Goal: Find specific fact: Find contact information

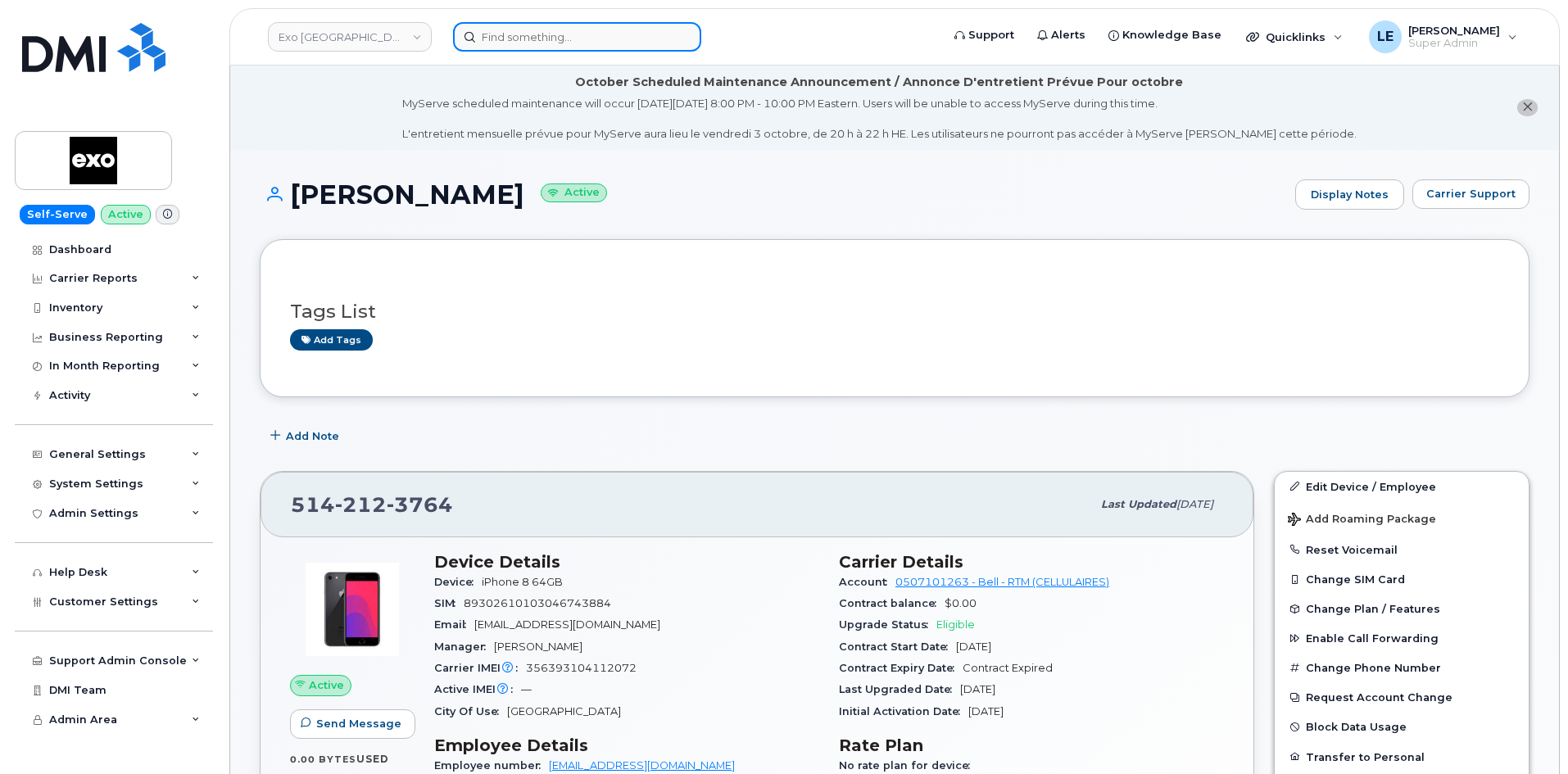
click at [532, 42] on input at bounding box center [578, 37] width 249 height 29
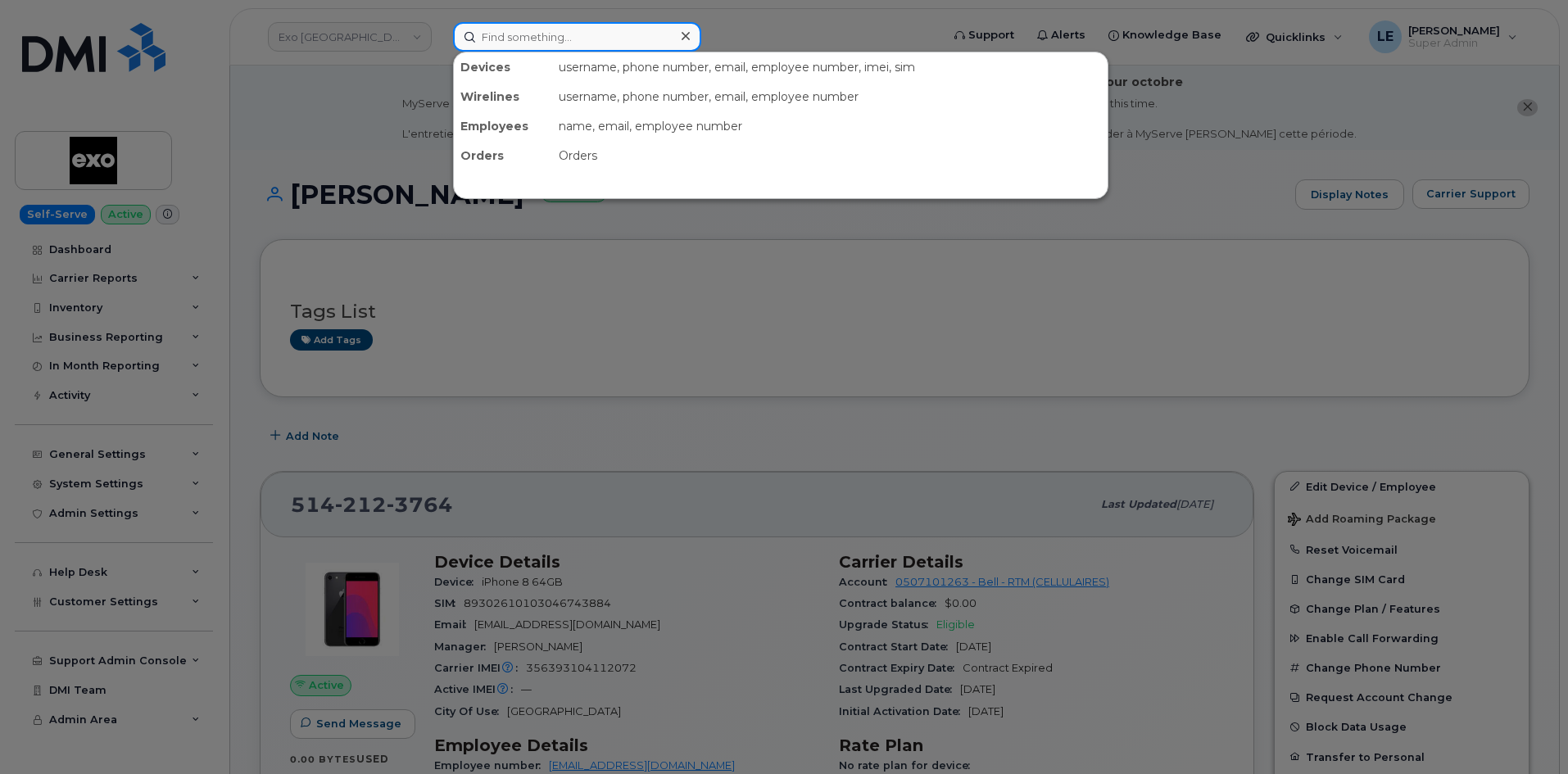
paste input "4503574088"
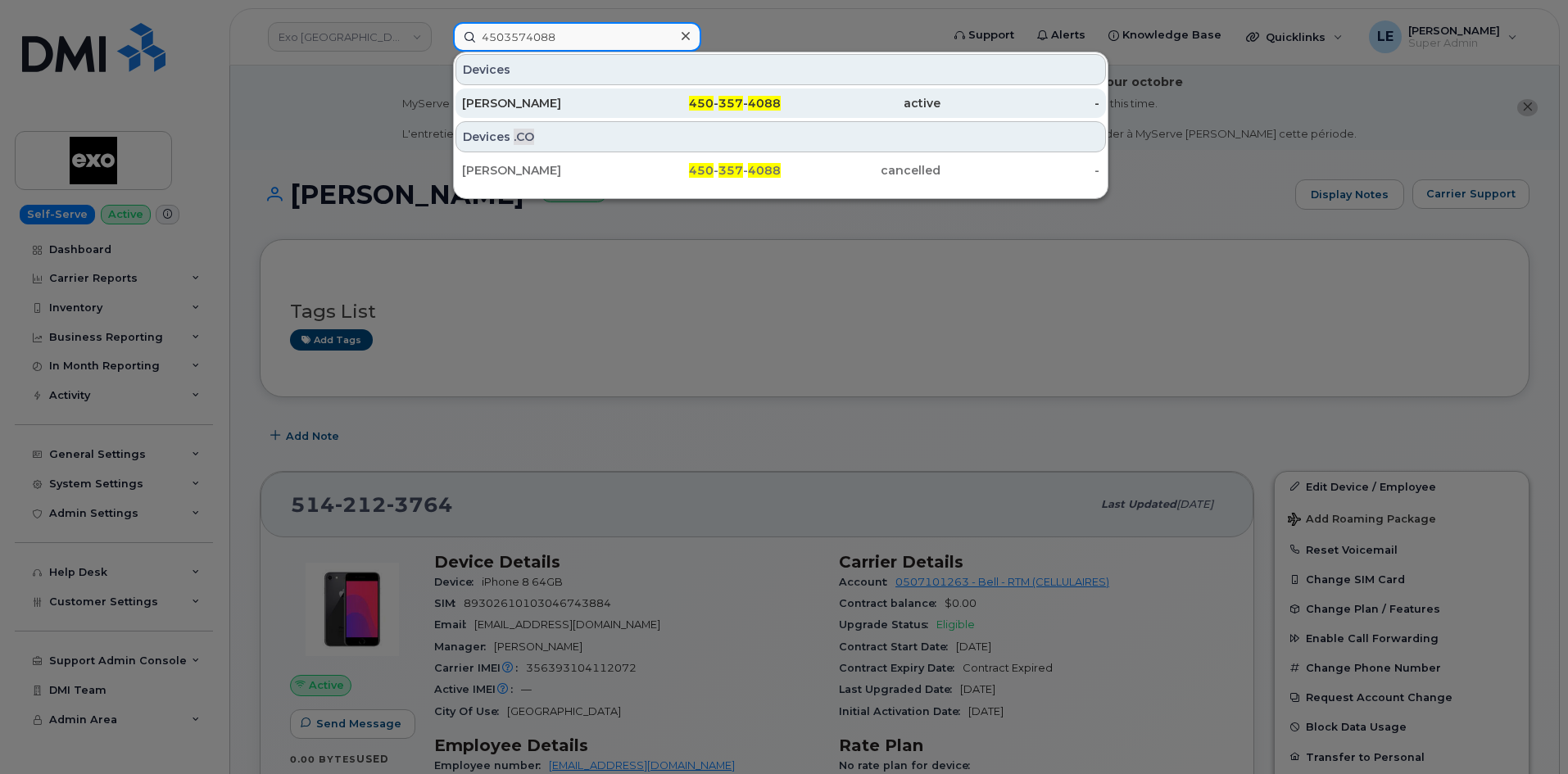
type input "4503574088"
click at [600, 99] on div "[PERSON_NAME]" at bounding box center [542, 103] width 159 height 16
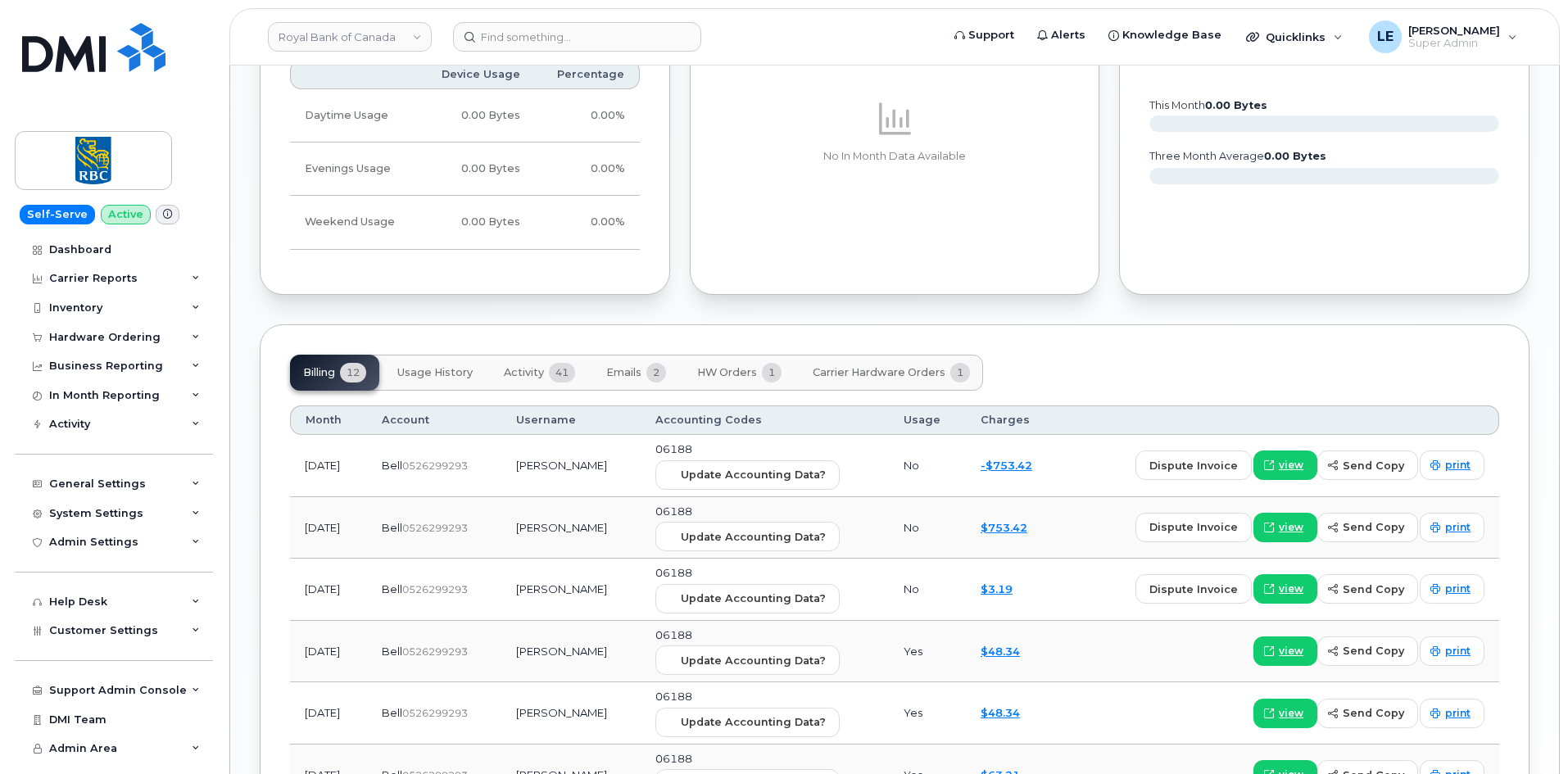
scroll to position [1147, 0]
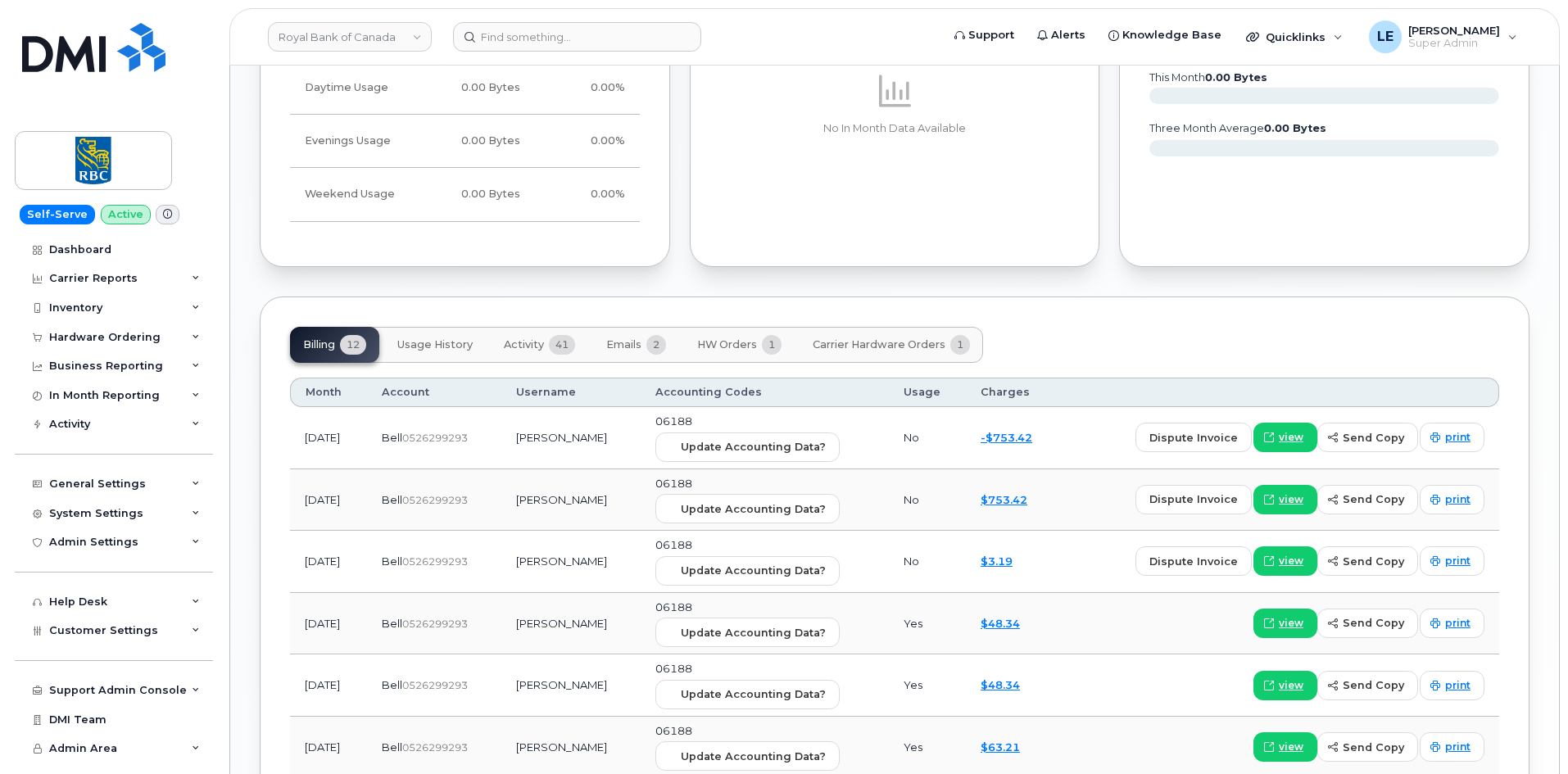
click at [544, 341] on span "Activity" at bounding box center [524, 345] width 40 height 13
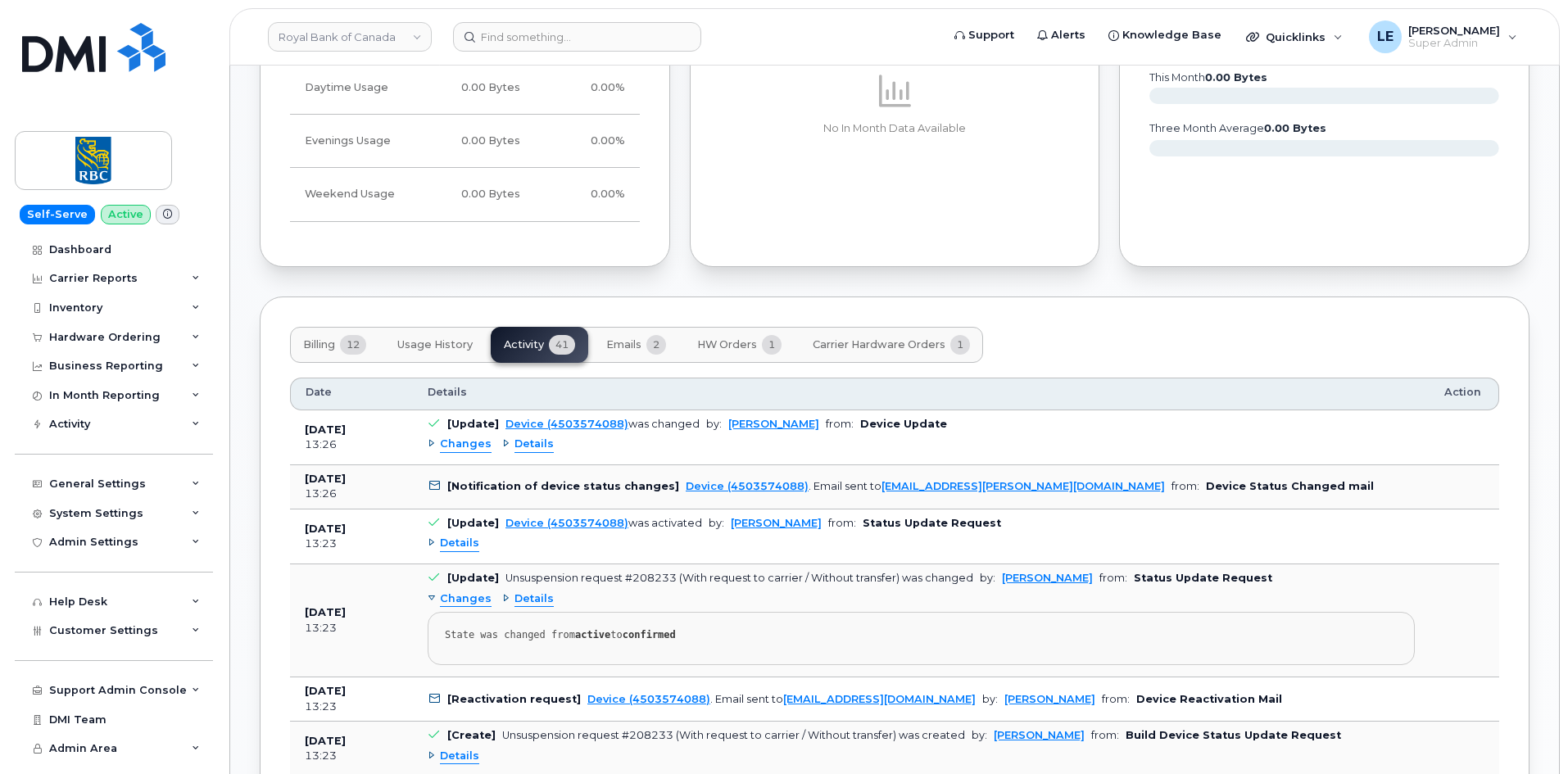
click at [620, 339] on span "Emails" at bounding box center [623, 345] width 35 height 13
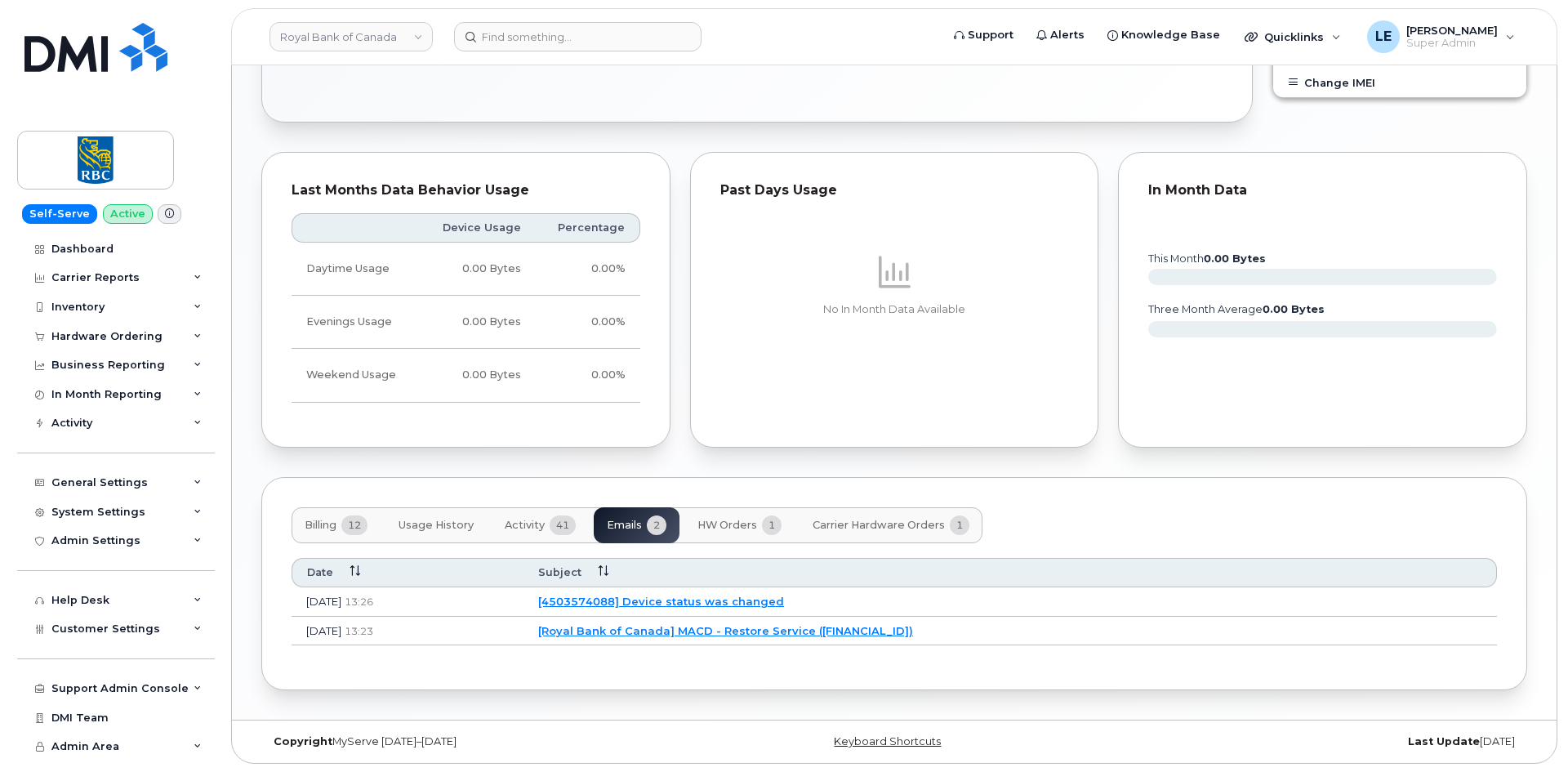
scroll to position [963, 0]
click at [744, 632] on link "[Royal Bank of Canada] MACD - Restore Service (4503574088)" at bounding box center [723, 630] width 375 height 13
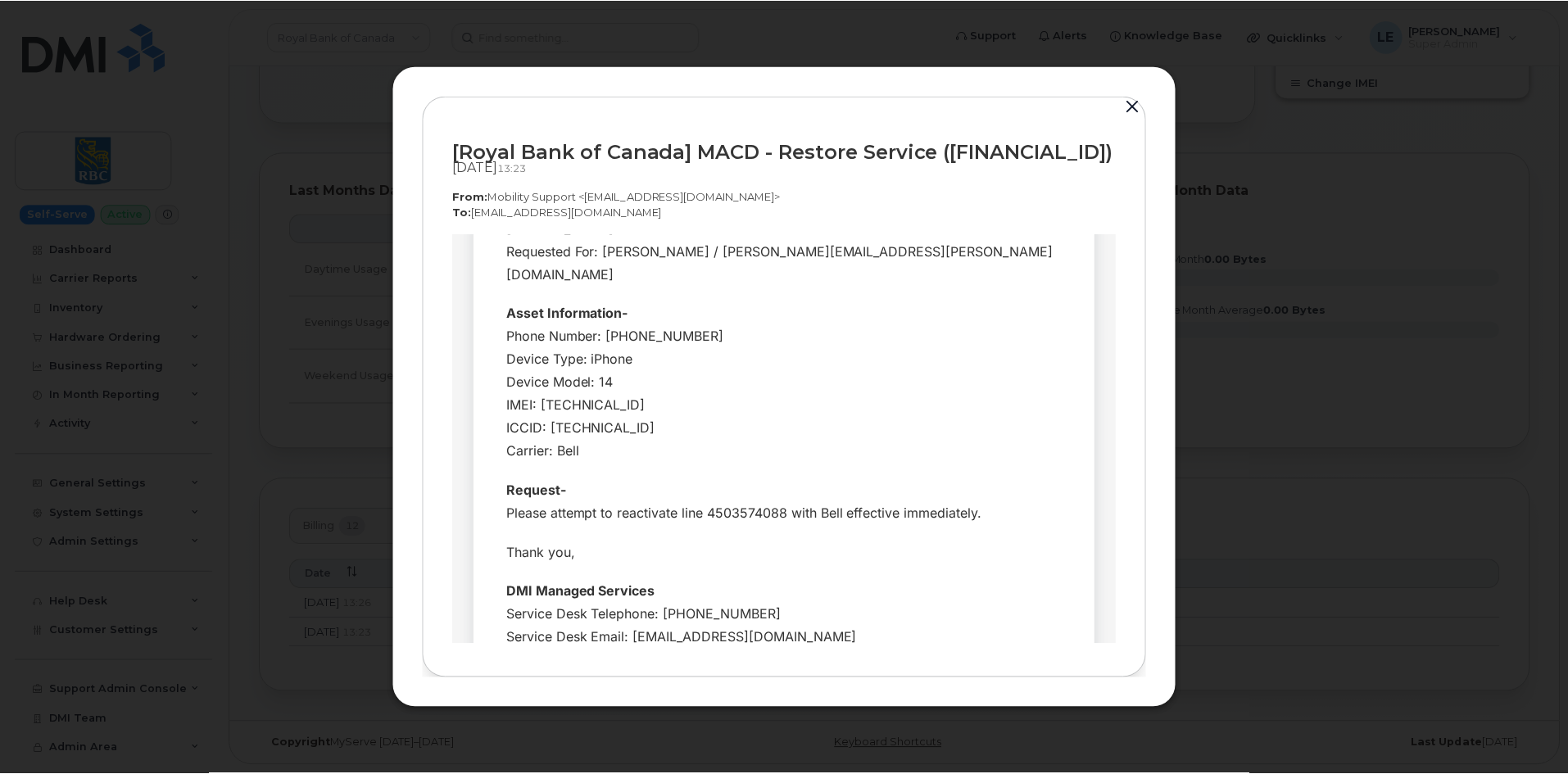
scroll to position [410, 0]
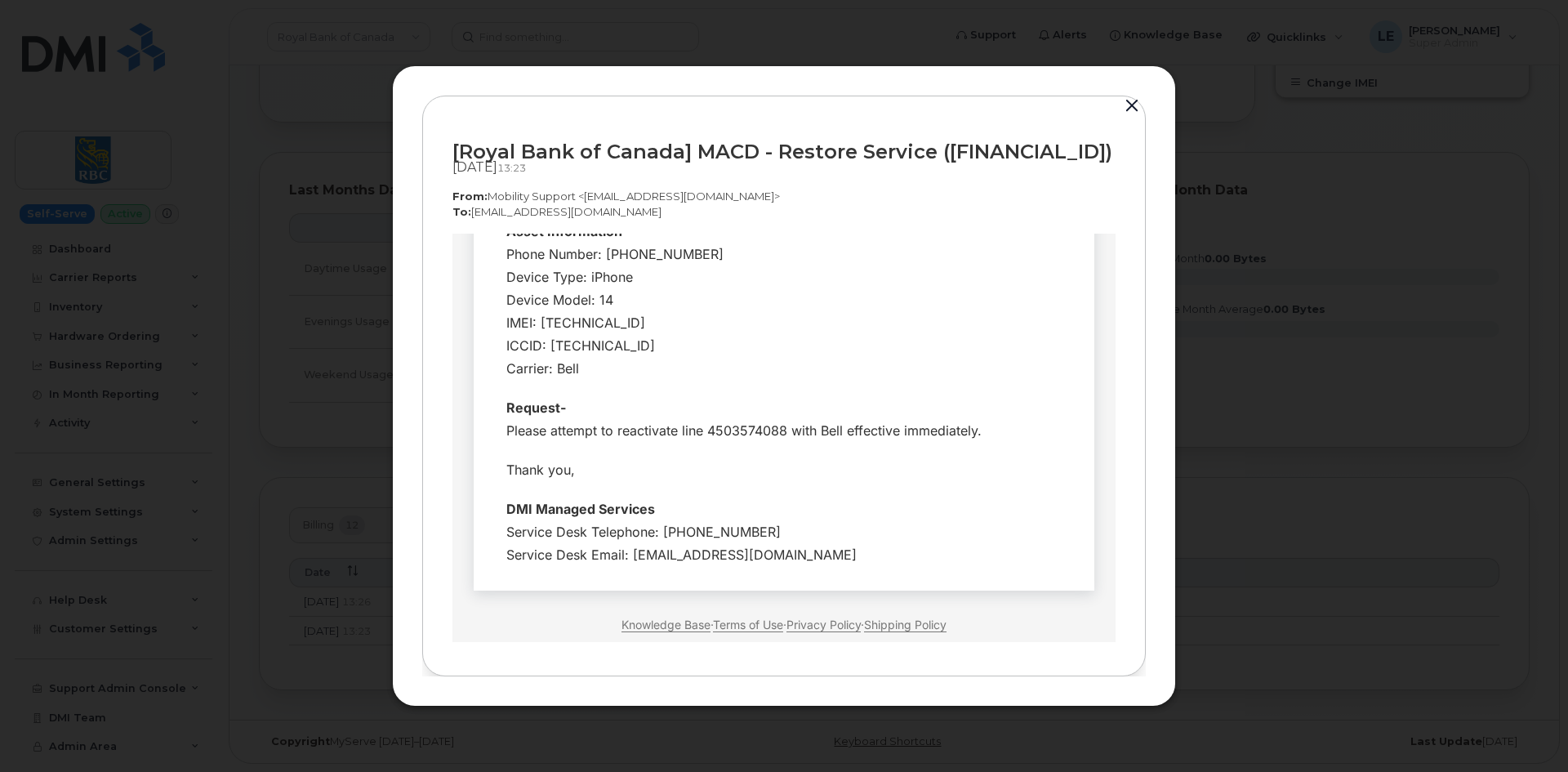
click at [202, 96] on div at bounding box center [784, 386] width 1568 height 772
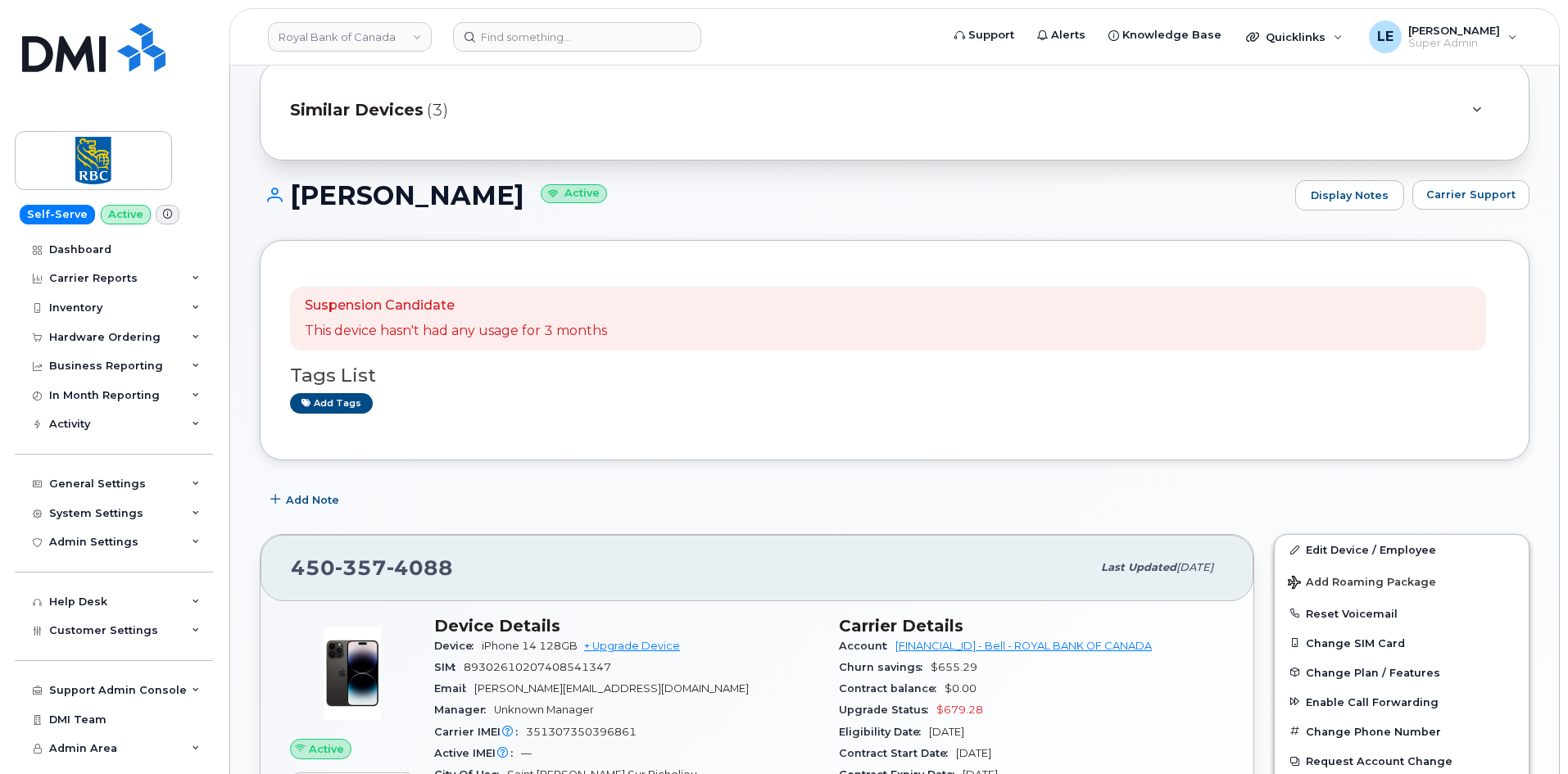
scroll to position [164, 0]
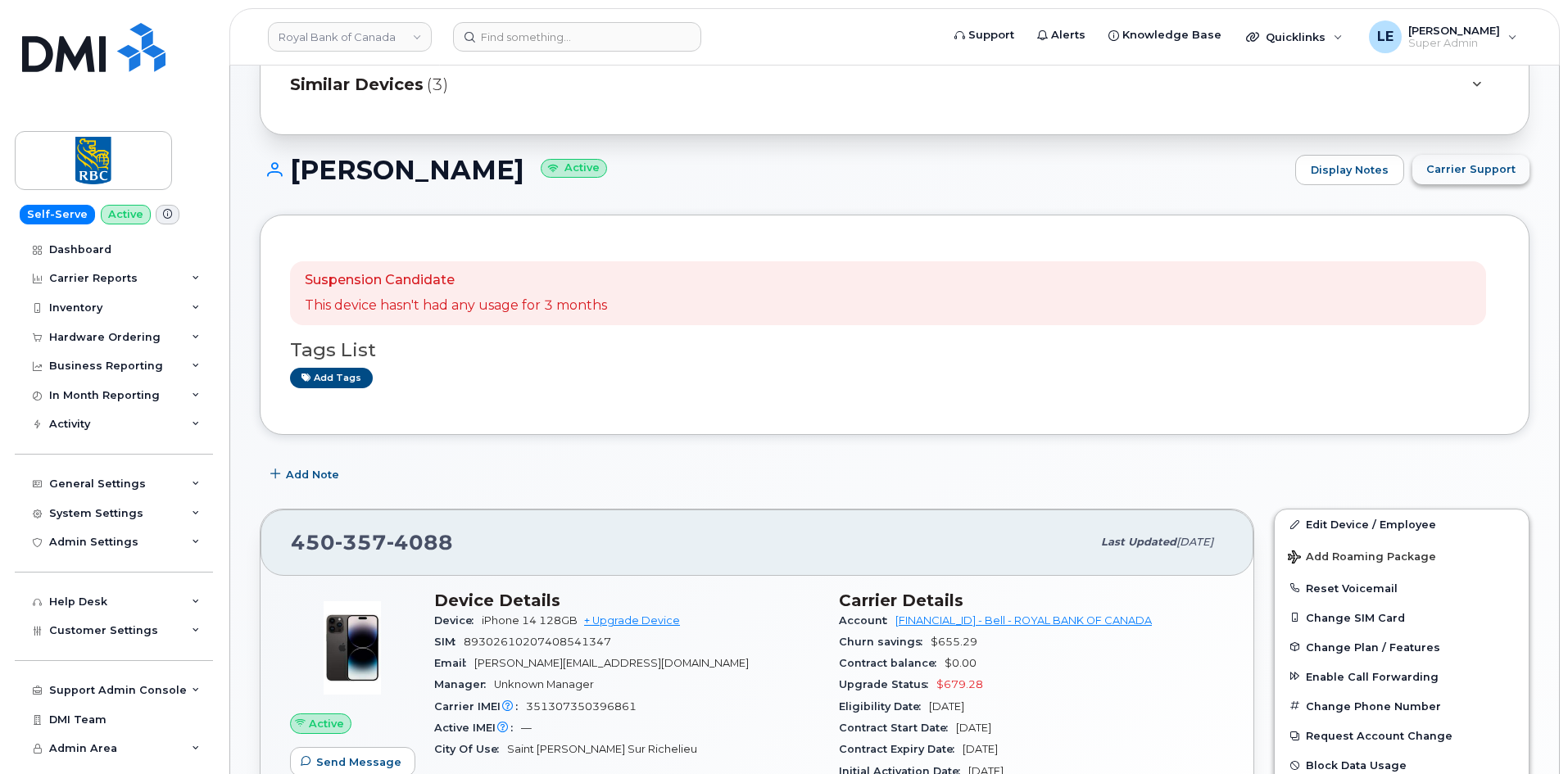
click at [1470, 179] on button "Carrier Support" at bounding box center [1471, 170] width 117 height 29
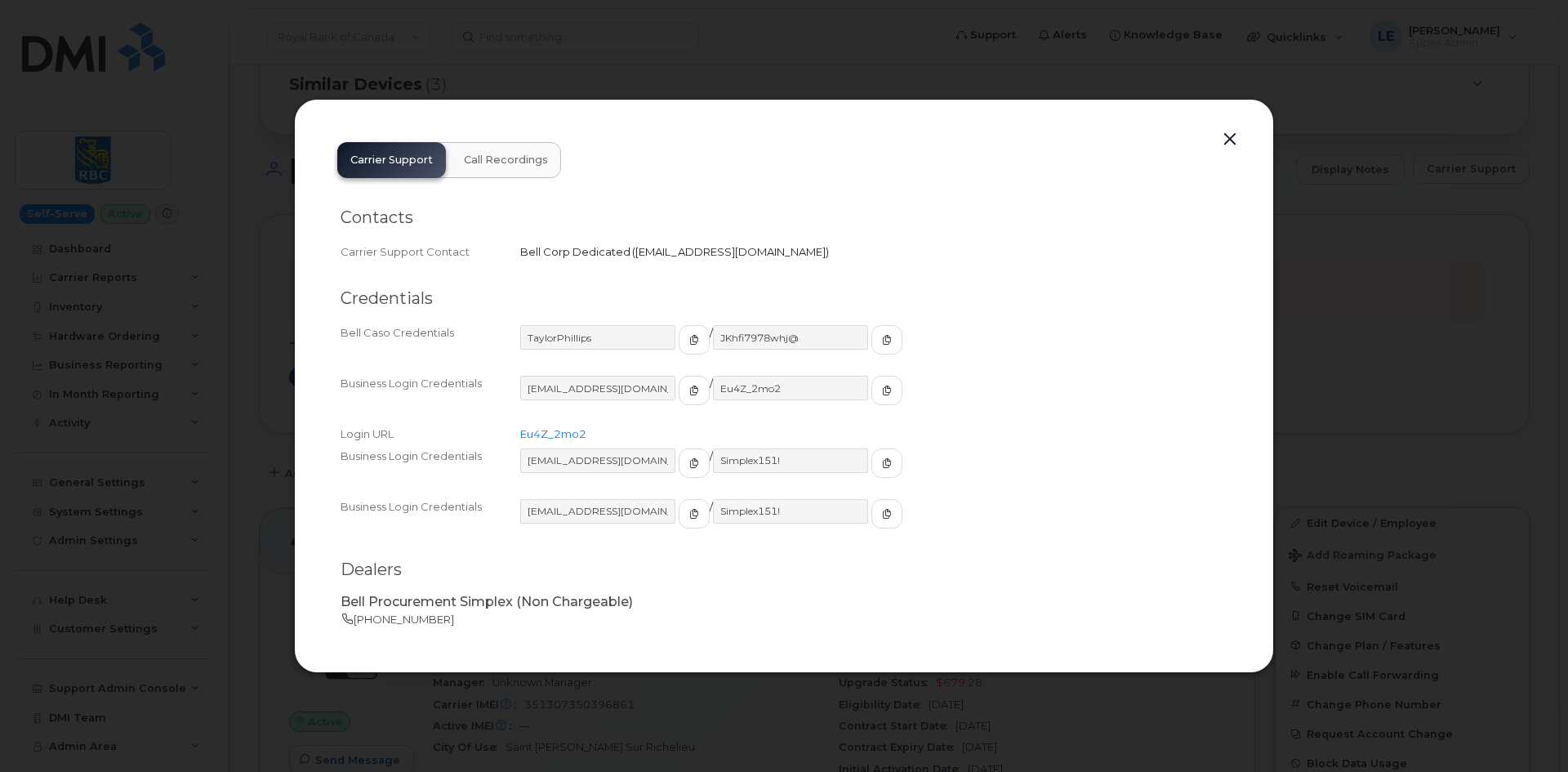
click at [169, 263] on div at bounding box center [784, 386] width 1568 height 772
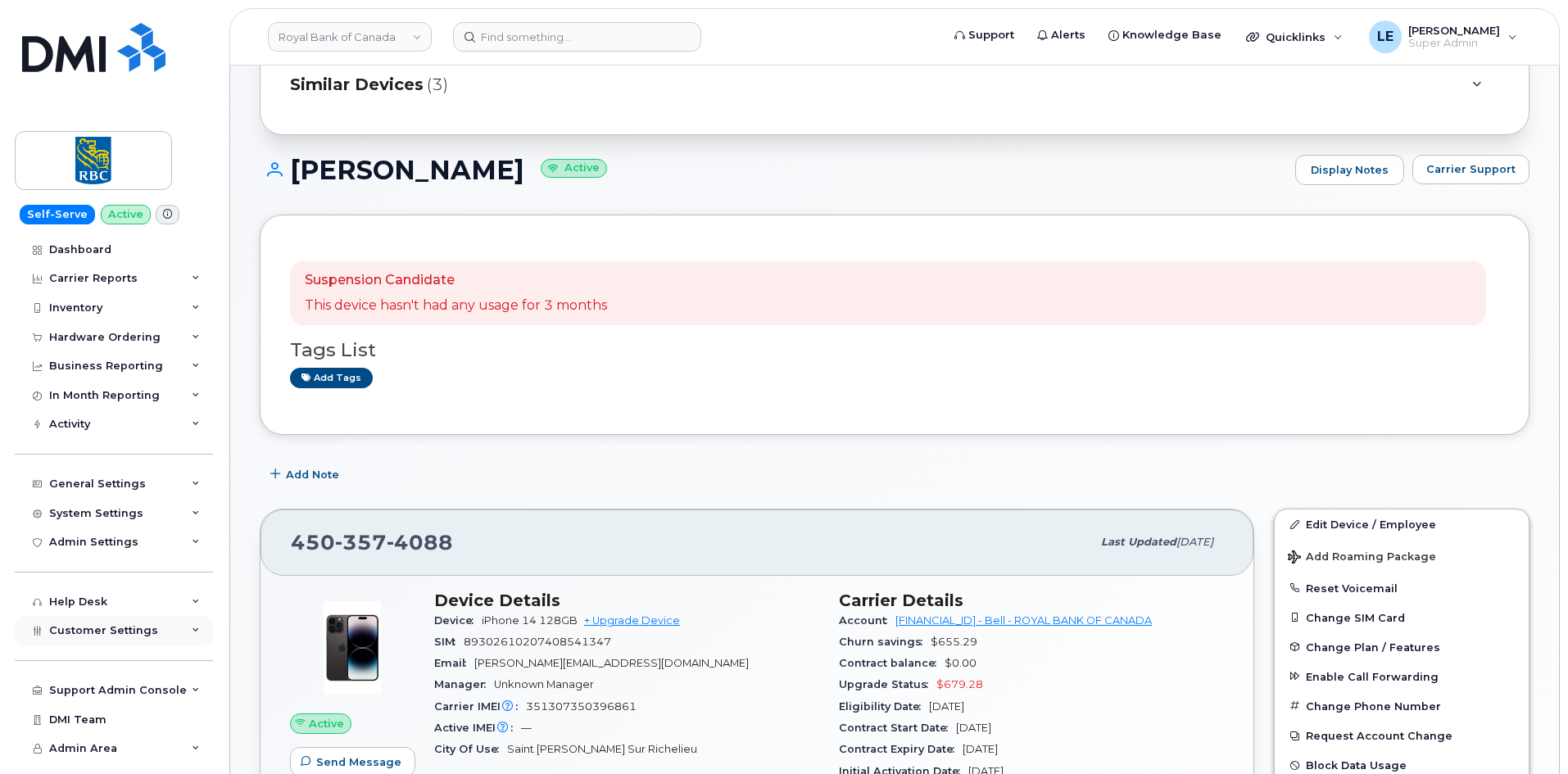
click at [118, 625] on span "Customer Settings" at bounding box center [103, 630] width 109 height 12
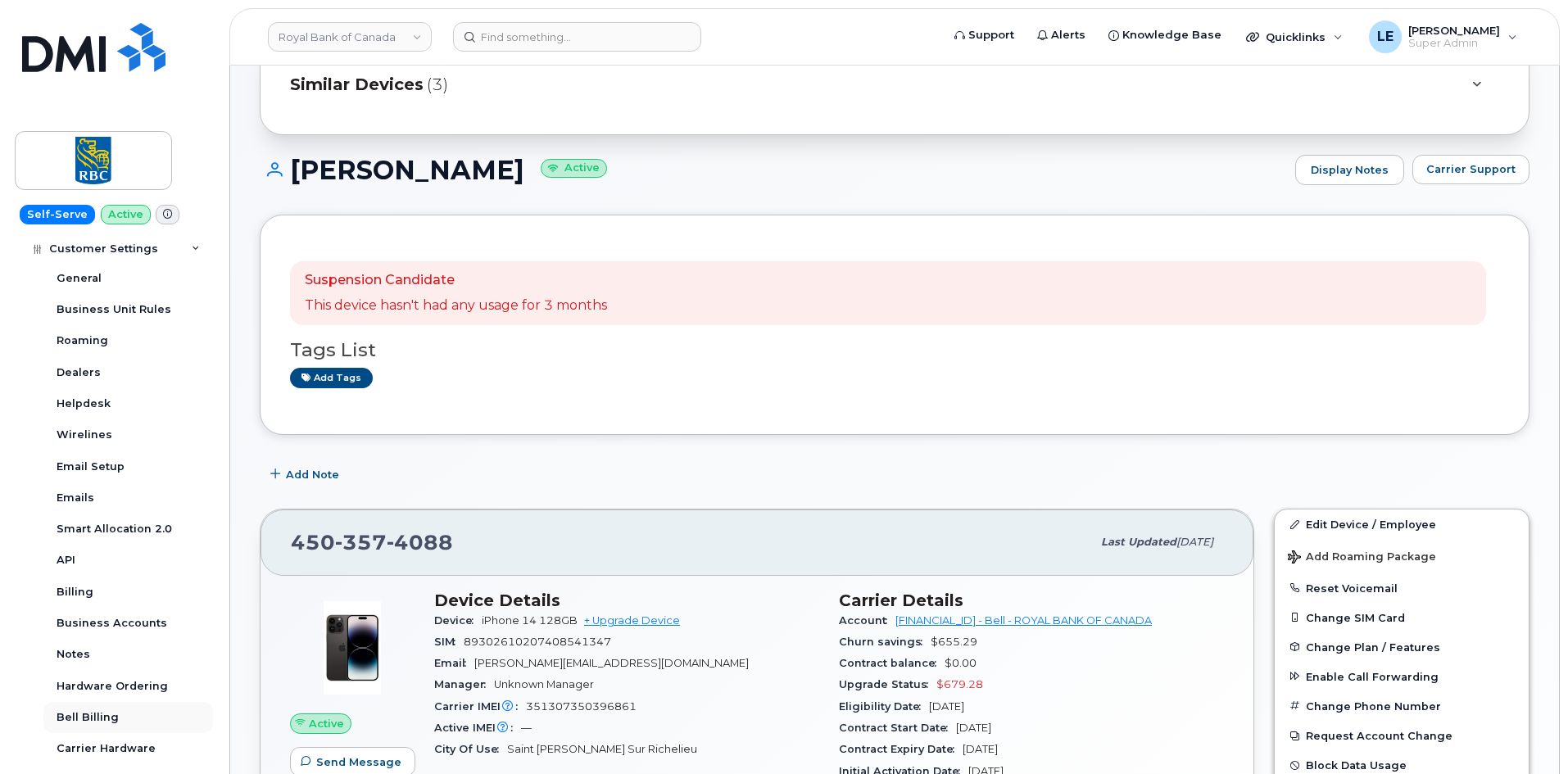
scroll to position [410, 0]
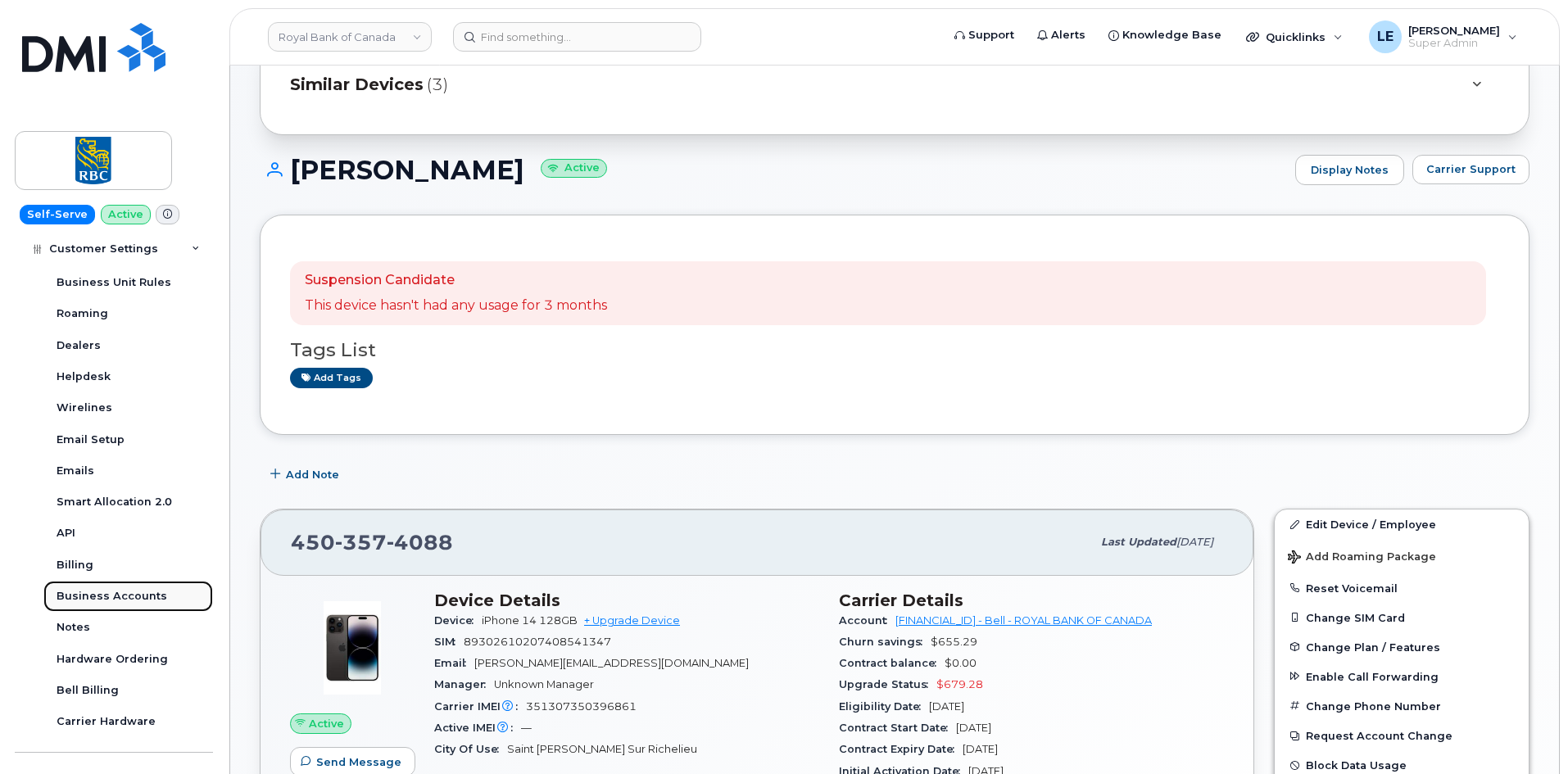
click at [135, 598] on div "Business Accounts" at bounding box center [111, 596] width 111 height 15
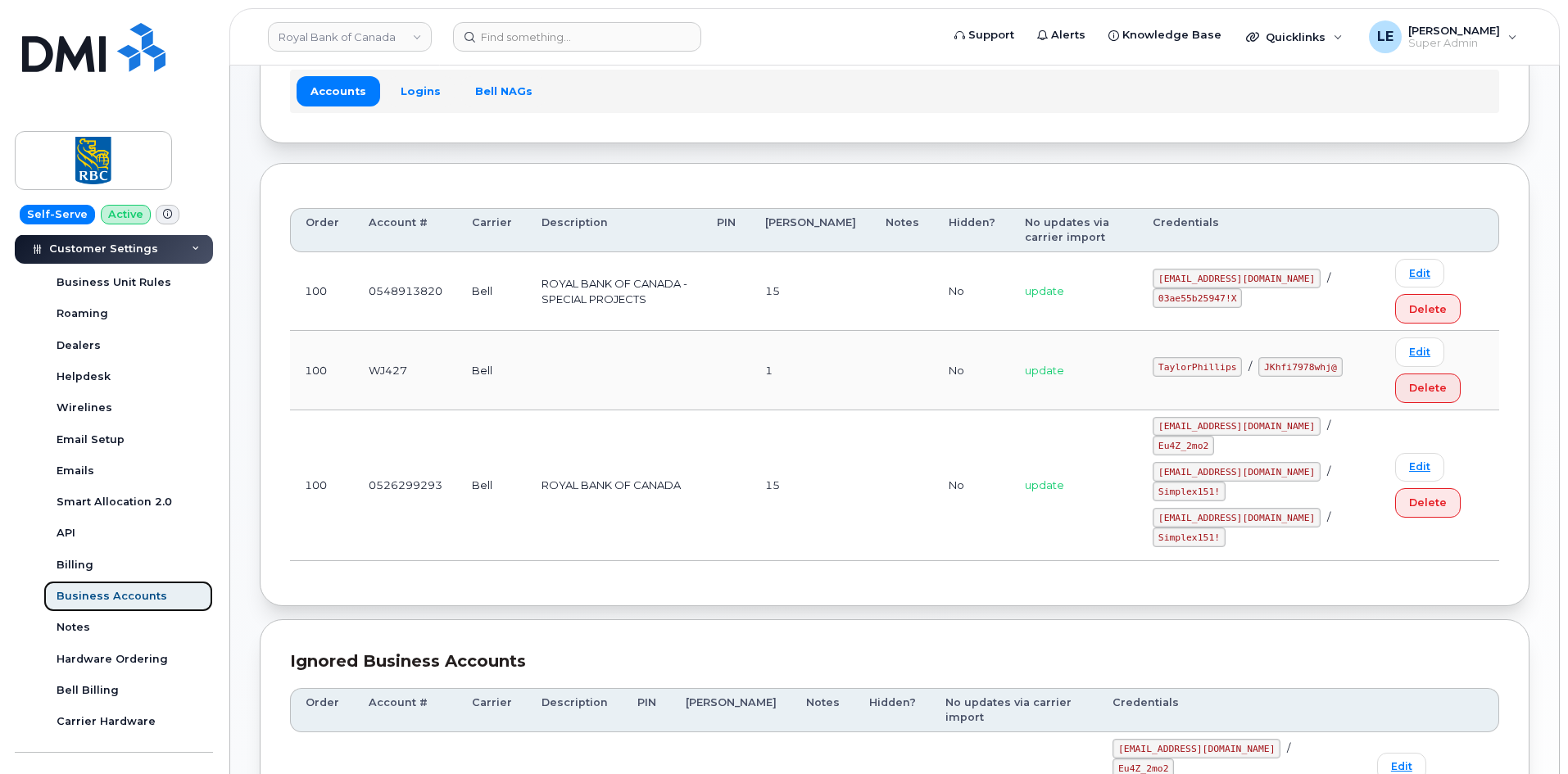
scroll to position [164, 0]
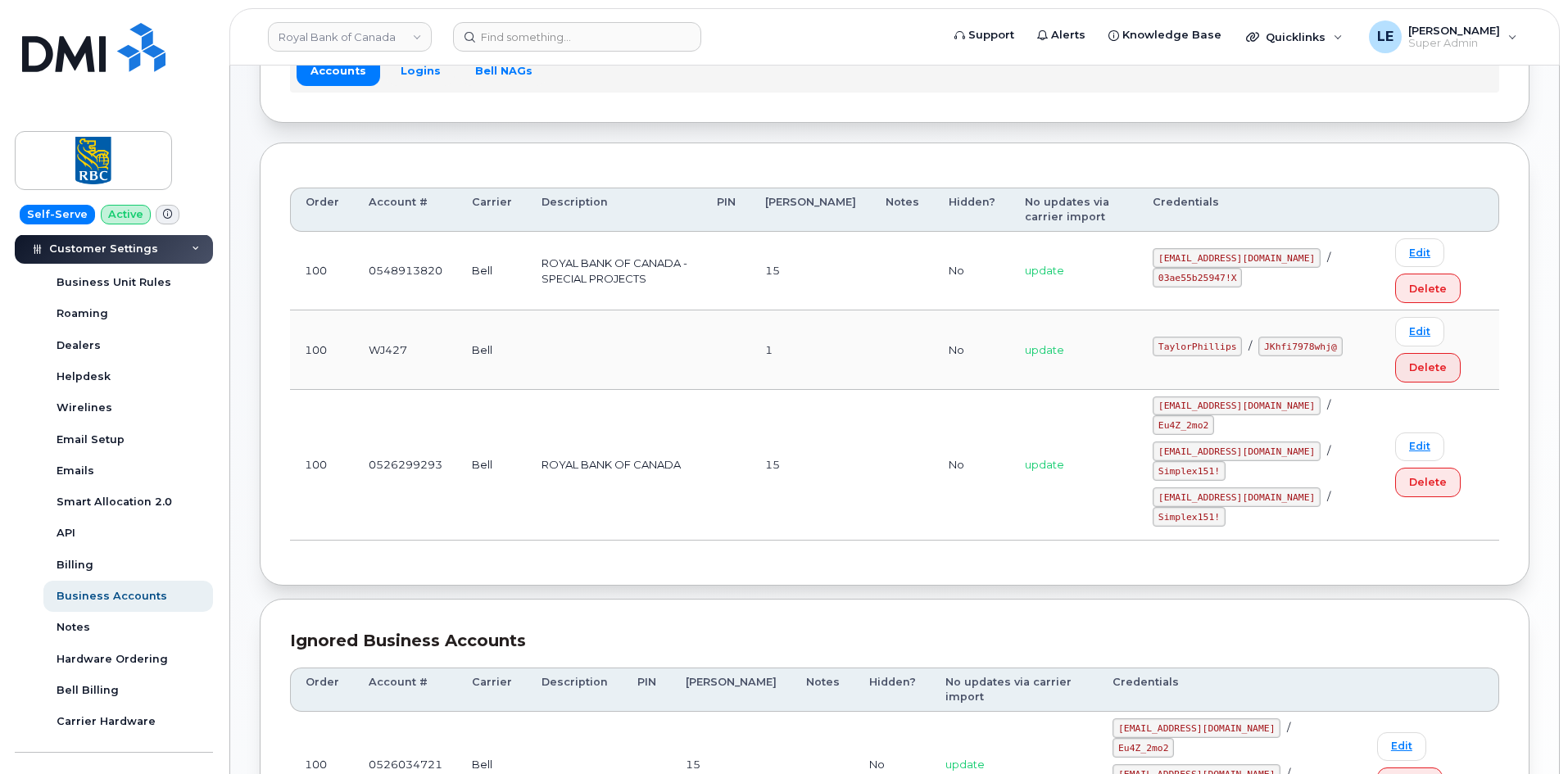
click at [603, 379] on td at bounding box center [615, 350] width 176 height 79
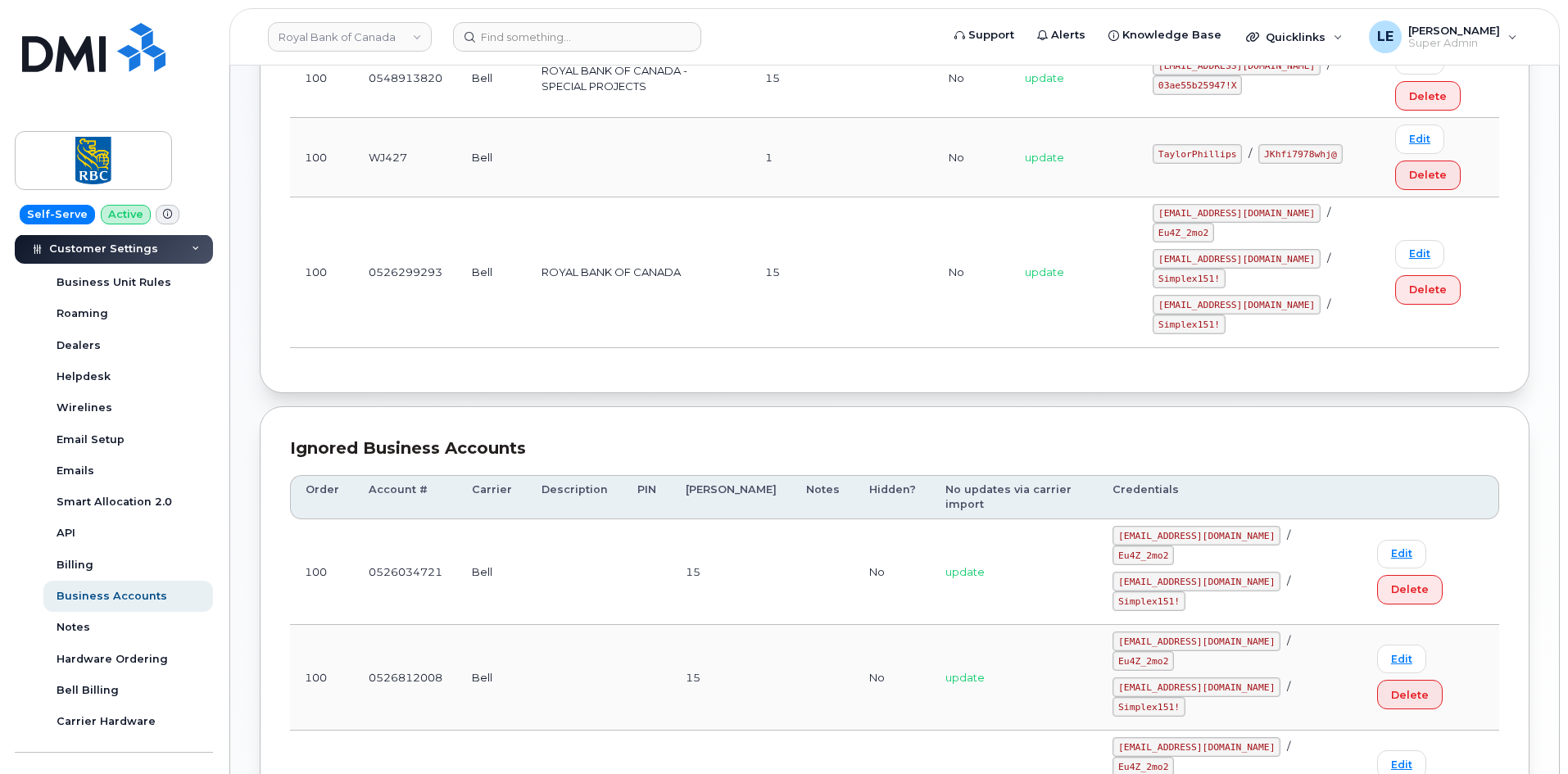
scroll to position [327, 0]
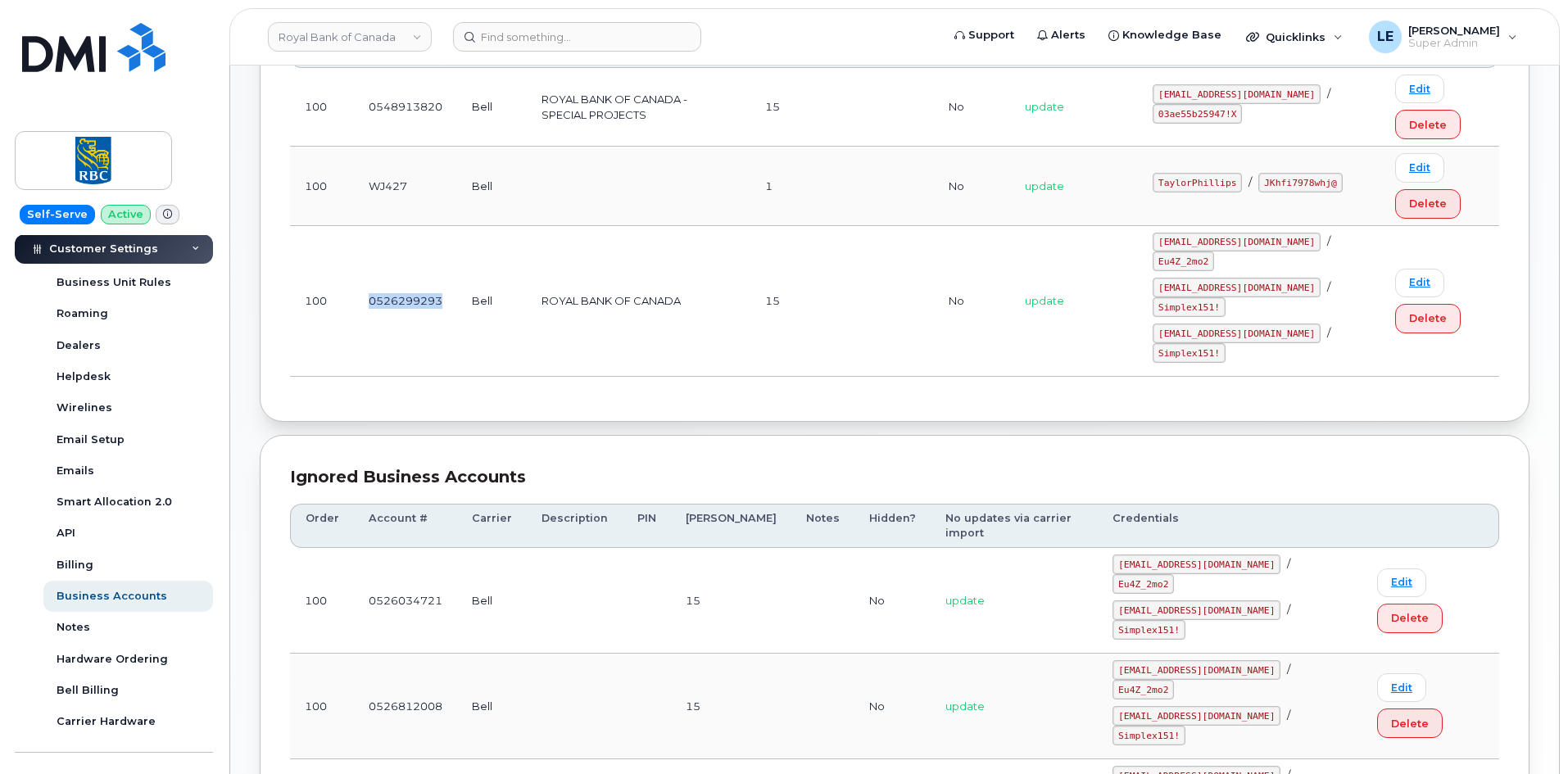
drag, startPoint x: 441, startPoint y: 300, endPoint x: 410, endPoint y: 309, distance: 32.3
click at [336, 308] on tr "100 0526299293 Bell ROYAL BANK OF CANADA 15 No update taylorjpman@myserve.ca / …" at bounding box center [894, 302] width 1210 height 152
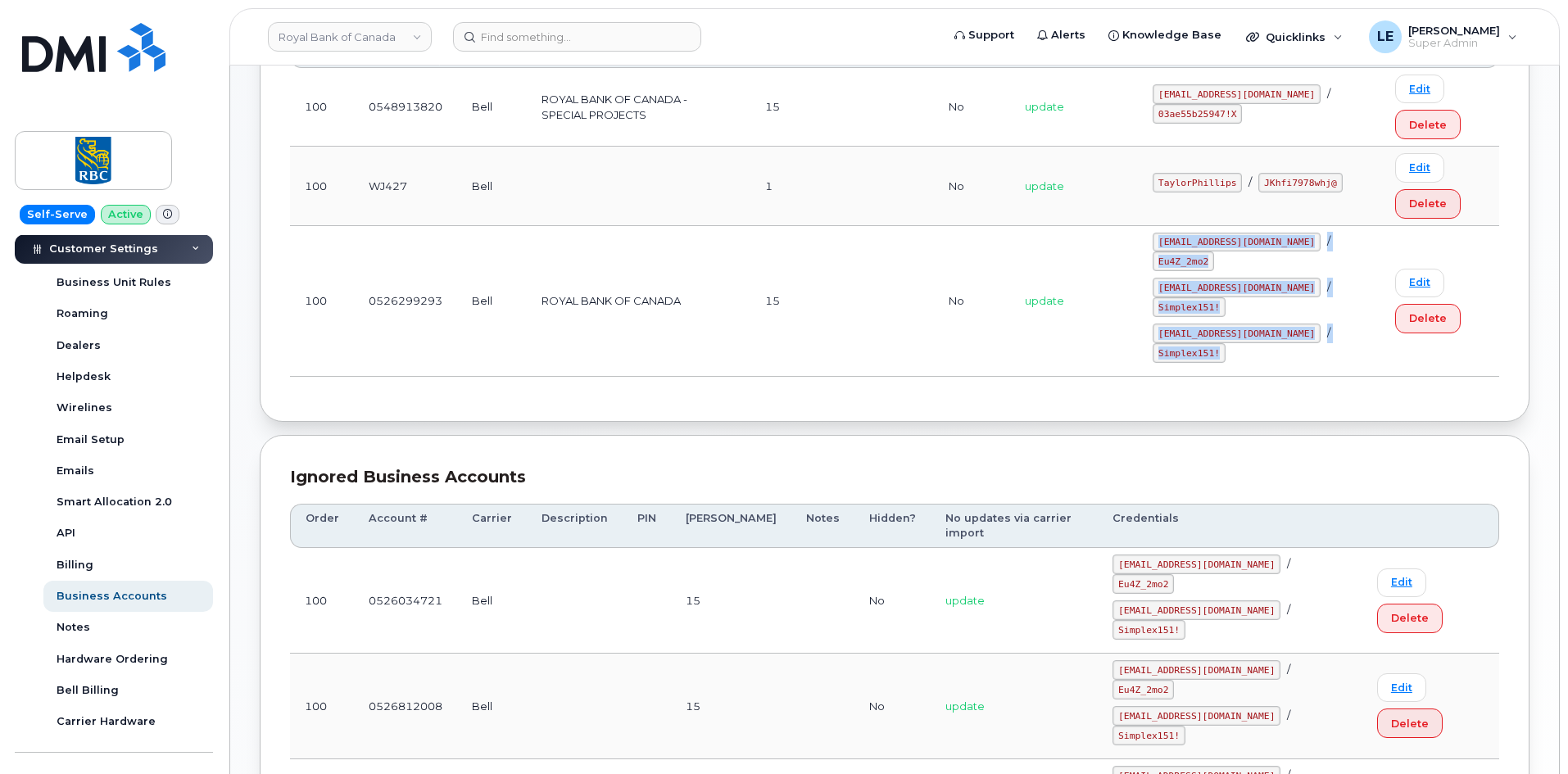
drag, startPoint x: 1164, startPoint y: 240, endPoint x: 1274, endPoint y: 356, distance: 159.9
click at [1274, 356] on td "taylorjpman@myserve.ca / Eu4Z_2mo2 1RoyalB@myserve.ca / Simplex151! RoyalBan2@m…" at bounding box center [1259, 302] width 243 height 152
click at [1273, 356] on div "RoyalBan2@myserve.ca / Simplex151!" at bounding box center [1259, 344] width 213 height 39
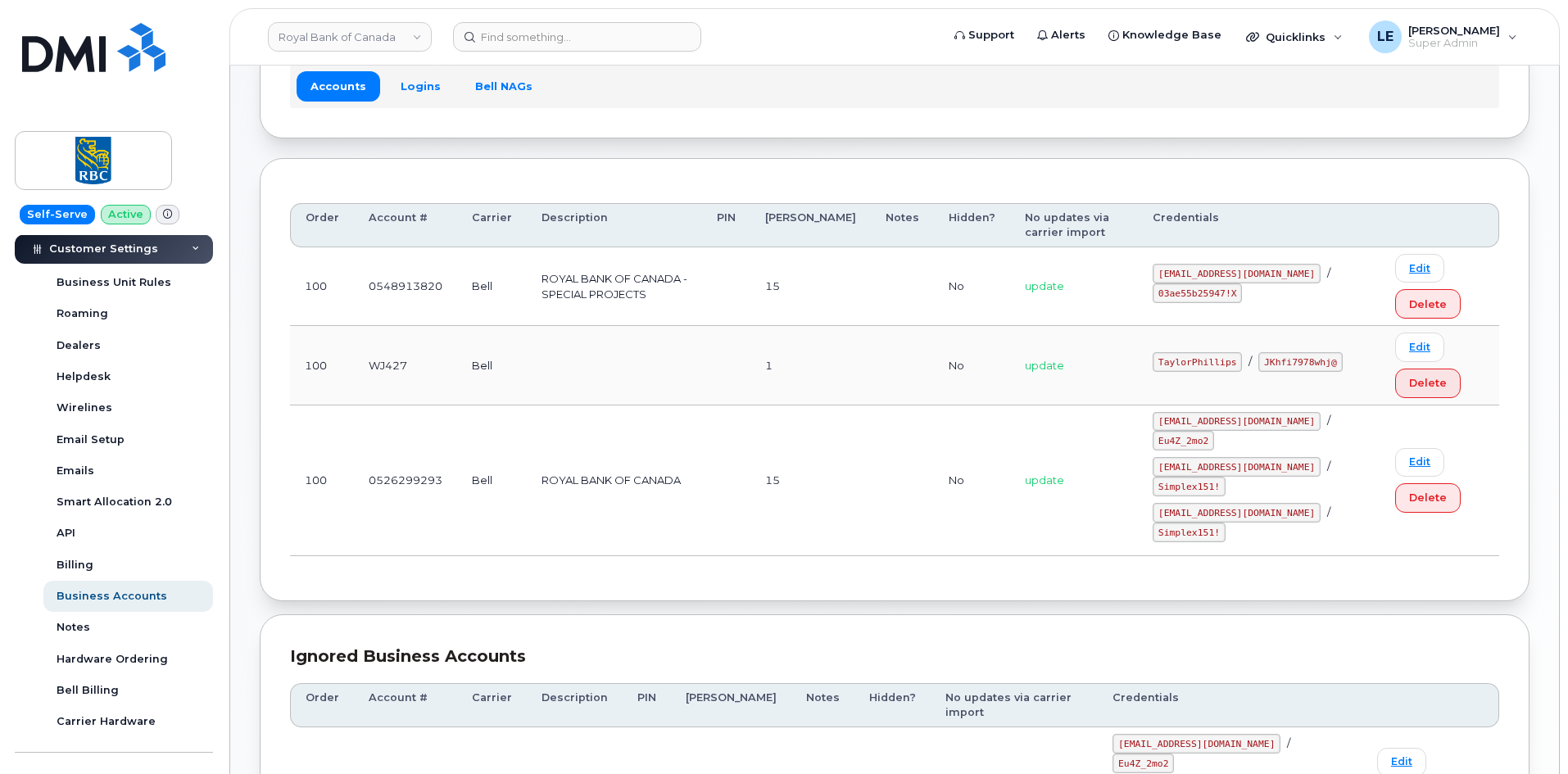
scroll to position [0, 0]
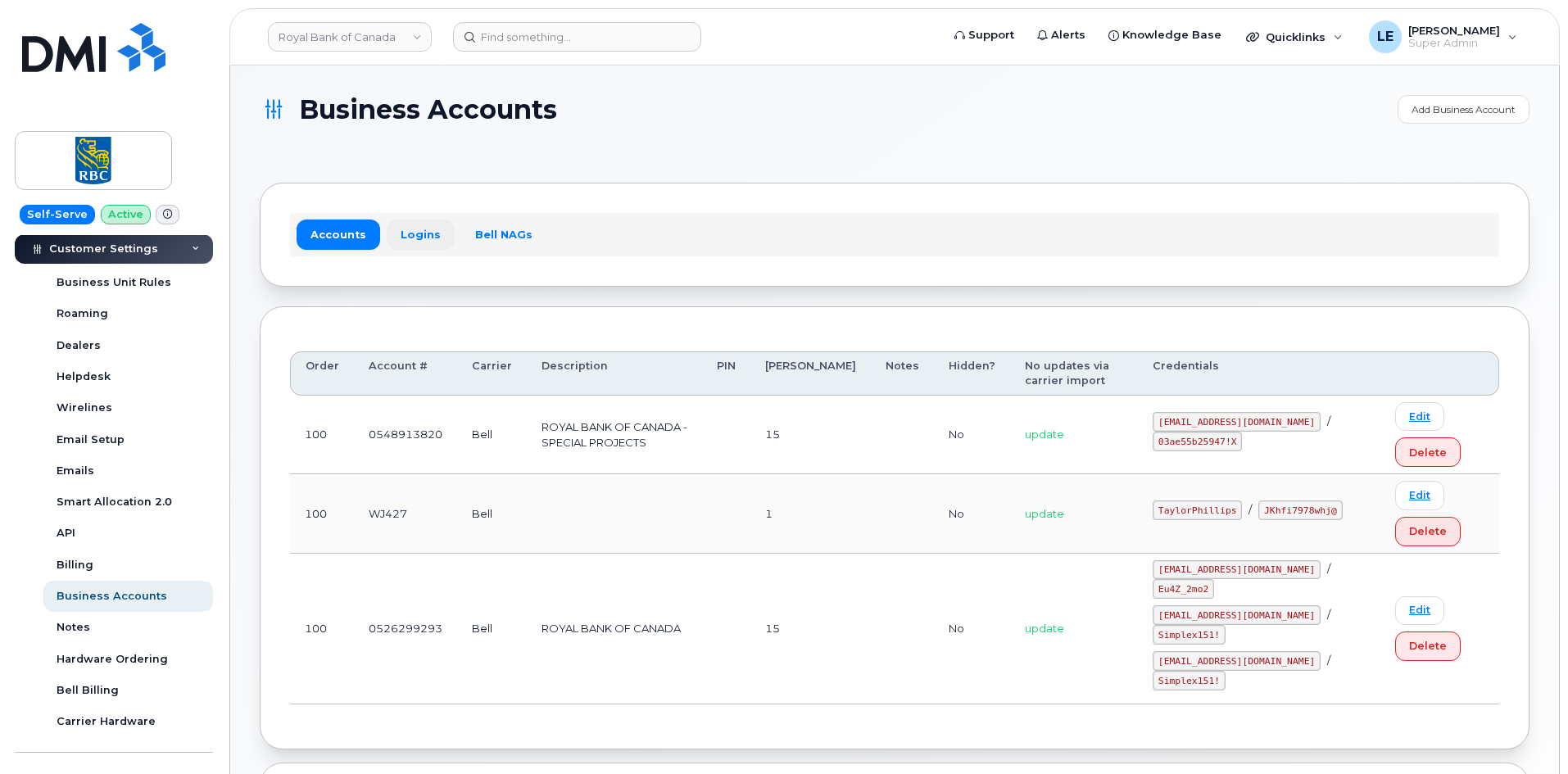
click at [404, 244] on link "Logins" at bounding box center [420, 234] width 68 height 29
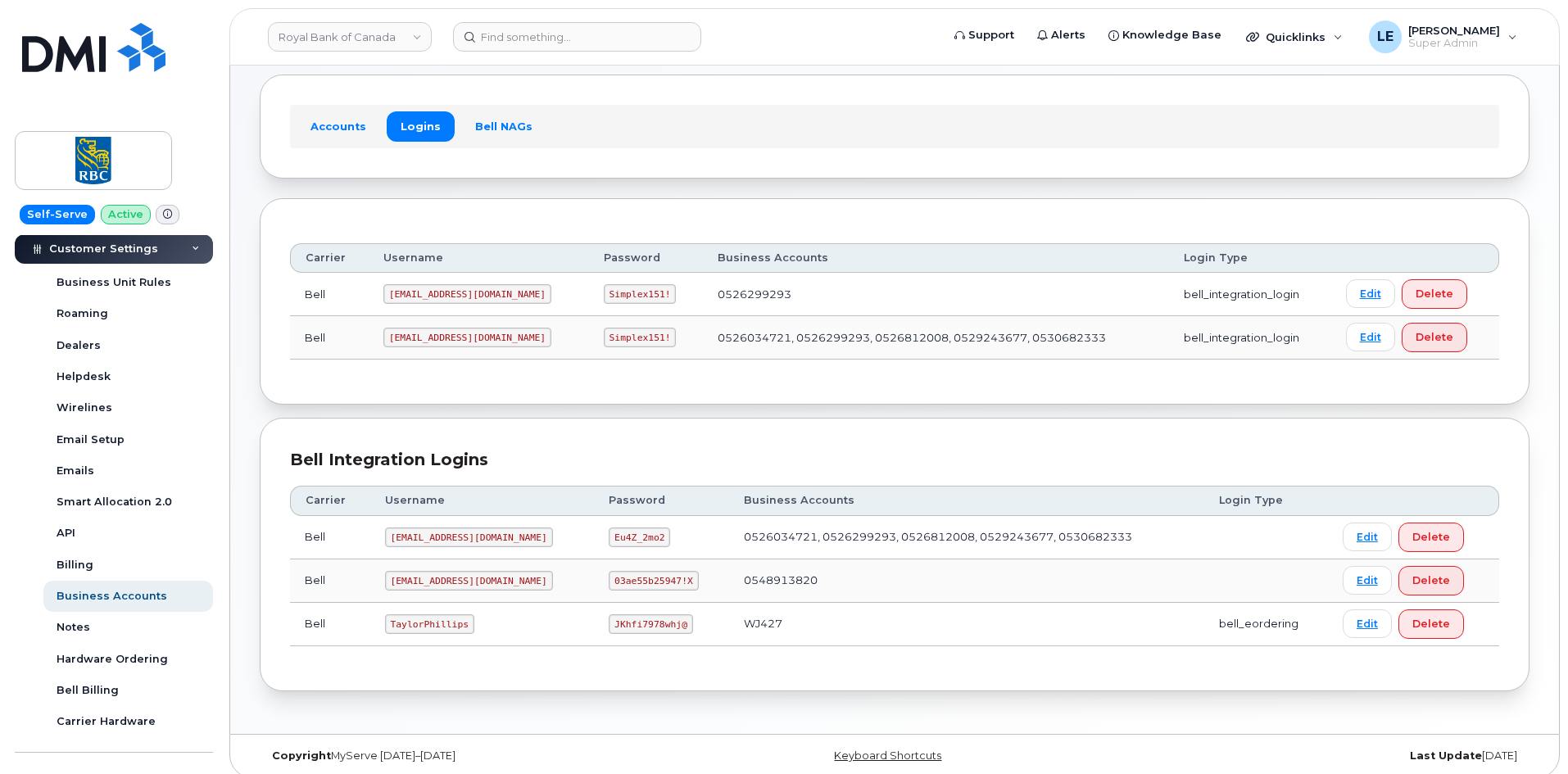
scroll to position [120, 0]
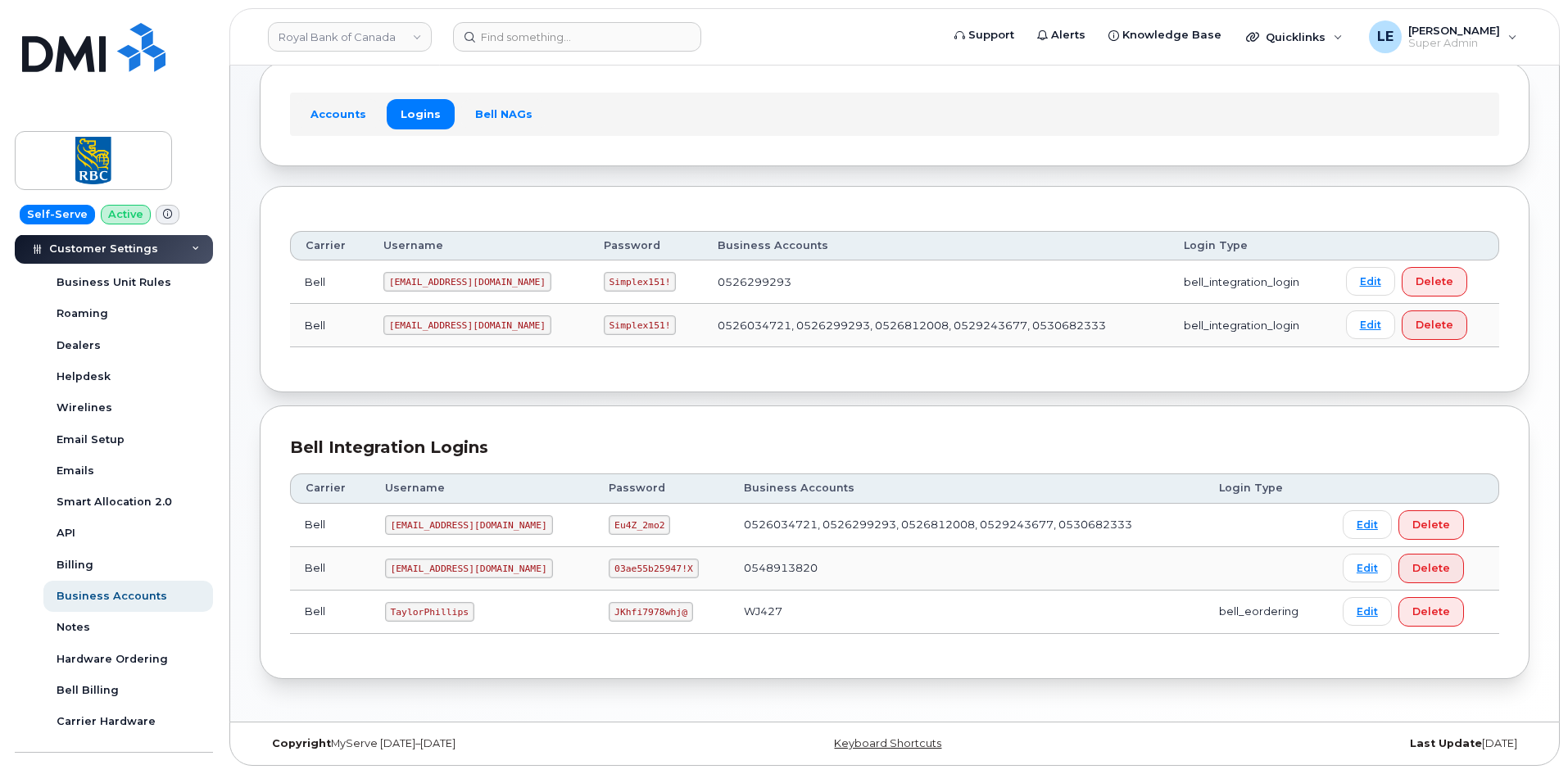
click at [416, 286] on code "1RoyalB@myserve.ca" at bounding box center [467, 281] width 168 height 20
copy code "1RoyalB@myserve.ca"
click at [604, 284] on code "Simplex151!" at bounding box center [640, 281] width 73 height 20
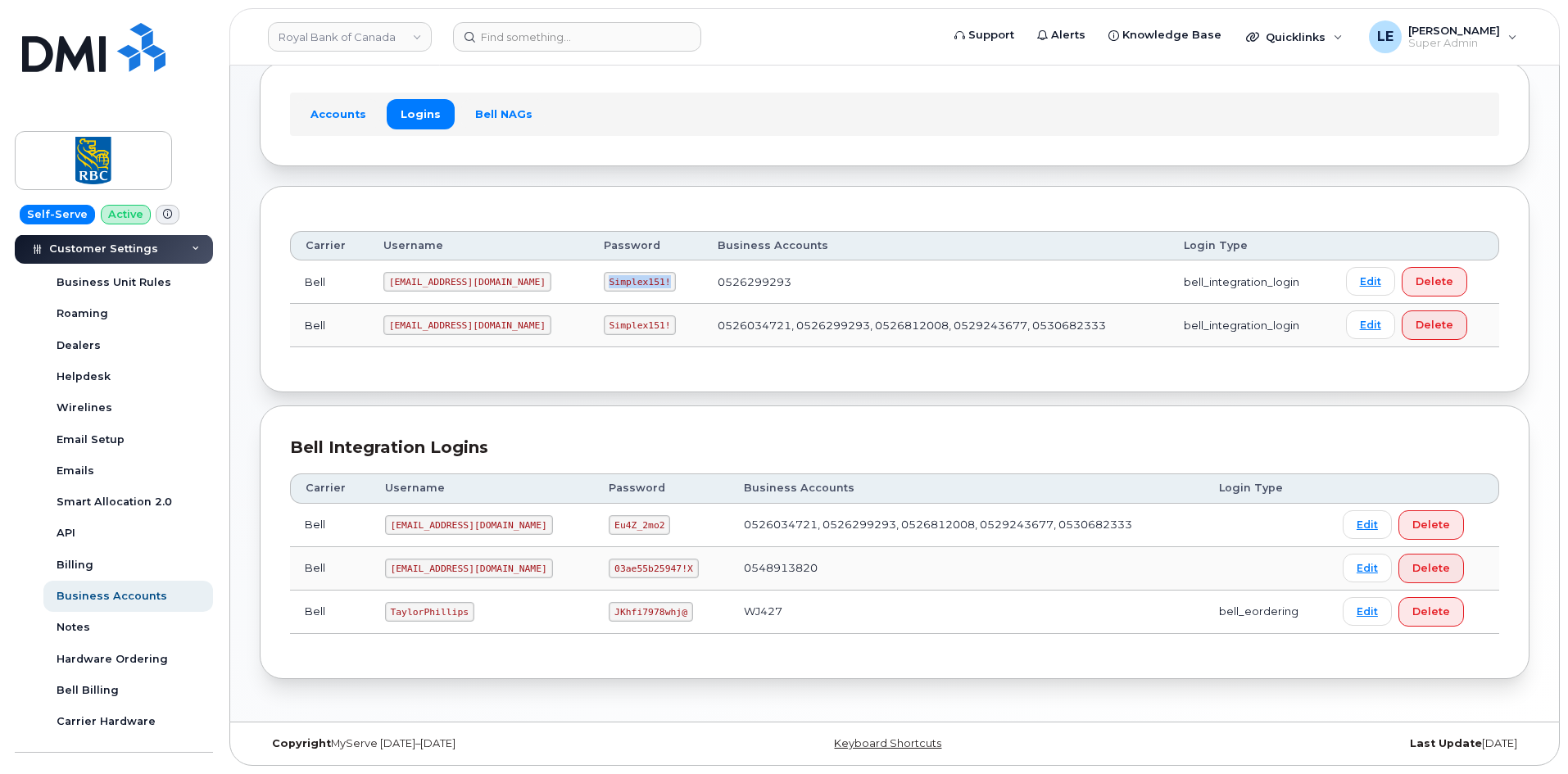
drag, startPoint x: 560, startPoint y: 281, endPoint x: 613, endPoint y: 282, distance: 53.0
click at [613, 282] on code "Simplex151!" at bounding box center [640, 281] width 73 height 20
copy code "Simplex151!"
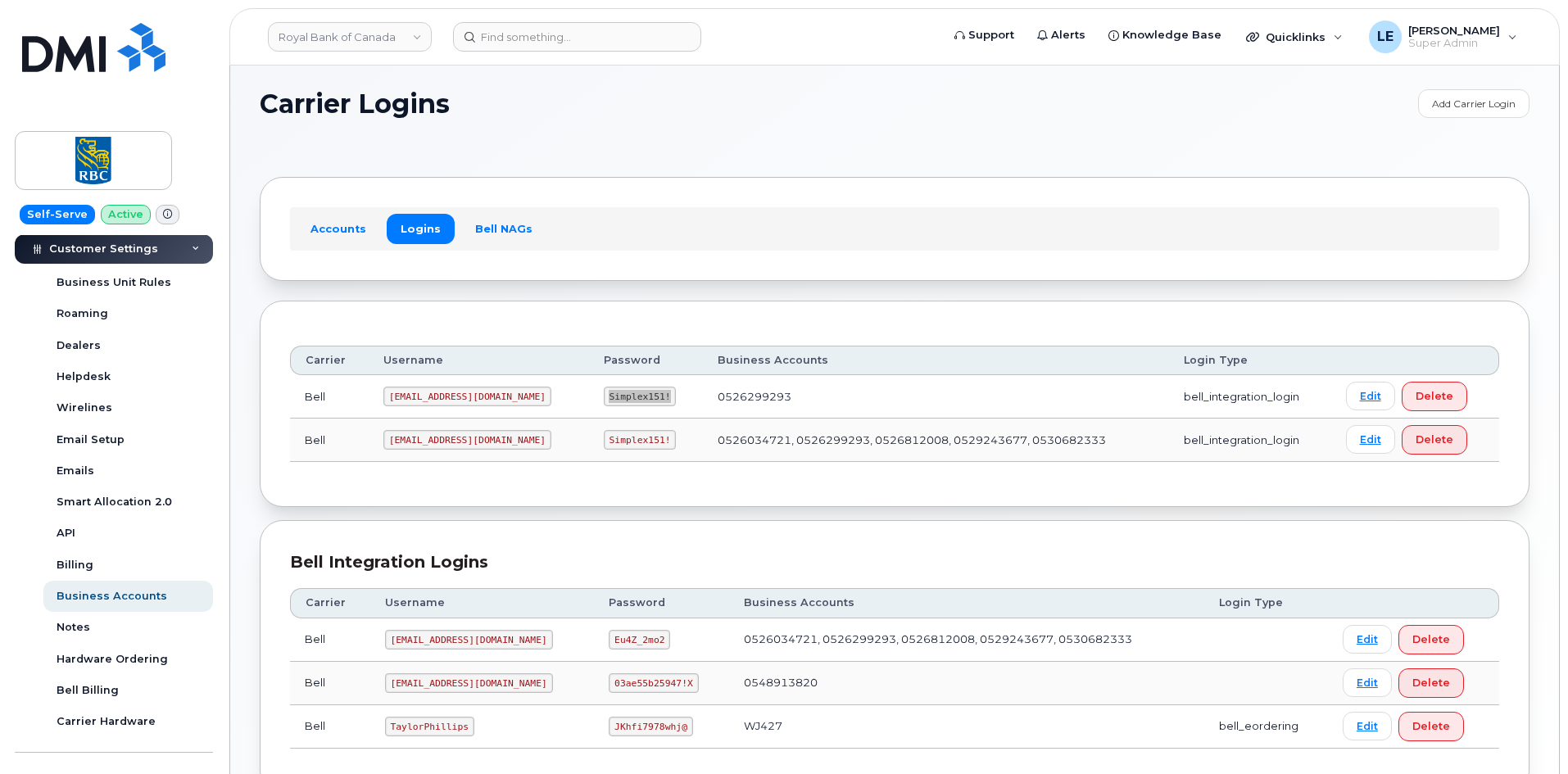
scroll to position [0, 0]
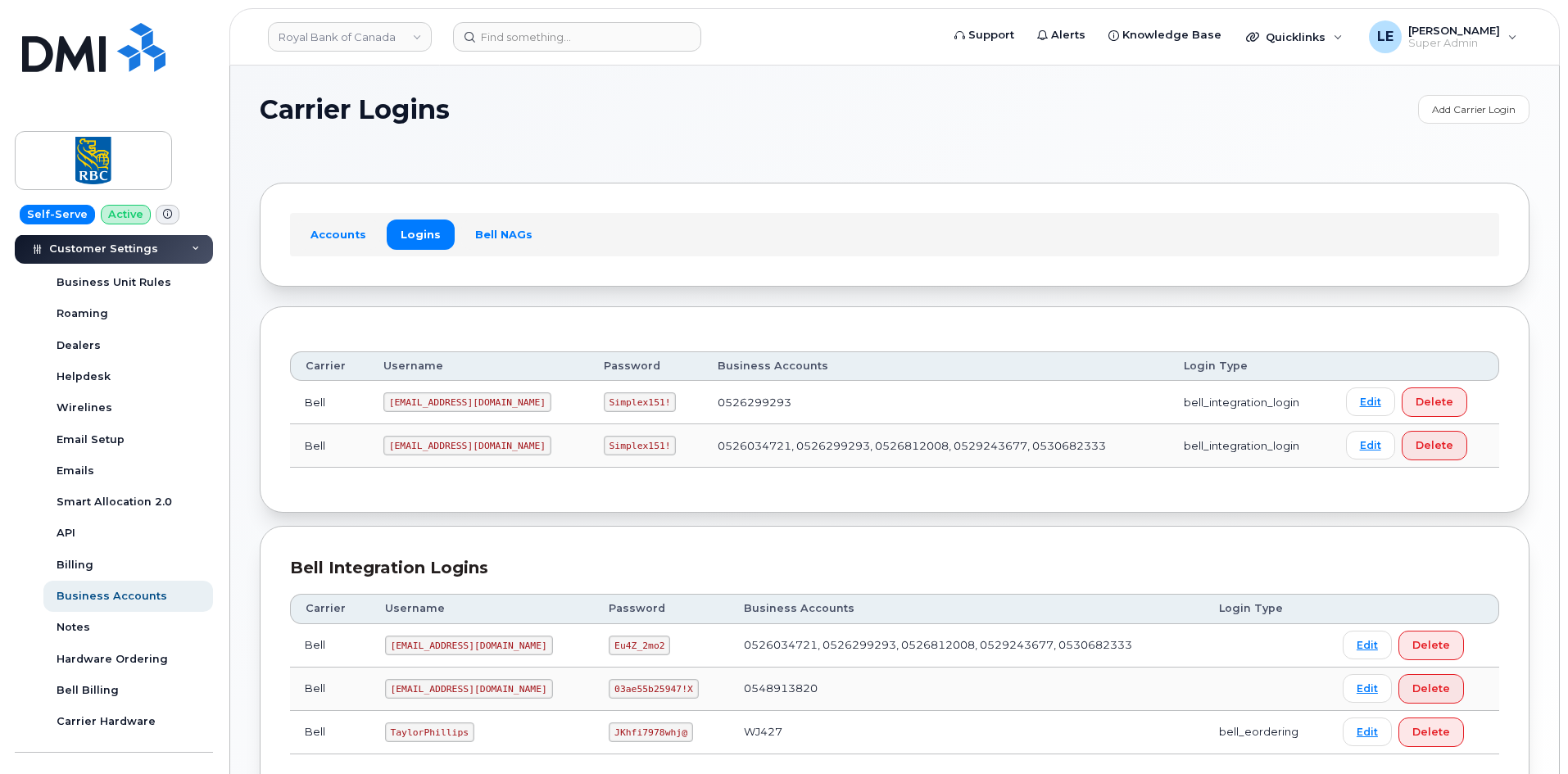
click at [708, 357] on th "Business Accounts" at bounding box center [936, 366] width 466 height 29
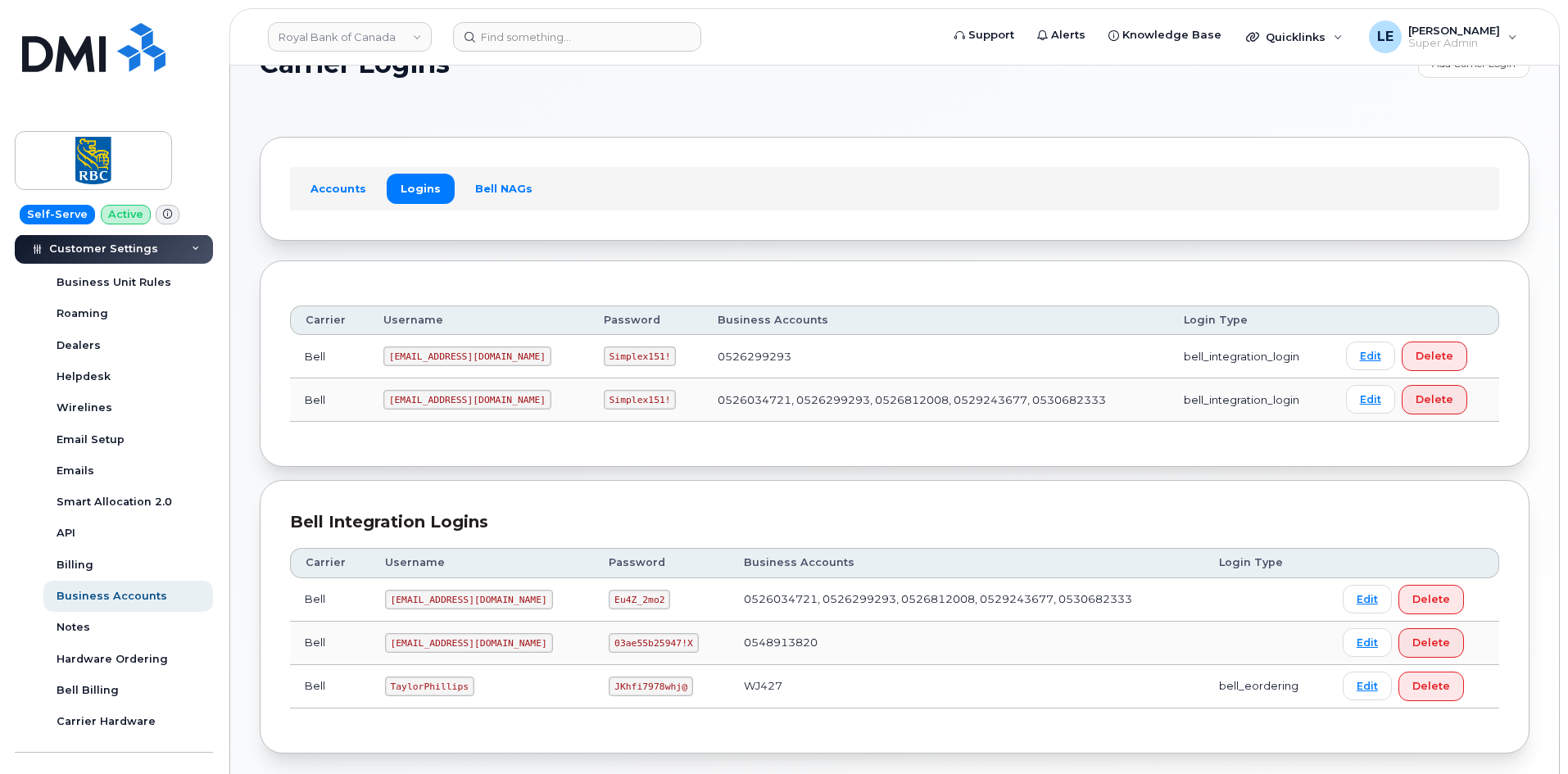
scroll to position [120, 0]
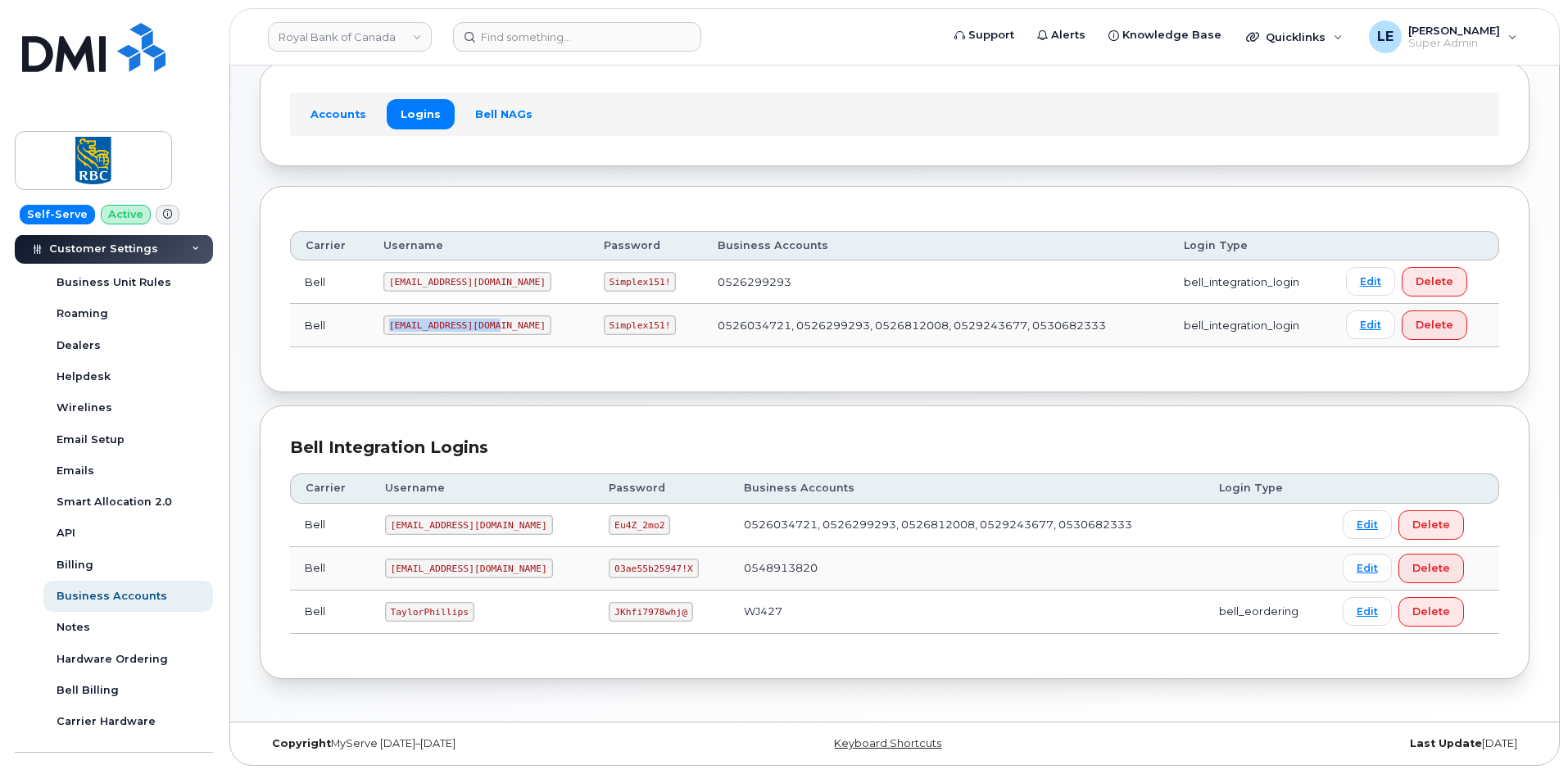
drag, startPoint x: 389, startPoint y: 322, endPoint x: 490, endPoint y: 324, distance: 101.0
click at [490, 324] on code "RoyalBan2@myserve.ca" at bounding box center [467, 325] width 168 height 20
copy code "RoyalBan2@myserve.ca"
drag, startPoint x: 561, startPoint y: 324, endPoint x: 613, endPoint y: 322, distance: 52.0
click at [613, 322] on code "Simplex151!" at bounding box center [640, 325] width 73 height 20
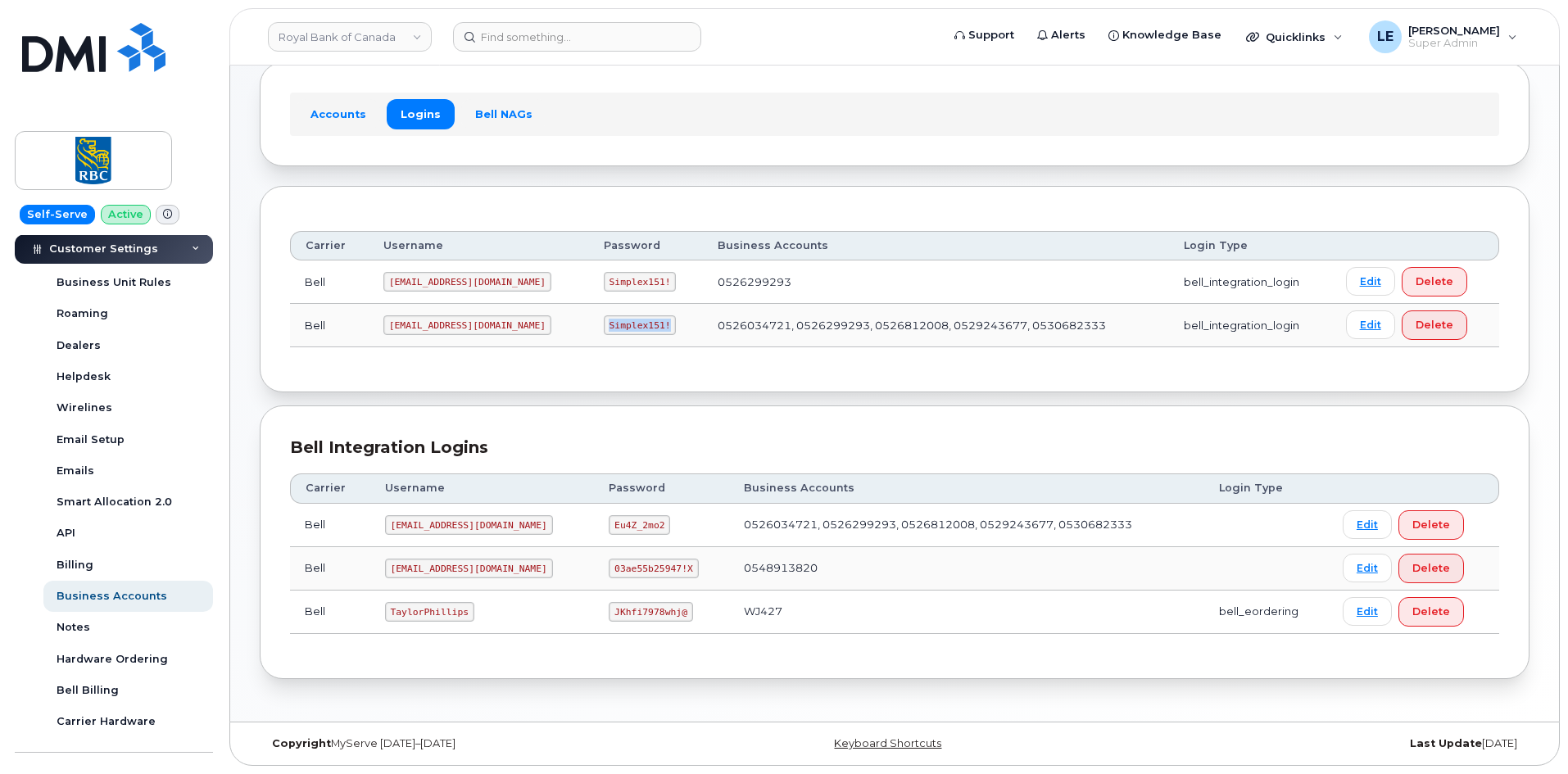
click at [613, 322] on code "Simplex151!" at bounding box center [640, 325] width 73 height 20
drag, startPoint x: 613, startPoint y: 322, endPoint x: 561, endPoint y: 324, distance: 52.0
click at [604, 324] on code "Simplex151!" at bounding box center [640, 325] width 73 height 20
copy code "Simplex151!"
drag, startPoint x: 390, startPoint y: 525, endPoint x: 501, endPoint y: 524, distance: 111.0
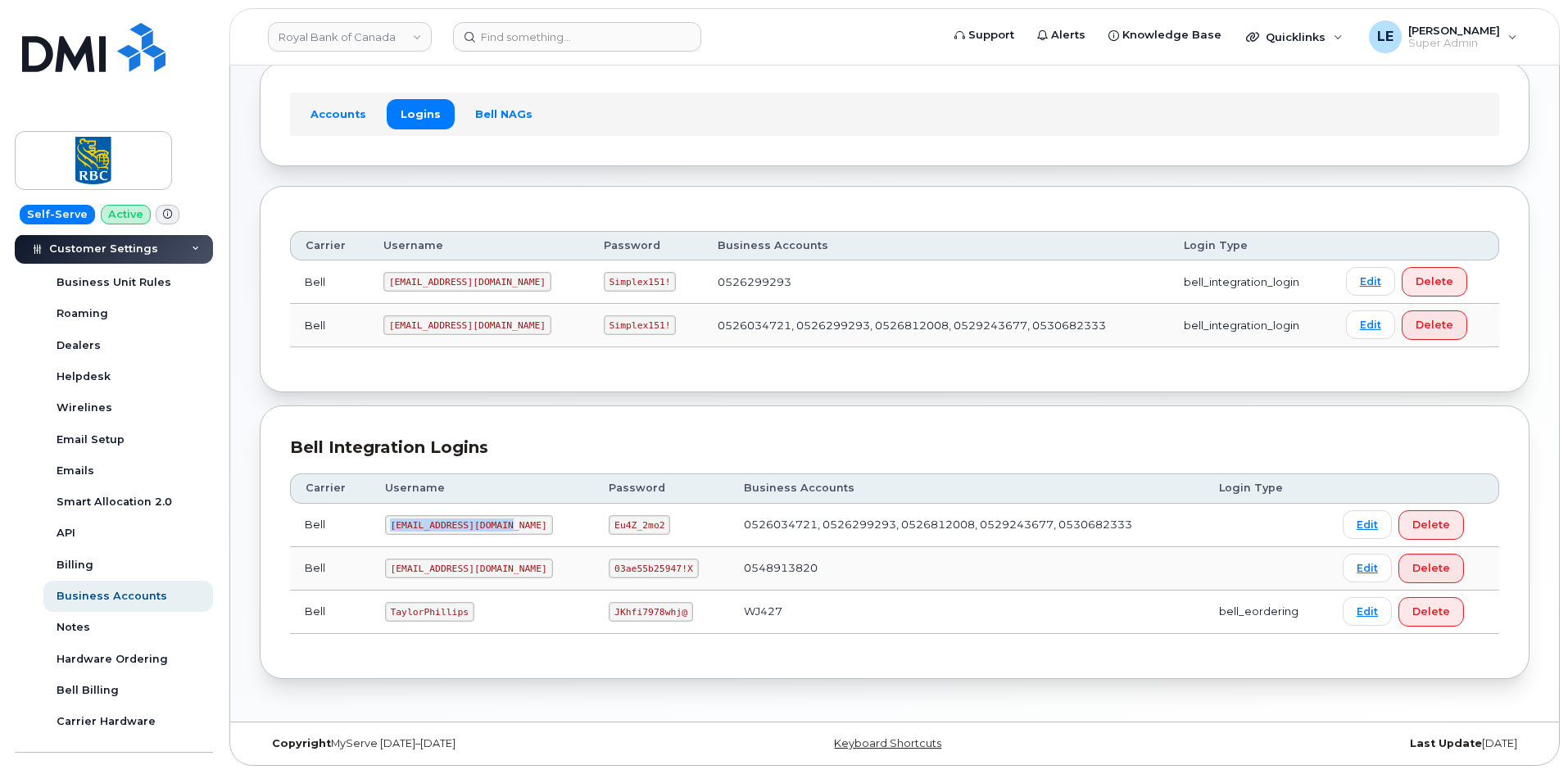
click at [501, 524] on code "taylorjpman@myserve.ca" at bounding box center [469, 525] width 168 height 20
copy code "taylorjpman@myserve.ca"
drag, startPoint x: 574, startPoint y: 522, endPoint x: 619, endPoint y: 525, distance: 45.1
click at [619, 525] on code "Eu4Z_2mo2" at bounding box center [640, 525] width 62 height 20
copy code "Eu4Z_2mo2"
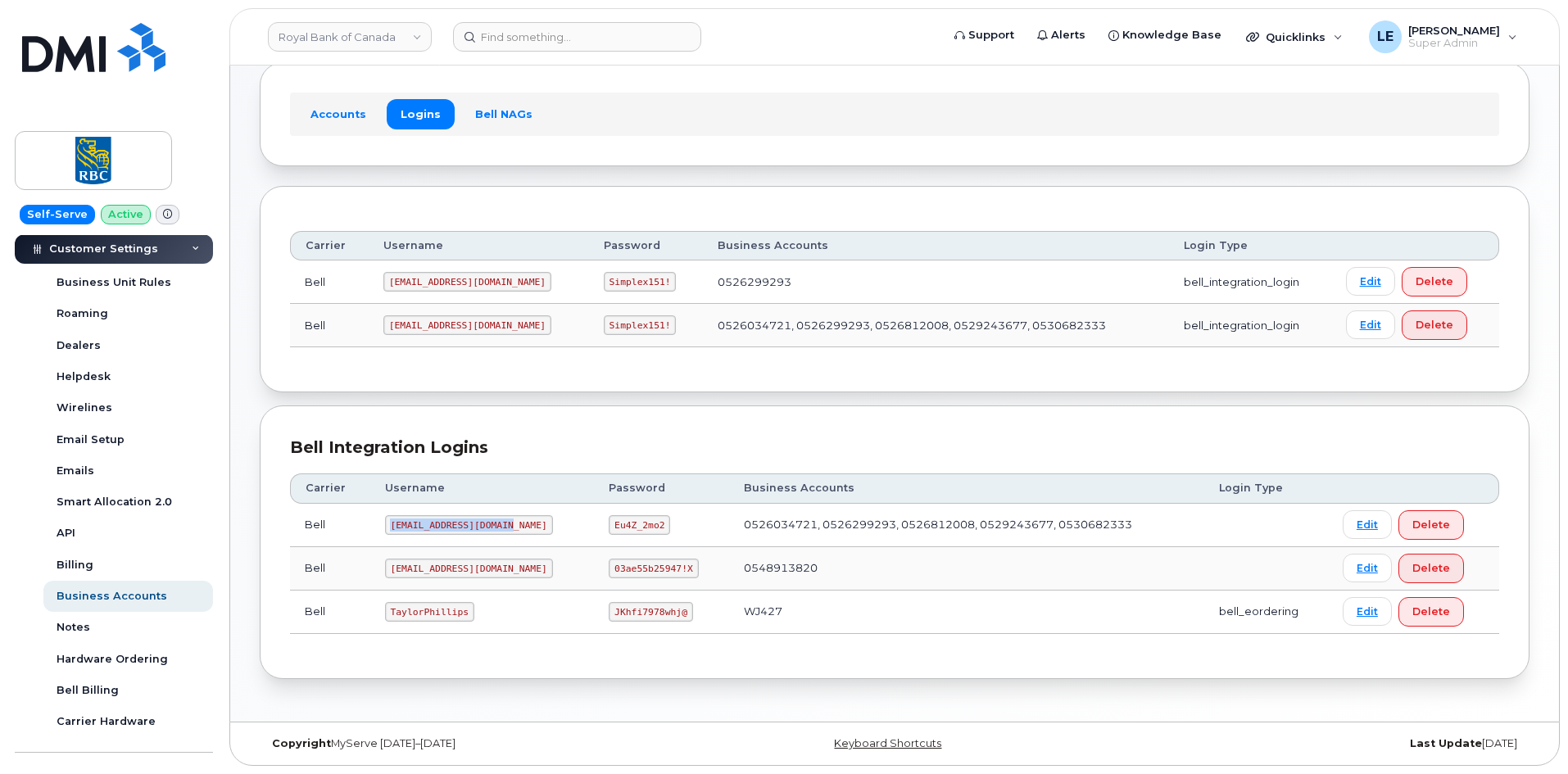
drag, startPoint x: 391, startPoint y: 527, endPoint x: 506, endPoint y: 527, distance: 115.0
click at [506, 527] on code "taylorjpman@myserve.ca" at bounding box center [469, 525] width 168 height 20
copy code "taylorjpman@myserve.ca"
drag, startPoint x: 736, startPoint y: 286, endPoint x: 783, endPoint y: 287, distance: 47.0
click at [783, 287] on td "0526299293" at bounding box center [936, 282] width 466 height 44
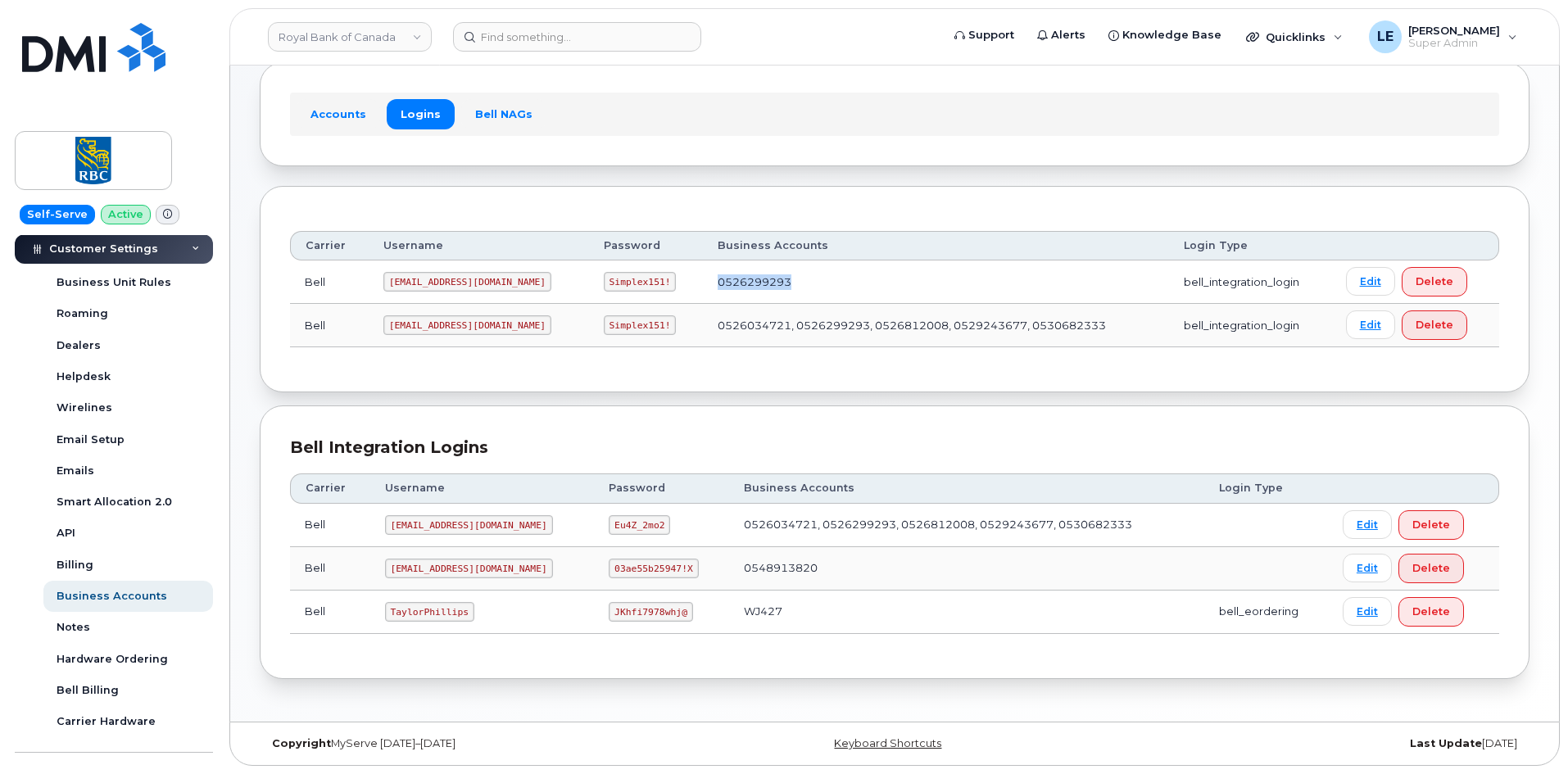
drag, startPoint x: 784, startPoint y: 287, endPoint x: 684, endPoint y: 313, distance: 103.3
click at [784, 287] on td "0526299293" at bounding box center [936, 282] width 466 height 44
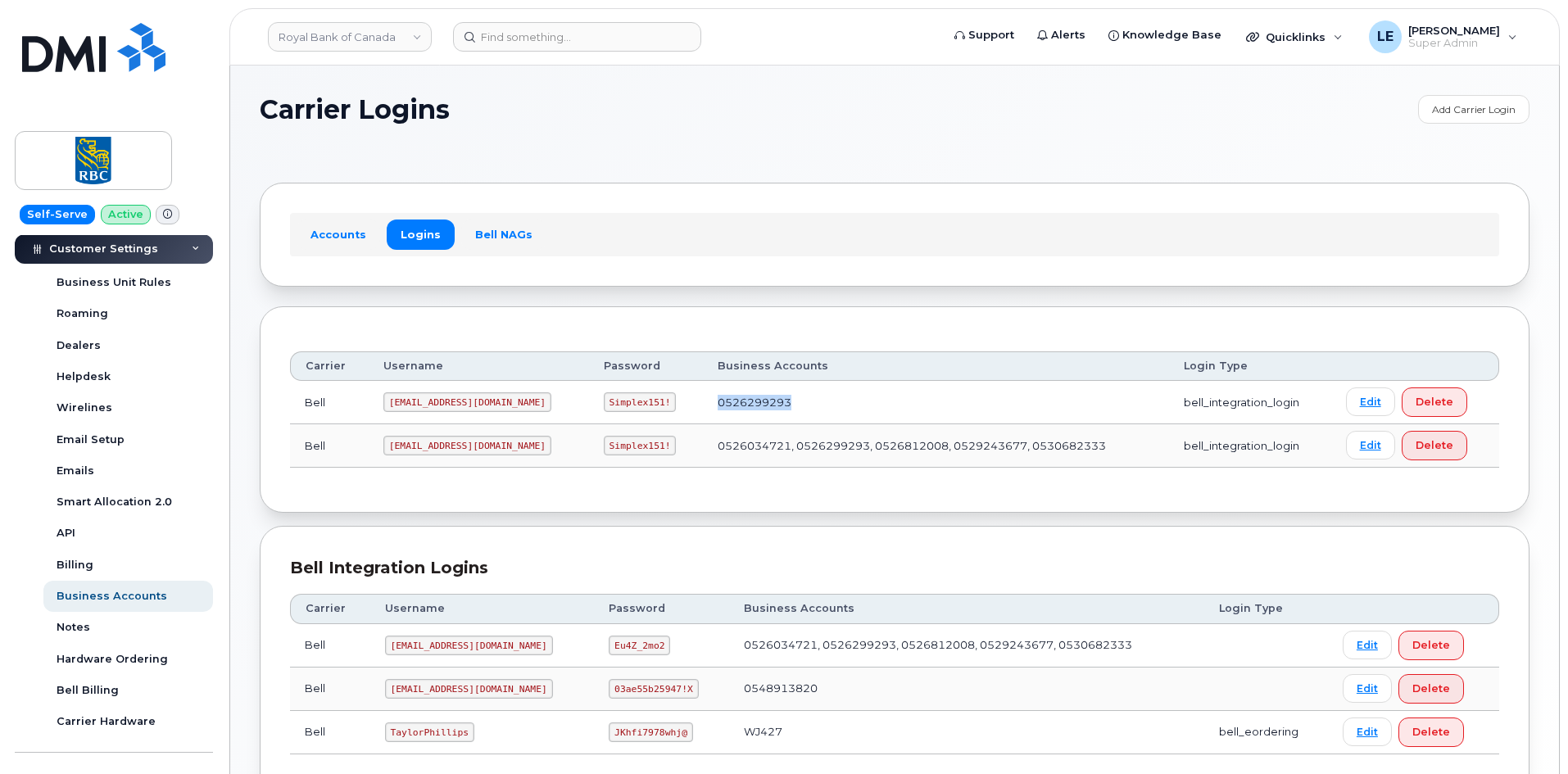
click at [703, 402] on td "0526299293" at bounding box center [936, 402] width 466 height 44
drag, startPoint x: 391, startPoint y: 449, endPoint x: 490, endPoint y: 447, distance: 99.0
click at [490, 447] on code "RoyalBan2@myserve.ca" at bounding box center [467, 445] width 168 height 20
copy code "RoyalBan2@myserve.ca"
click at [443, 461] on td "RoyalBan2@myserve.ca" at bounding box center [478, 446] width 220 height 44
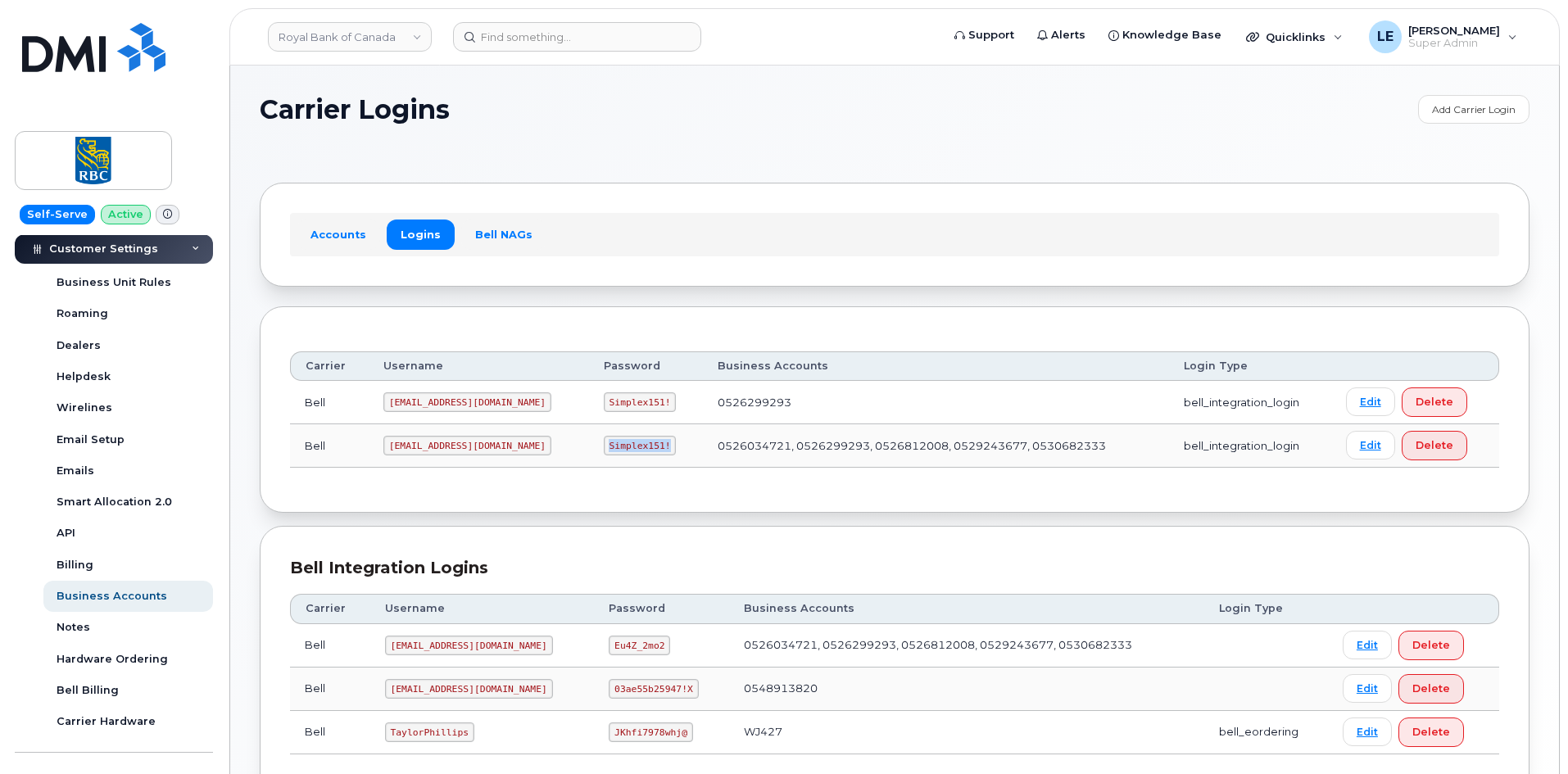
copy code "Simplex151!"
drag, startPoint x: 560, startPoint y: 449, endPoint x: 613, endPoint y: 449, distance: 53.0
click at [613, 449] on code "Simplex151!" at bounding box center [640, 445] width 73 height 20
click at [552, 52] on header "Royal Bank of Canada Support Alerts Knowledge Base Quicklinks Suspend / Cancel …" at bounding box center [895, 37] width 1331 height 57
click at [416, 44] on link "Royal Bank of Canada" at bounding box center [350, 37] width 164 height 29
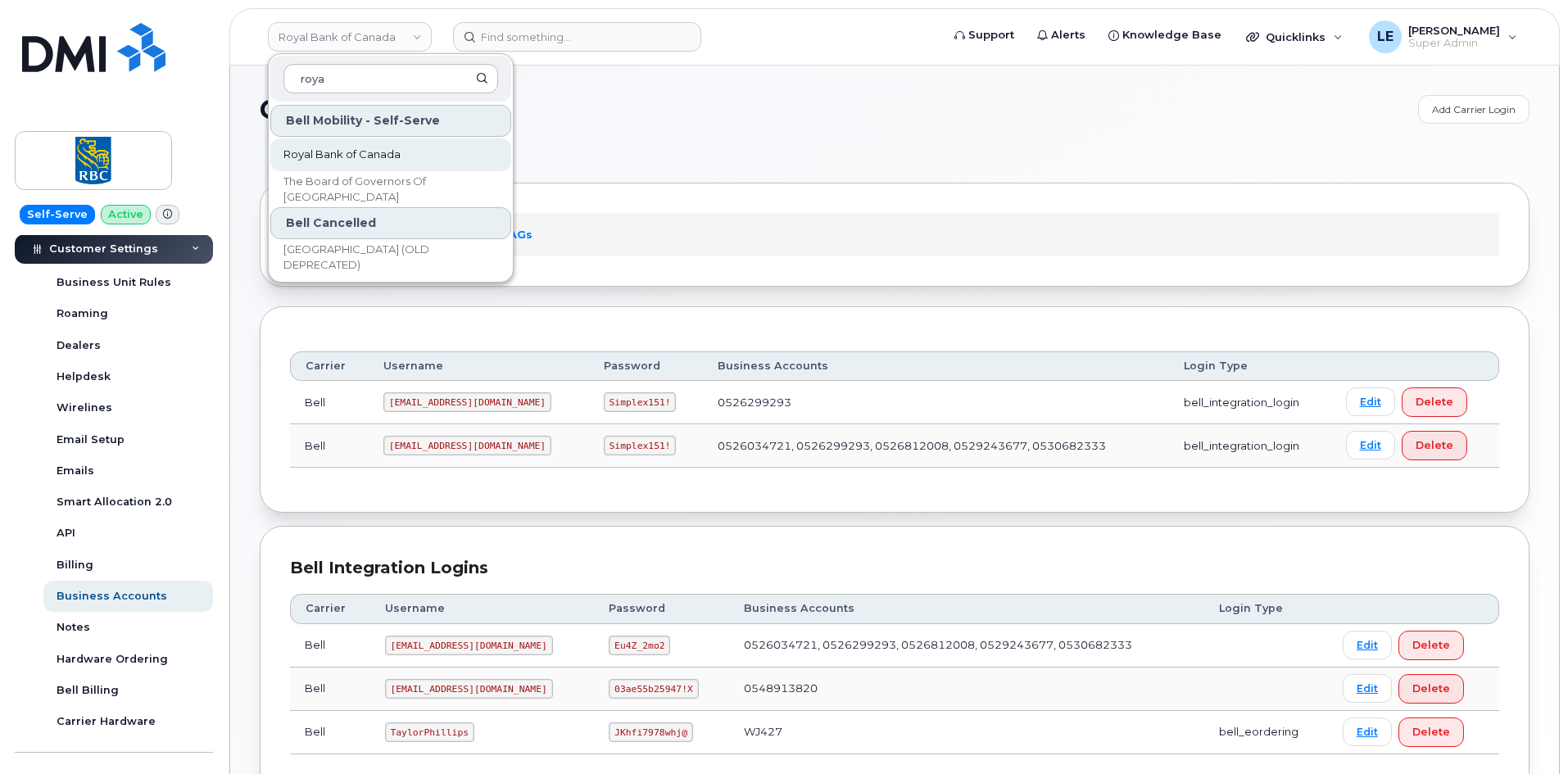
type input "roya"
click at [391, 149] on span "Royal Bank of Canada" at bounding box center [342, 154] width 117 height 16
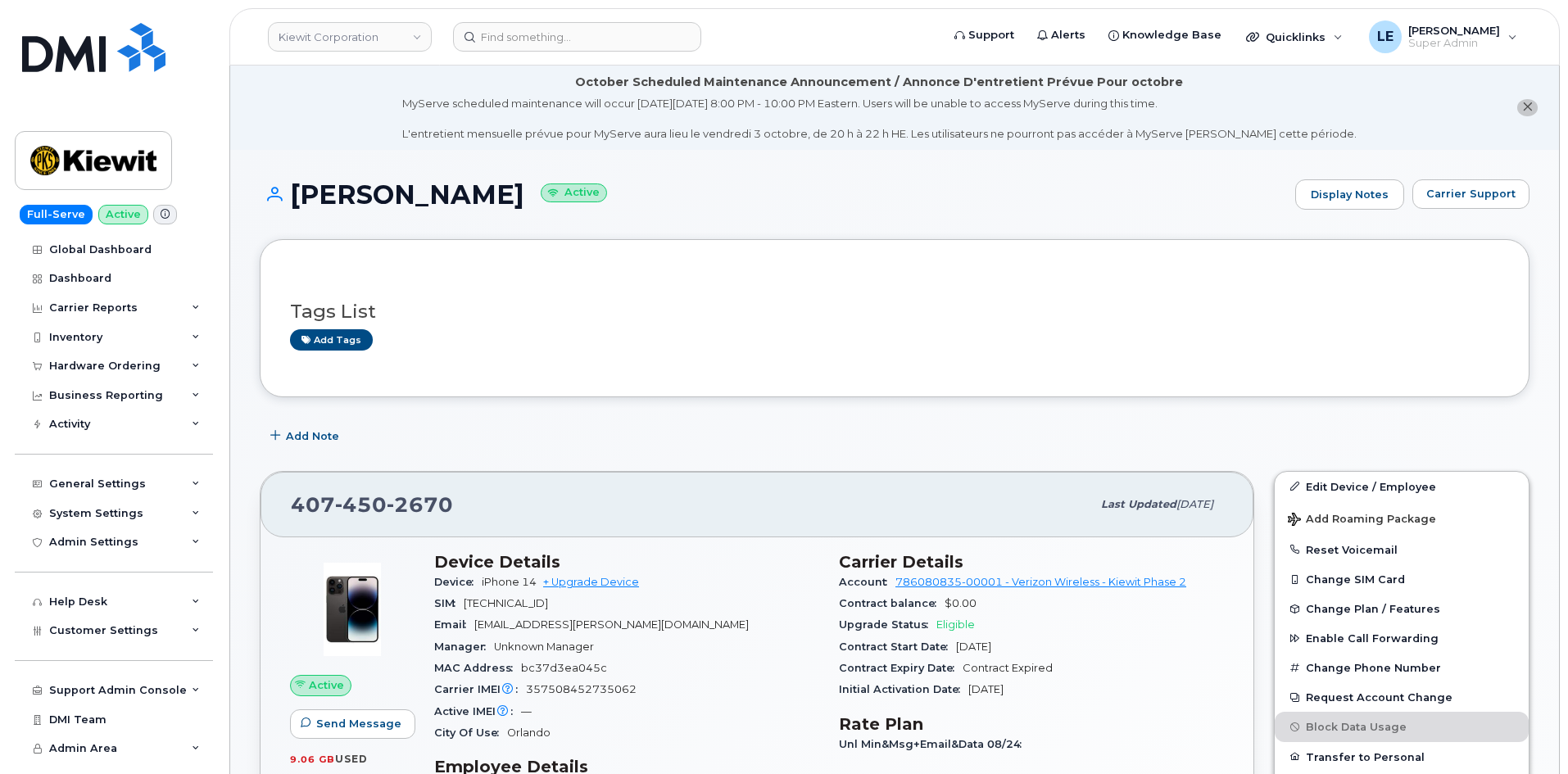
scroll to position [327, 0]
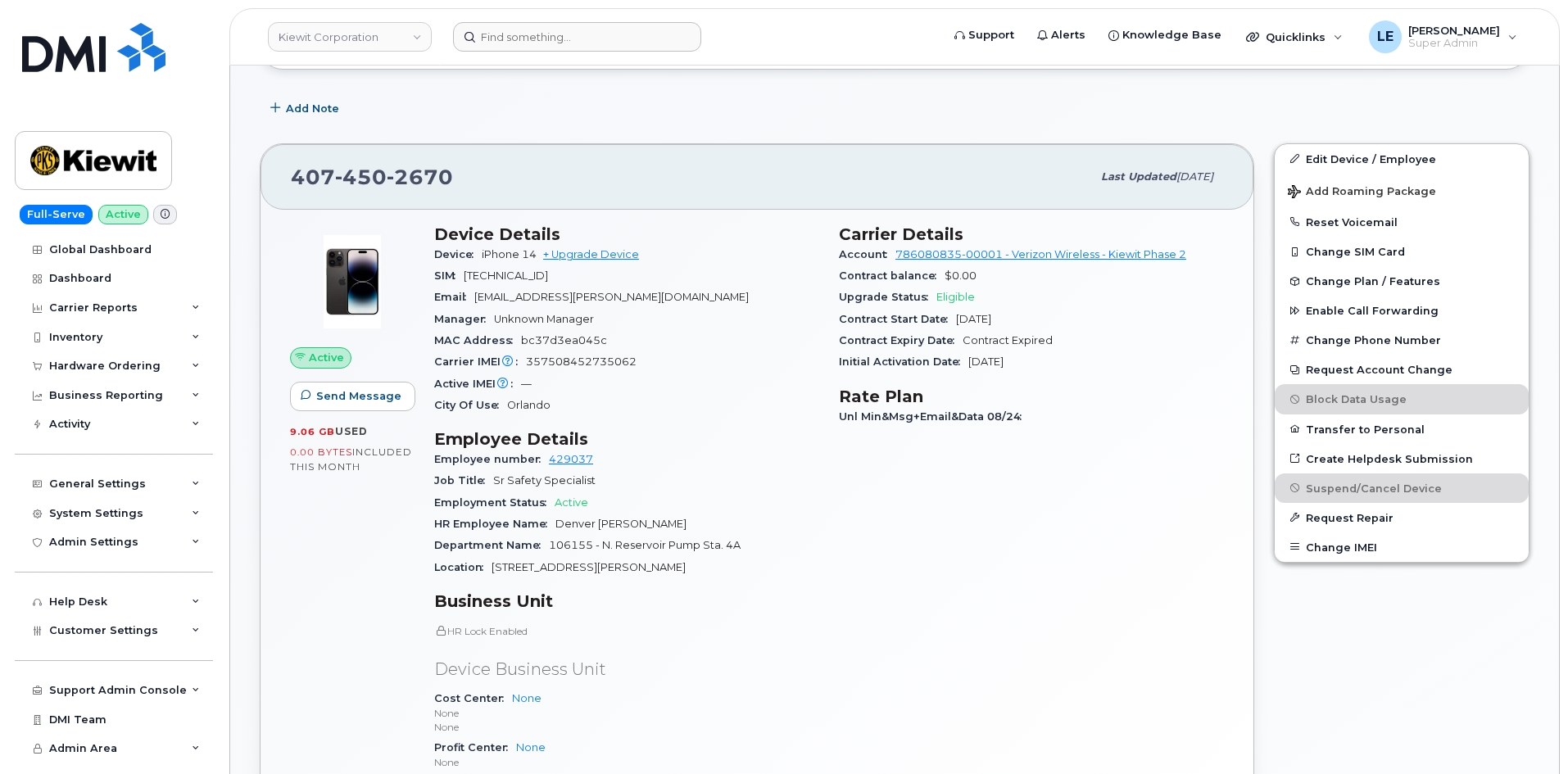
drag, startPoint x: 558, startPoint y: 21, endPoint x: 556, endPoint y: 33, distance: 12.2
click at [558, 24] on header "Kiewit Corporation Support Alerts Knowledge Base Quicklinks Suspend / Cancel De…" at bounding box center [895, 37] width 1331 height 57
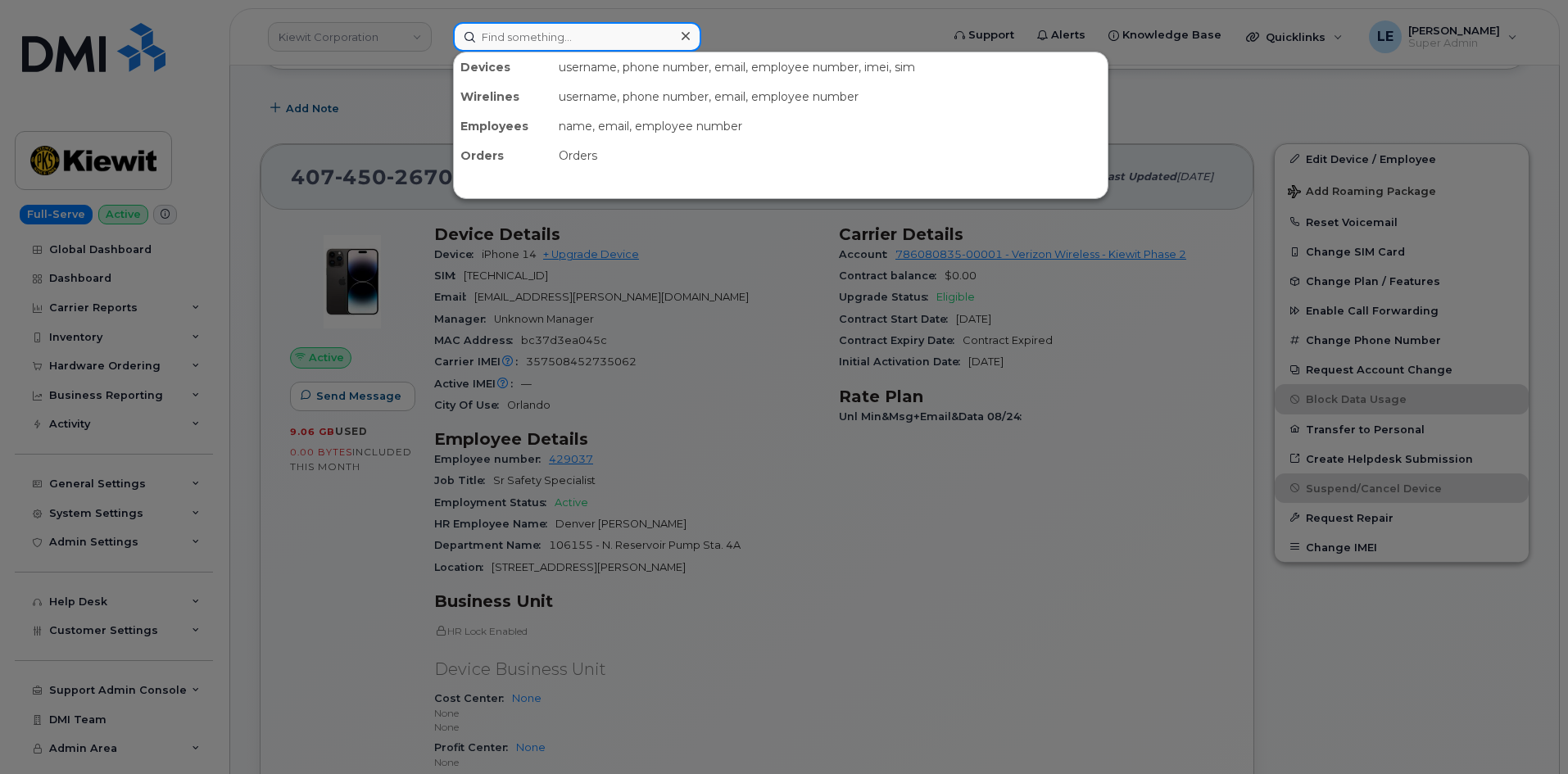
click at [556, 35] on input at bounding box center [578, 37] width 249 height 29
paste input "4503574088"
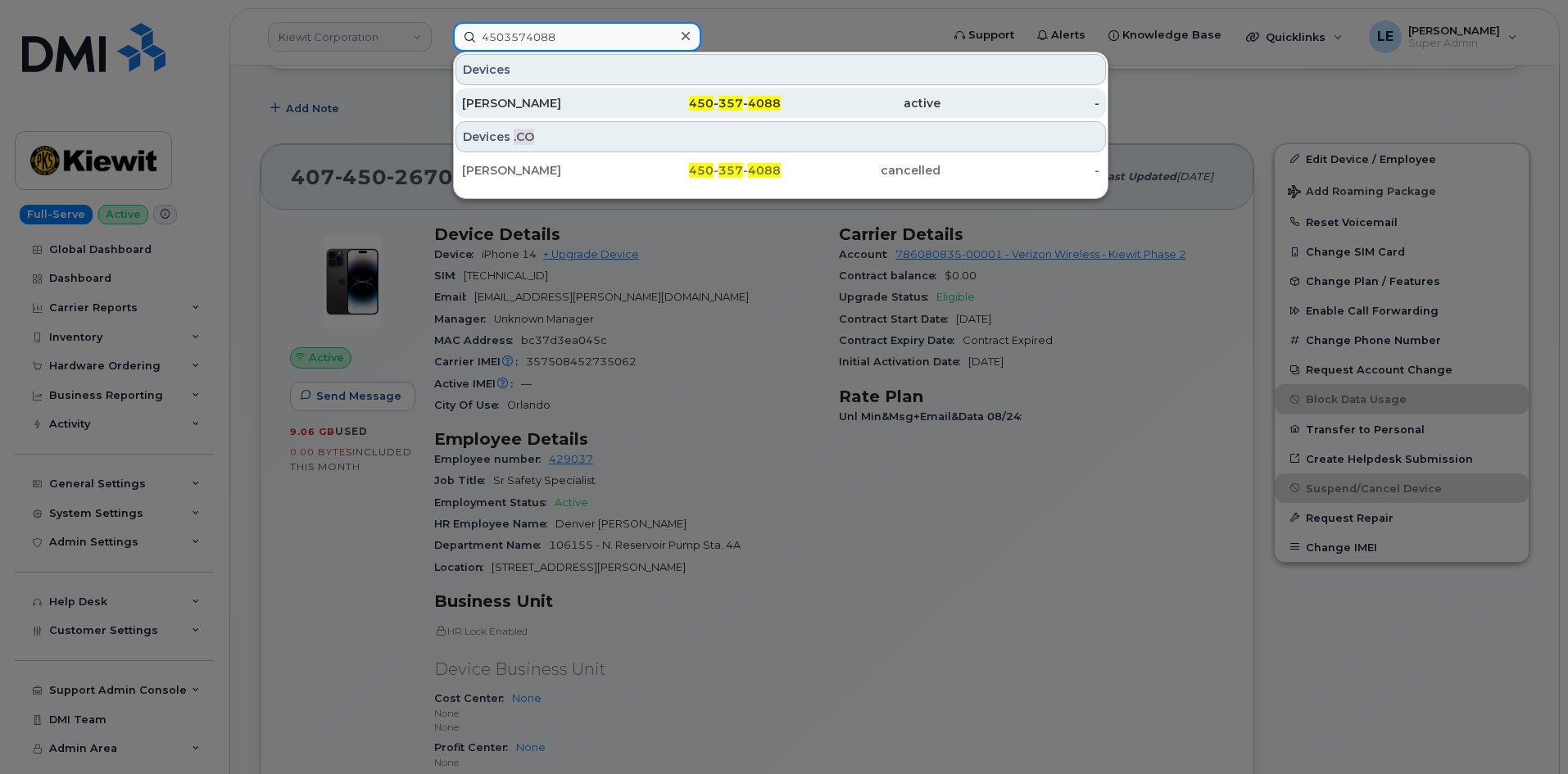
type input "4503574088"
click at [570, 107] on div "Anne Robez-Preux" at bounding box center [542, 103] width 159 height 16
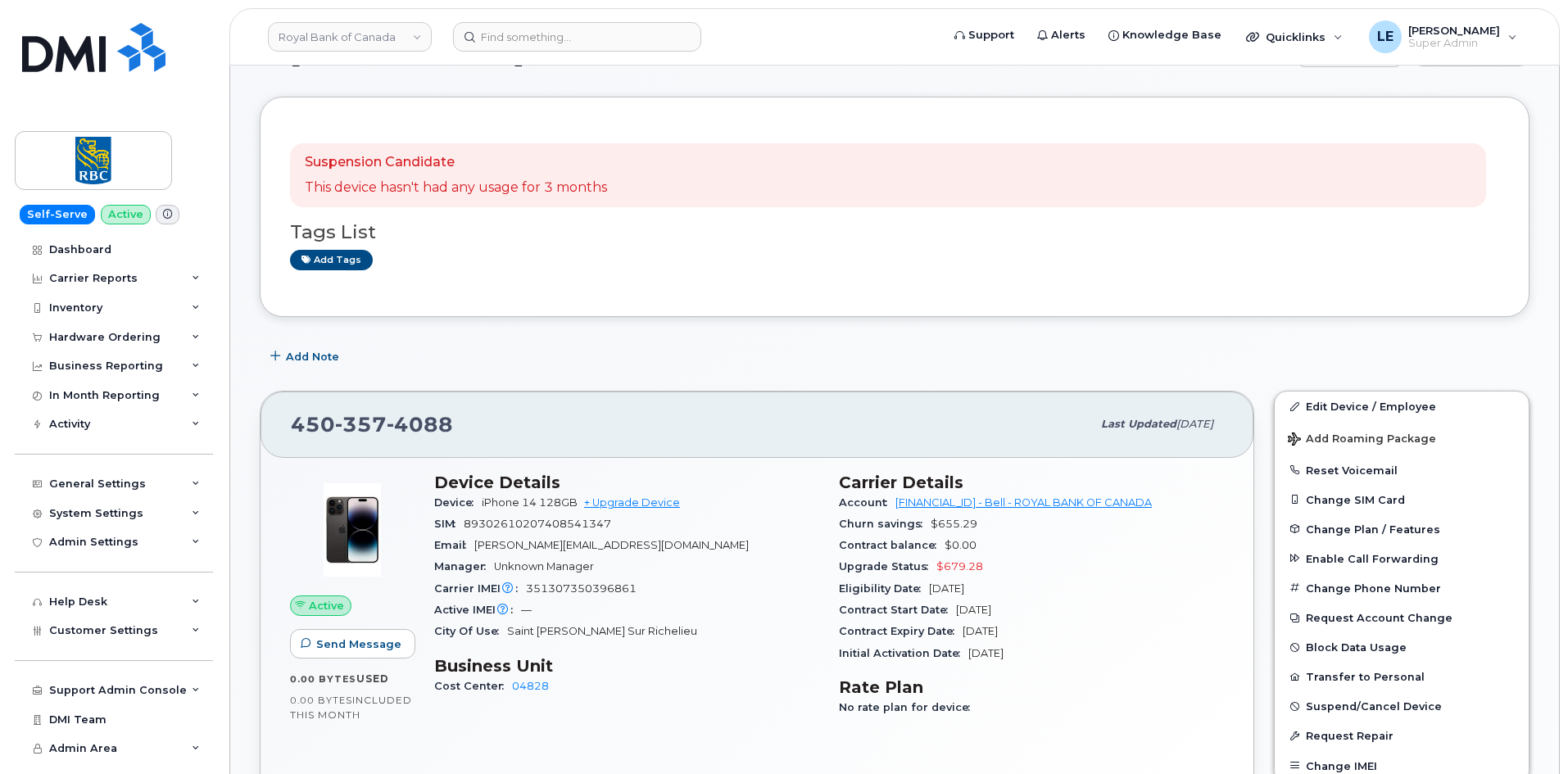
scroll to position [327, 0]
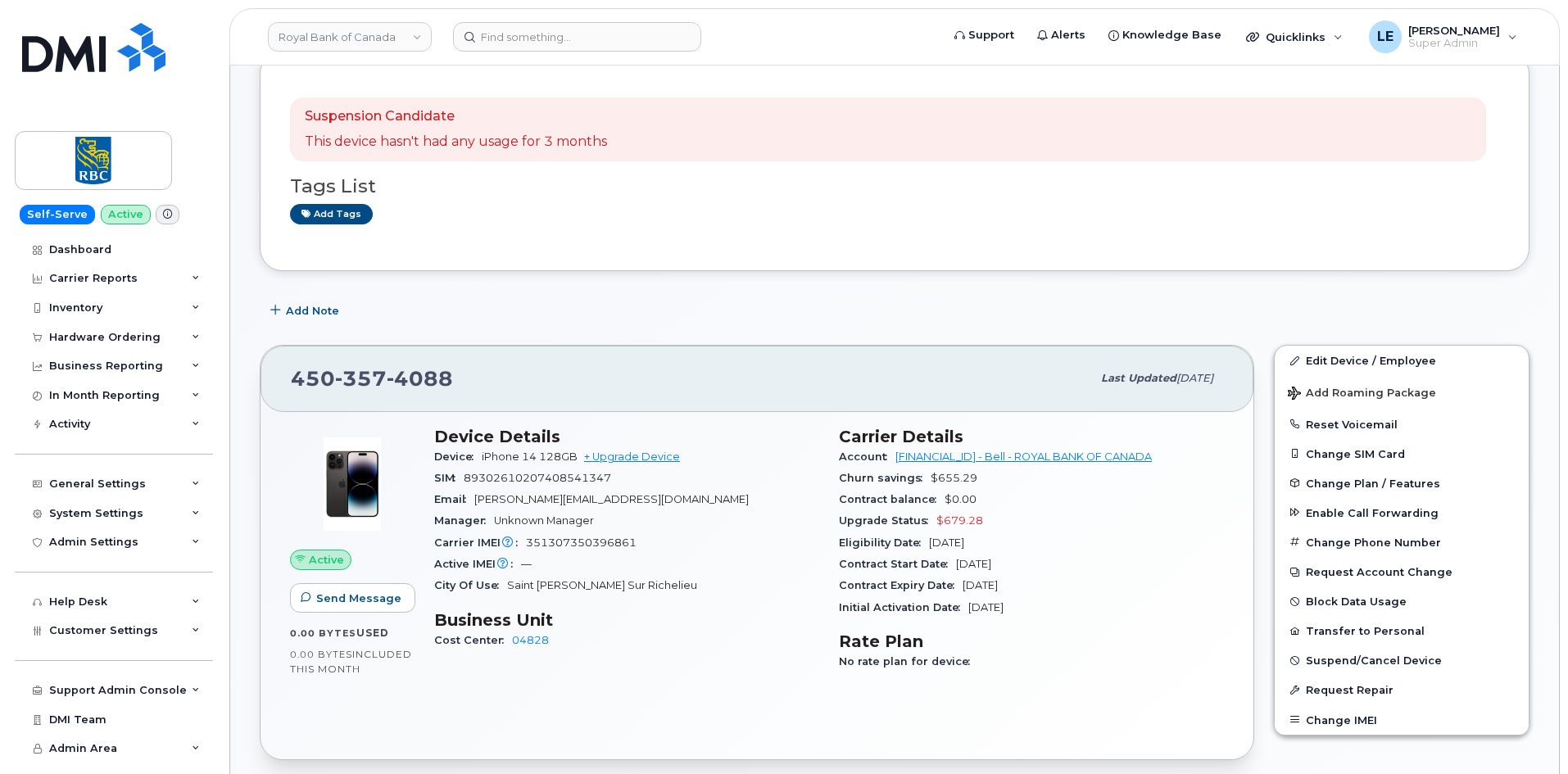
click at [381, 383] on span "357" at bounding box center [361, 378] width 51 height 25
click at [380, 383] on span "357" at bounding box center [361, 378] width 51 height 25
copy span "450 357 4088"
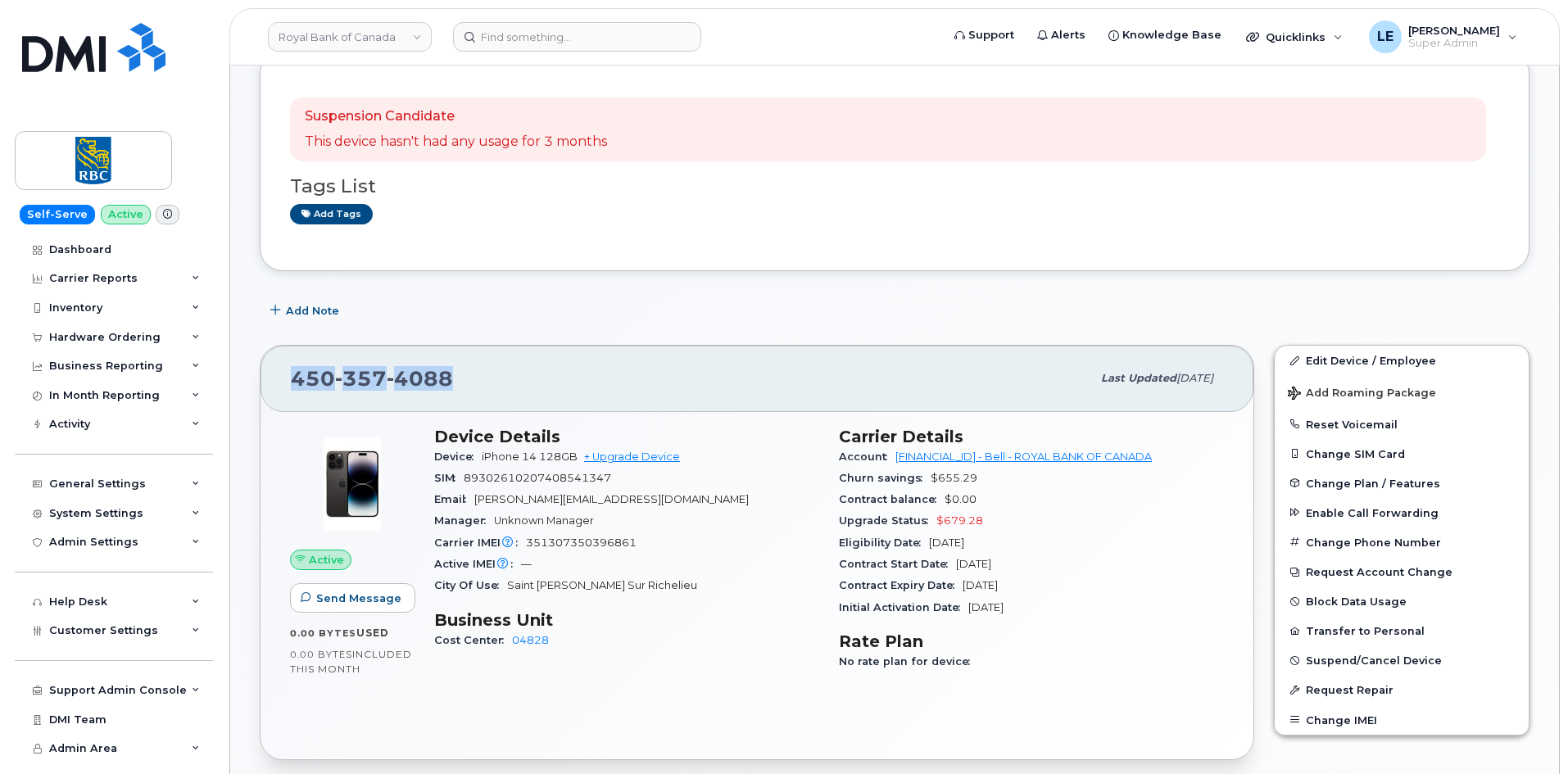
click at [490, 338] on div "450 357 4088 Last updated Sep 26, 2025 Active Send Message 0.00 Bytes  used 0.0…" at bounding box center [756, 552] width 1014 height 435
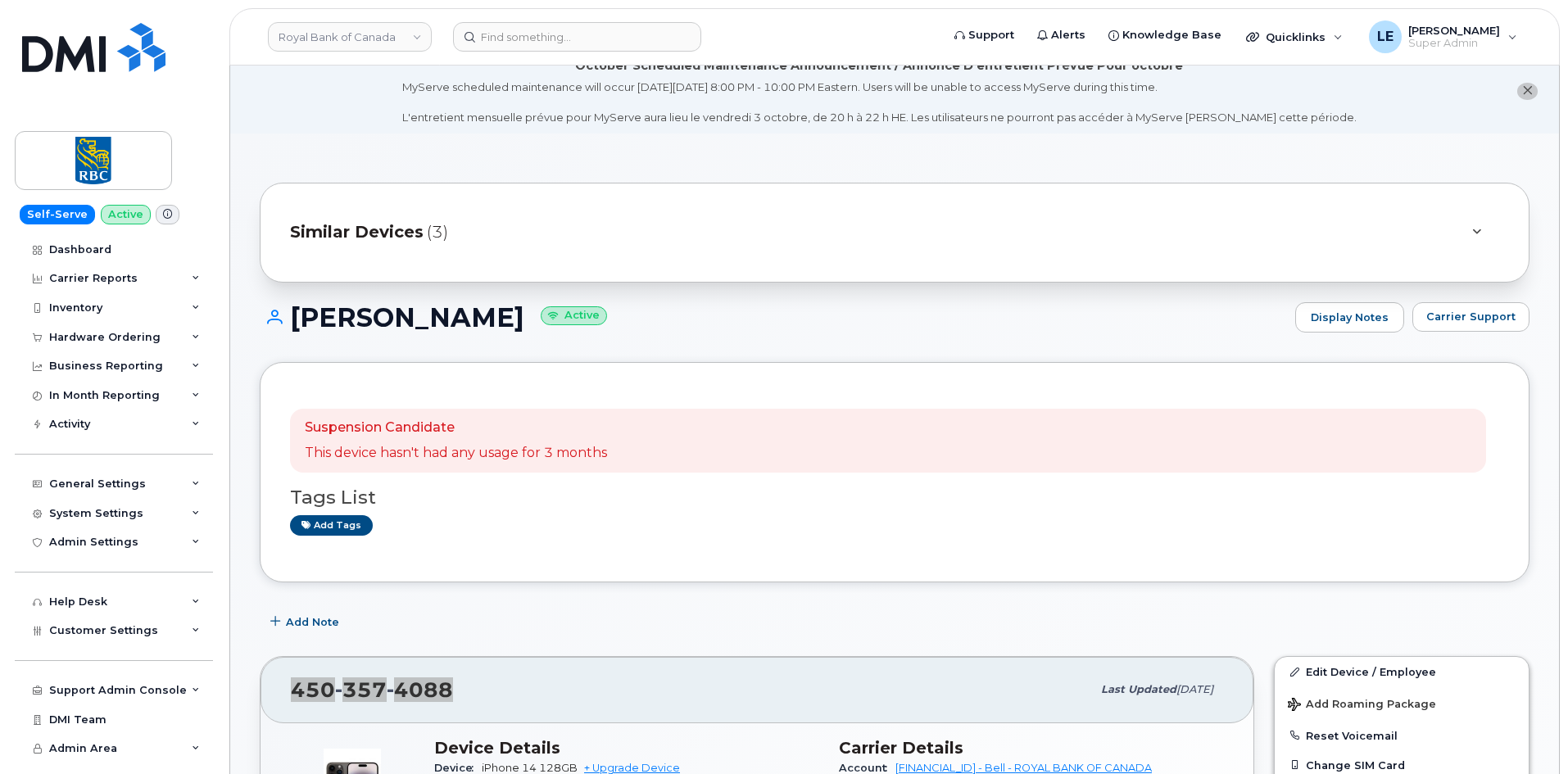
scroll to position [0, 0]
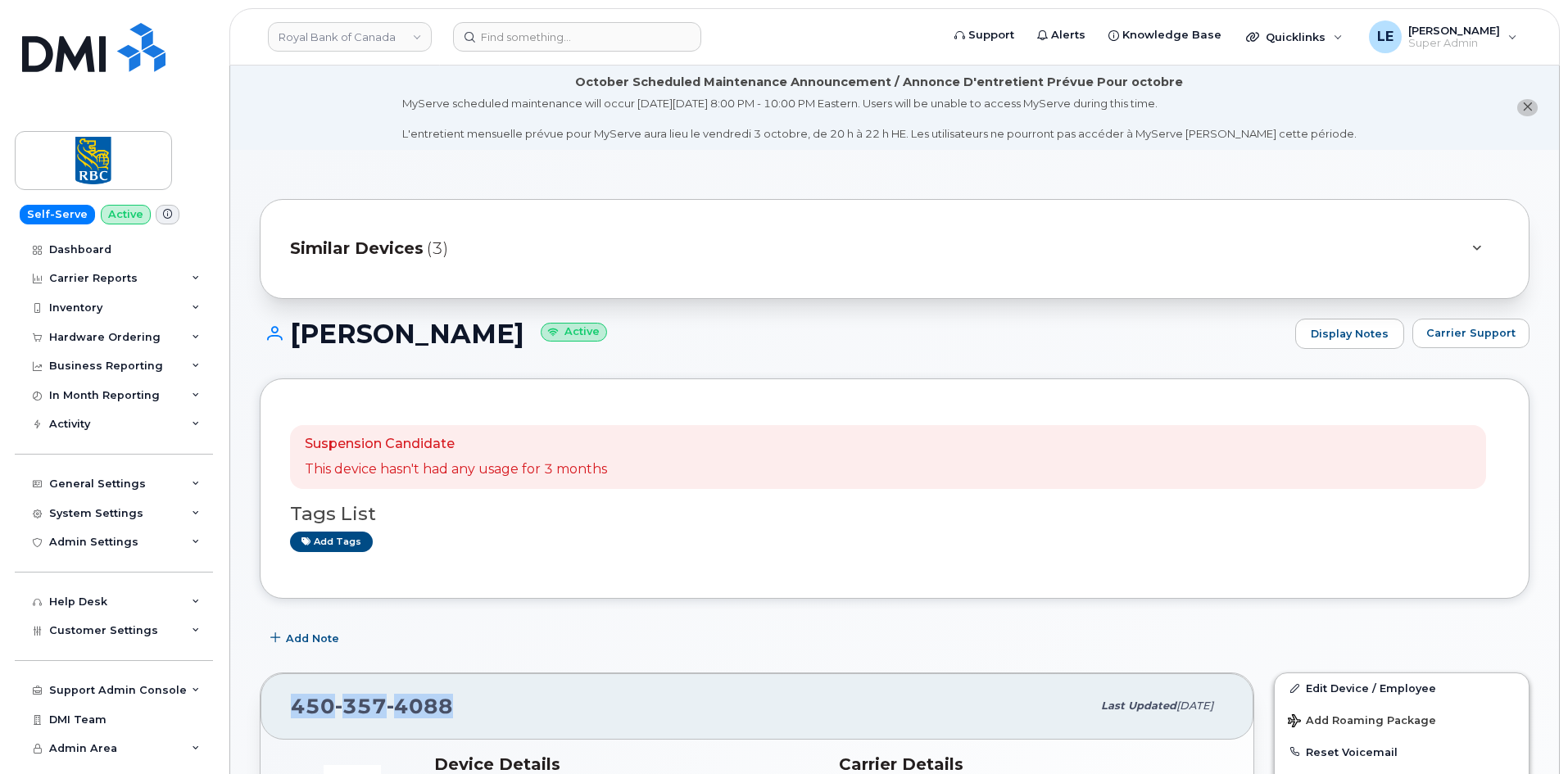
drag, startPoint x: 299, startPoint y: 345, endPoint x: 544, endPoint y: 345, distance: 245.0
click at [544, 343] on h1 "Anne Robez-Preux Active" at bounding box center [773, 333] width 1027 height 28
copy h1 "Anne Robez-Preux"
click at [480, 253] on div "Similar Devices (3)" at bounding box center [871, 249] width 1163 height 39
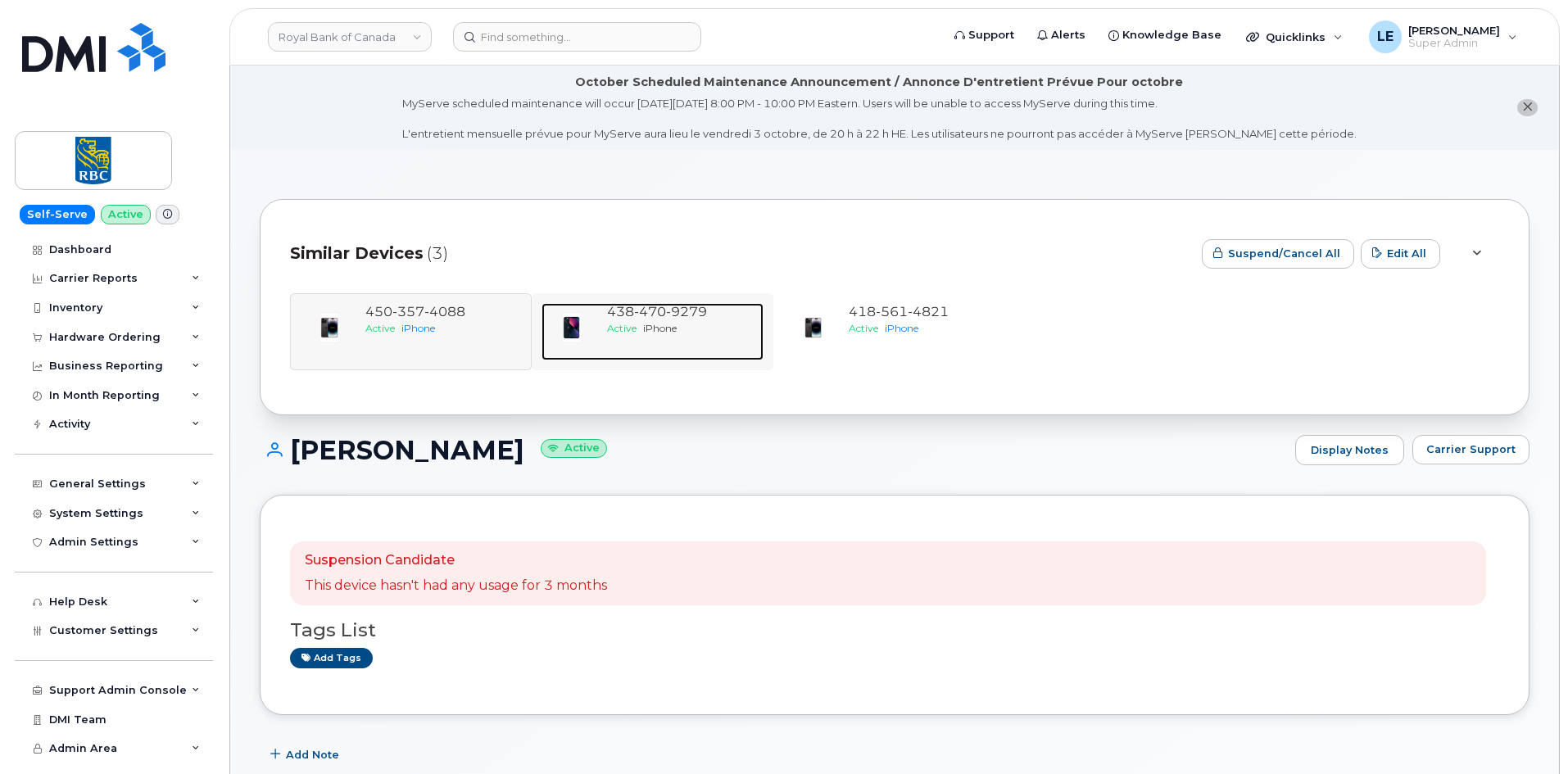
click at [705, 325] on div "Active iPhone" at bounding box center [682, 328] width 150 height 14
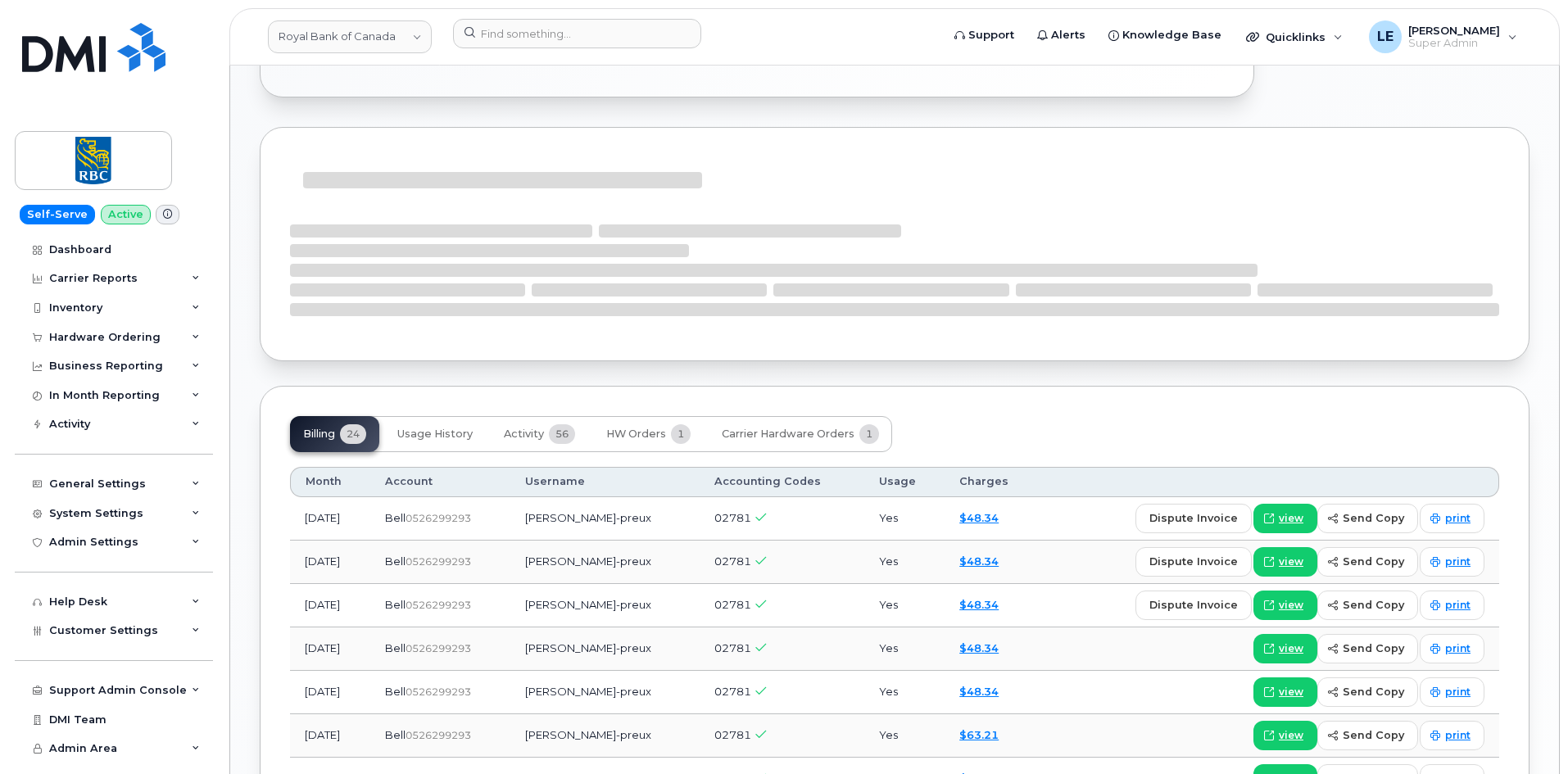
scroll to position [1065, 0]
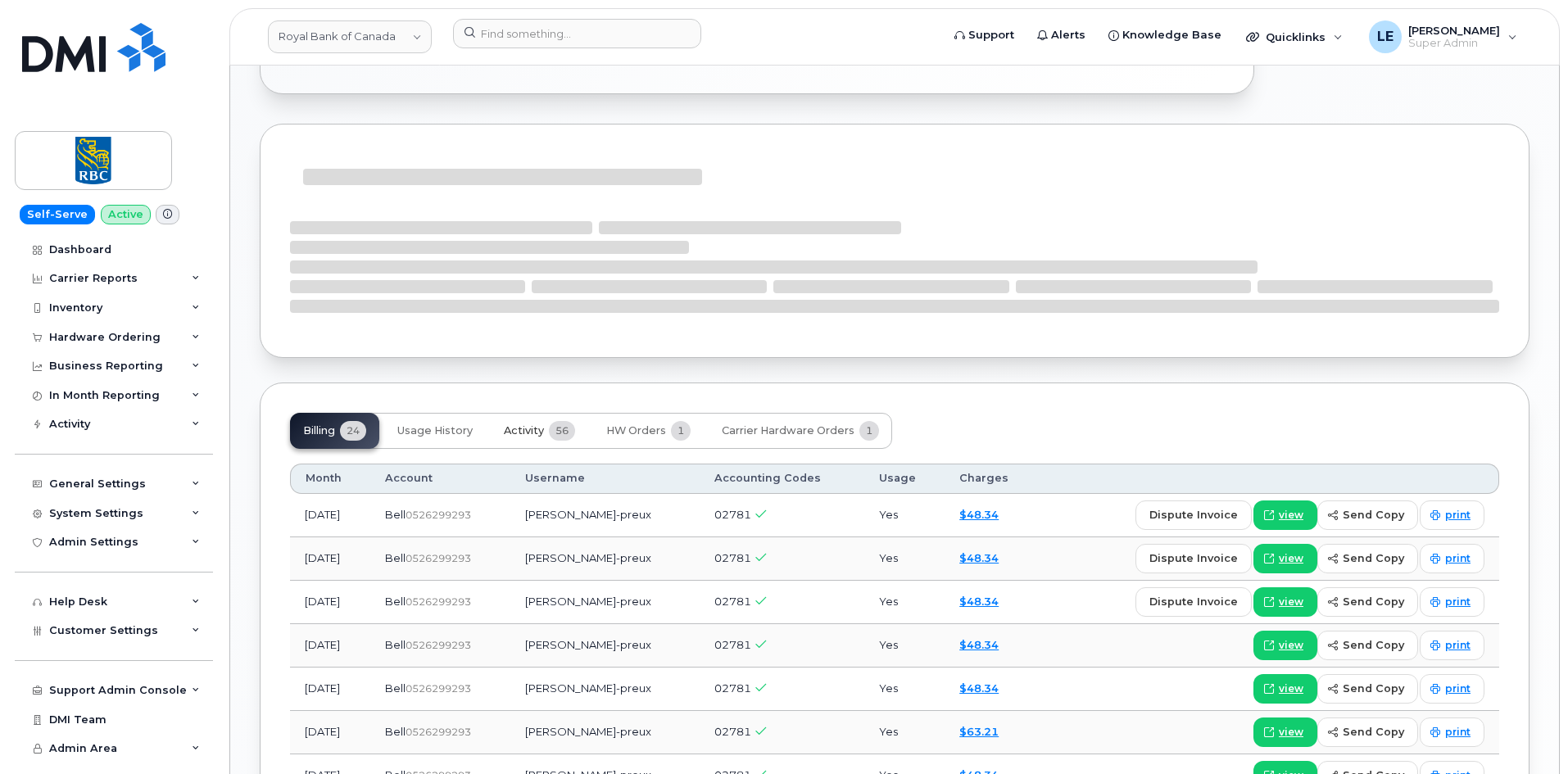
click at [542, 438] on button "Activity 56" at bounding box center [539, 431] width 98 height 36
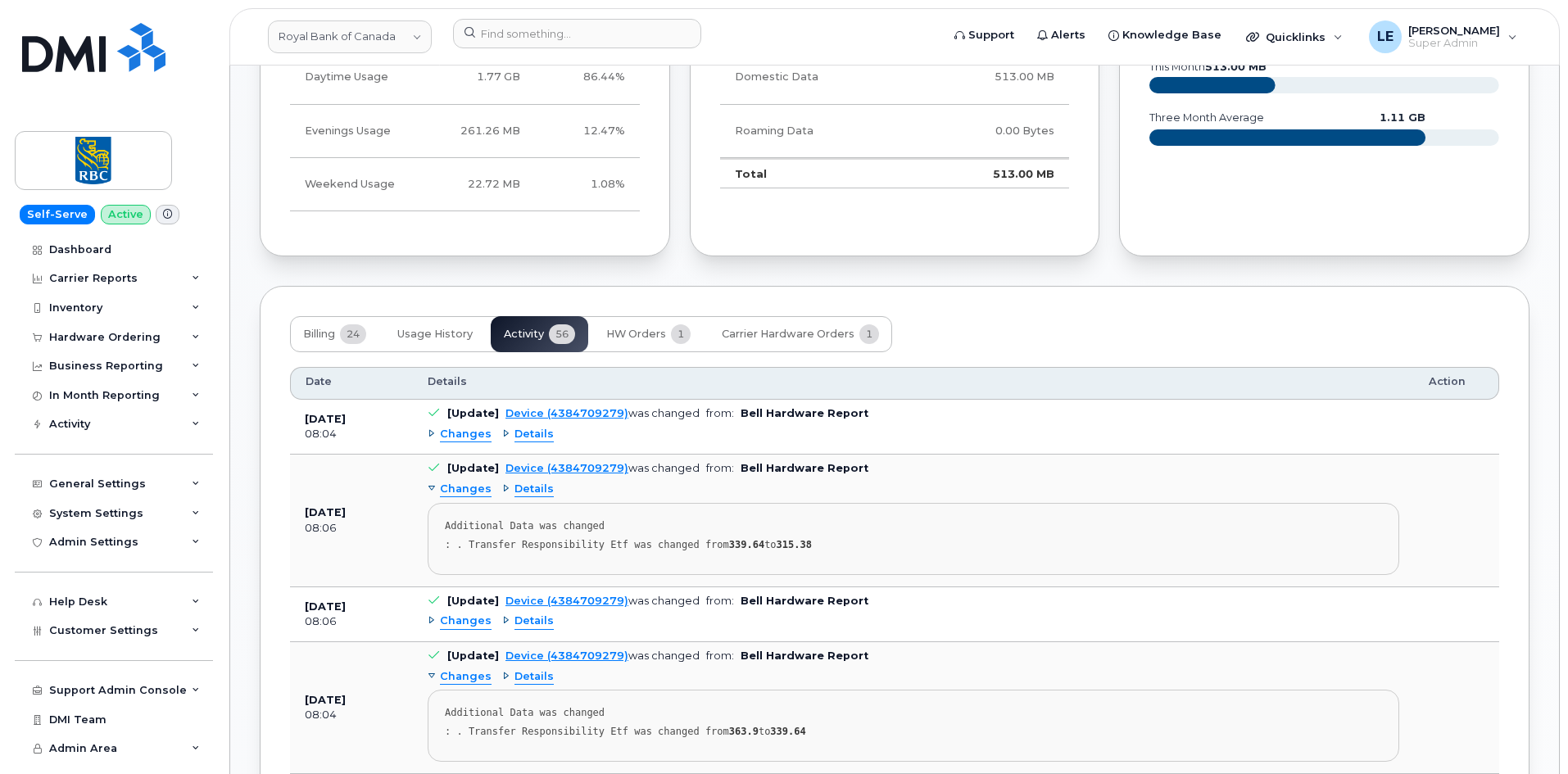
scroll to position [1311, 0]
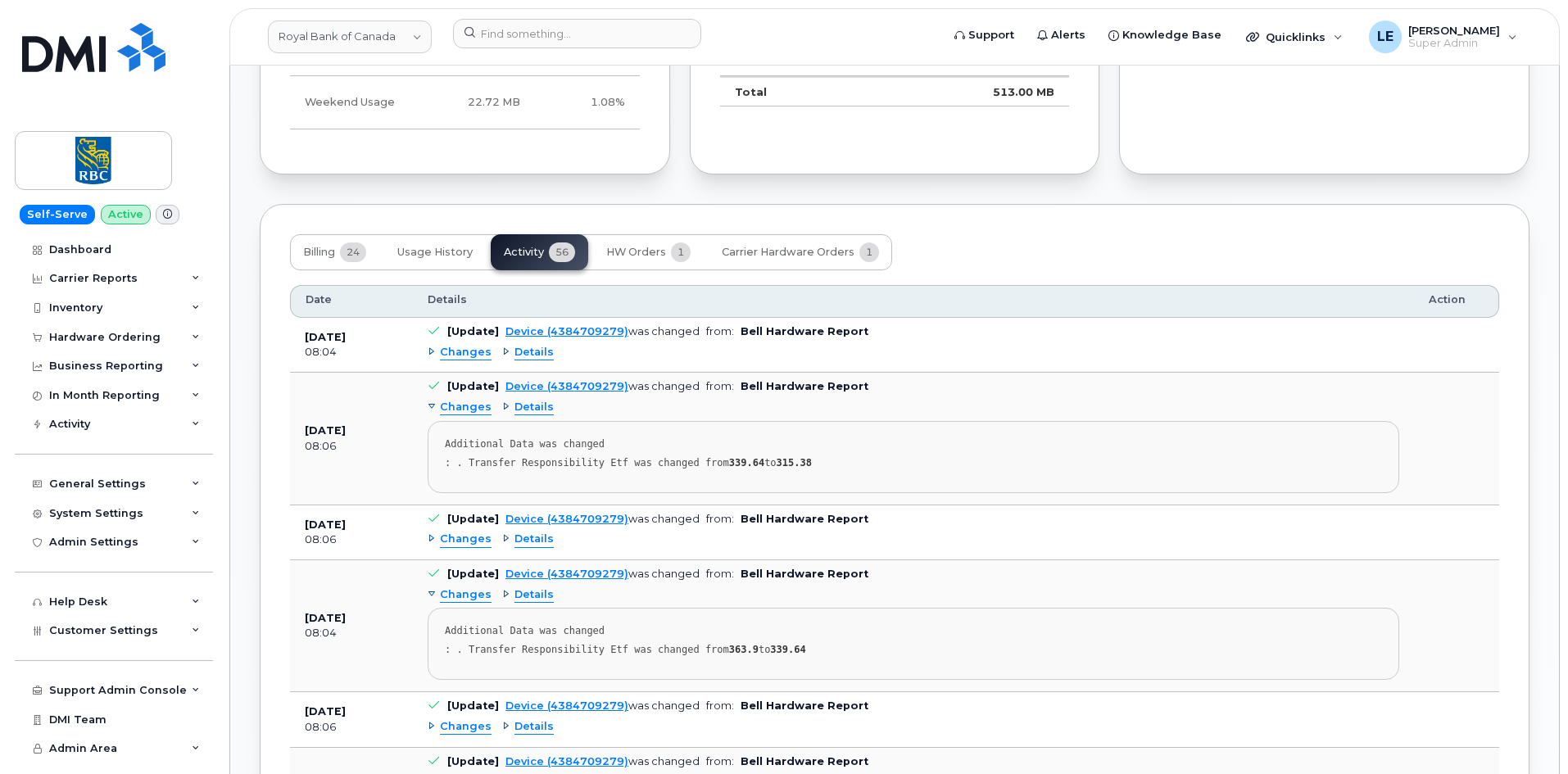
click at [465, 173] on div "Last Months Data Behavior Usage Device Usage Percentage Daytime Usage 1.77 GB 8…" at bounding box center [465, 27] width 411 height 297
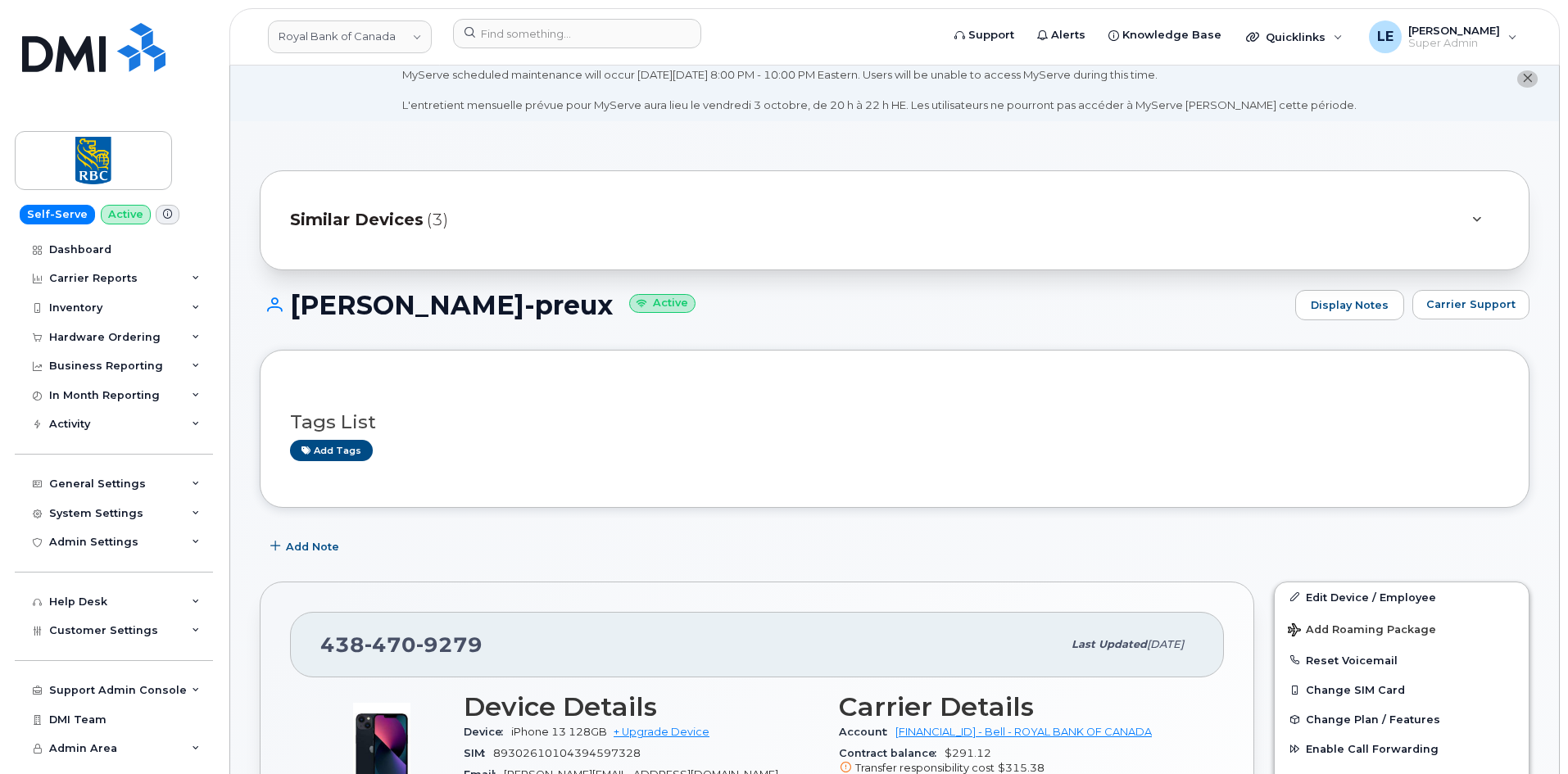
scroll to position [0, 0]
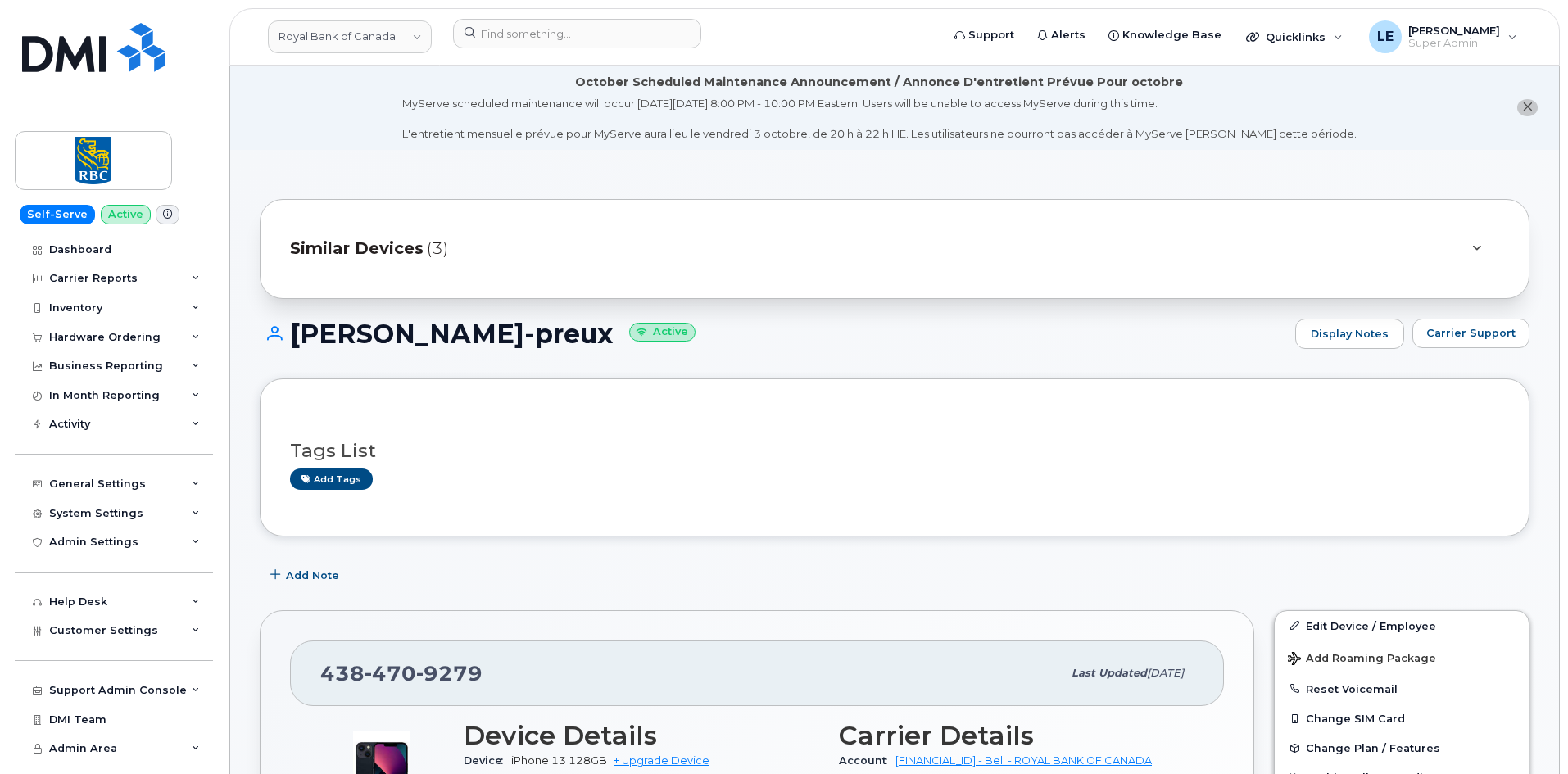
click at [436, 237] on span "(3)" at bounding box center [437, 249] width 21 height 24
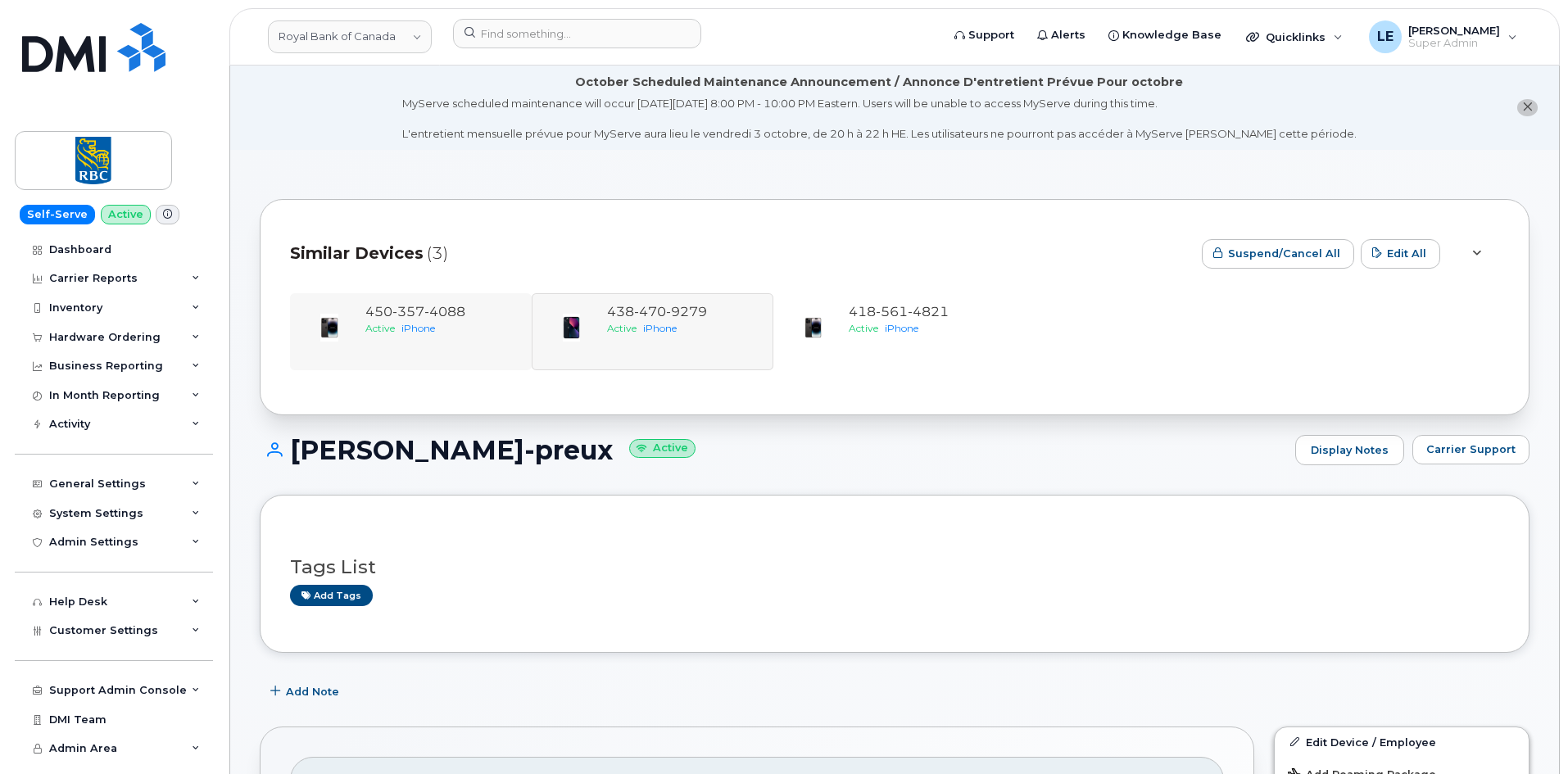
click at [431, 297] on div "450 357 4088 Active iPhone" at bounding box center [411, 332] width 242 height 77
click at [435, 309] on span "4088" at bounding box center [445, 312] width 41 height 15
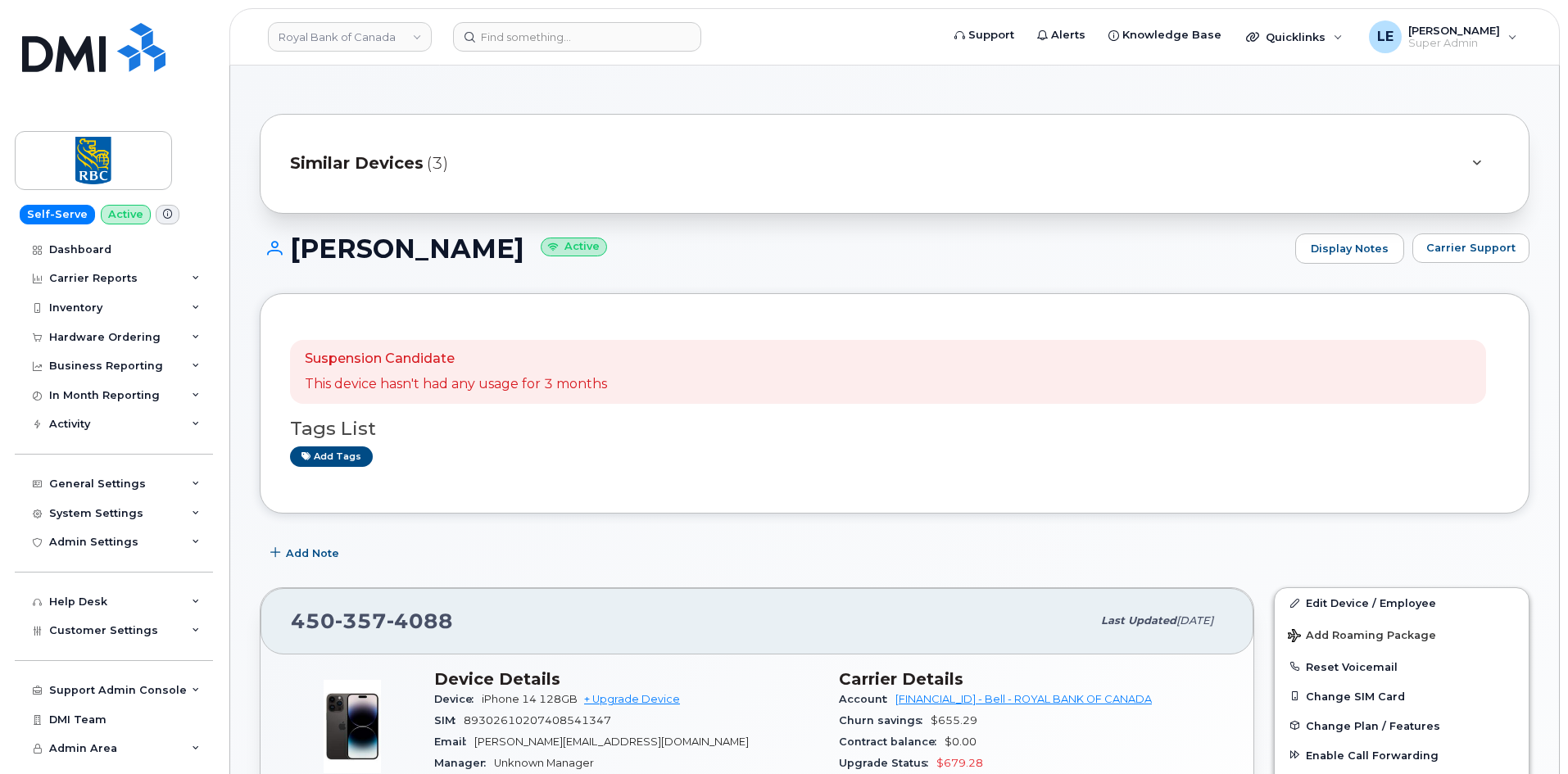
scroll to position [164, 0]
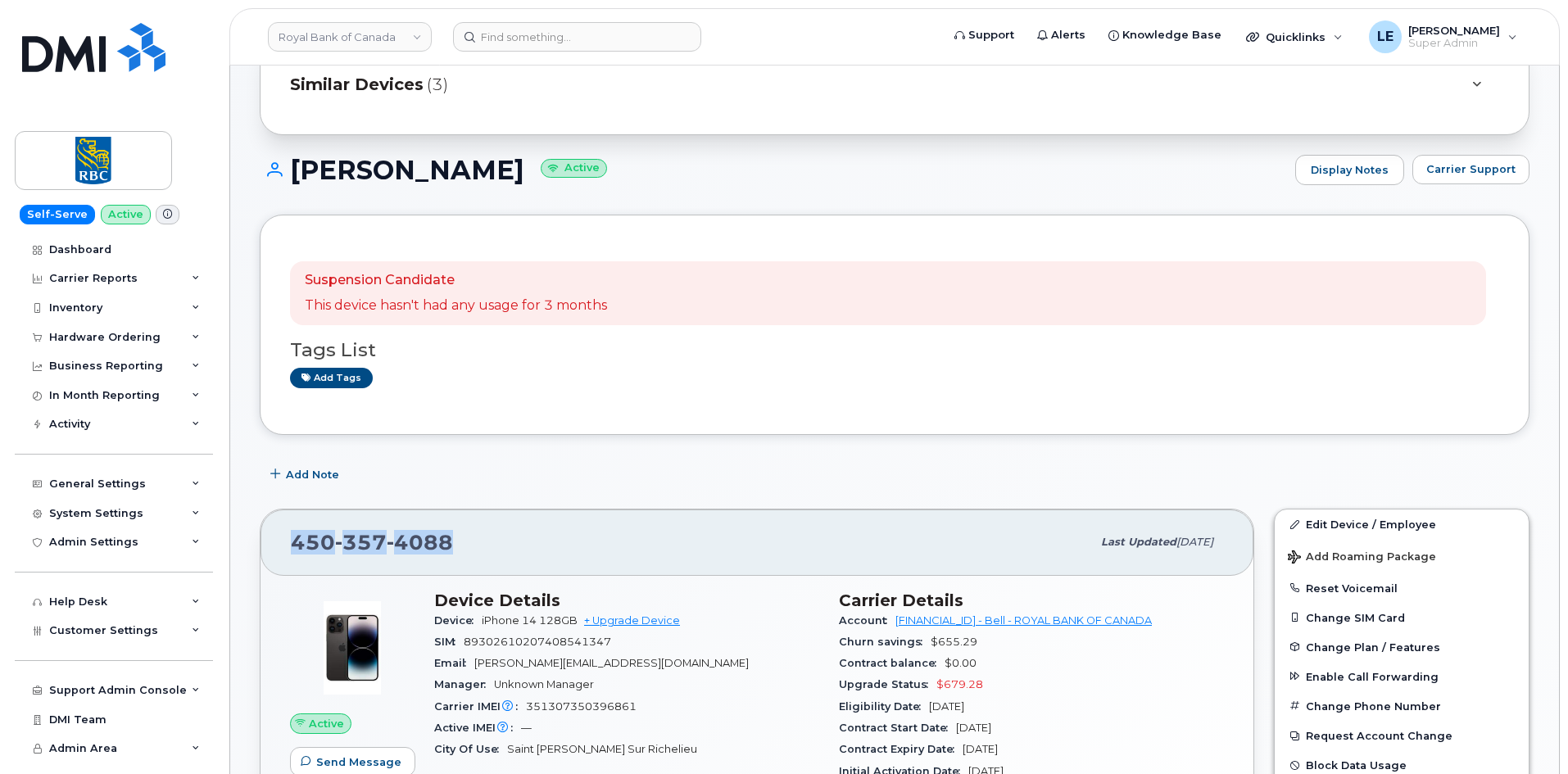
drag, startPoint x: 477, startPoint y: 557, endPoint x: 283, endPoint y: 560, distance: 194.0
click at [283, 560] on div "[PHONE_NUMBER] Last updated [DATE]" at bounding box center [757, 542] width 993 height 65
click at [297, 550] on span "[PHONE_NUMBER]" at bounding box center [371, 542] width 162 height 25
click at [722, 508] on div "450 357 4088 Last updated Sep 26, 2025 Active Send Message 0.00 Bytes  used 0.0…" at bounding box center [757, 716] width 994 height 416
click at [719, 485] on div "Add Note" at bounding box center [894, 474] width 1270 height 29
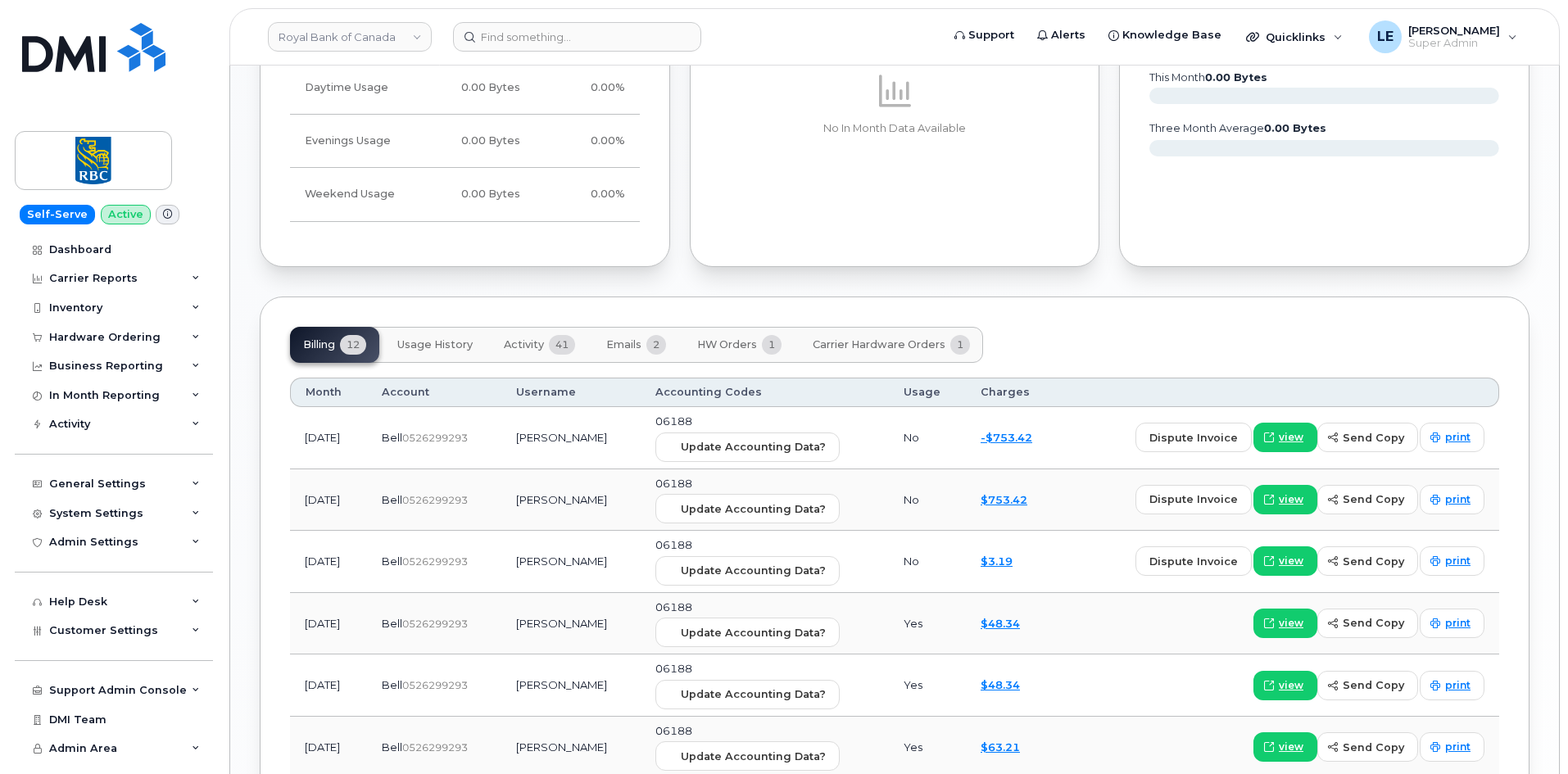
click at [632, 351] on button "Emails 2" at bounding box center [636, 345] width 86 height 36
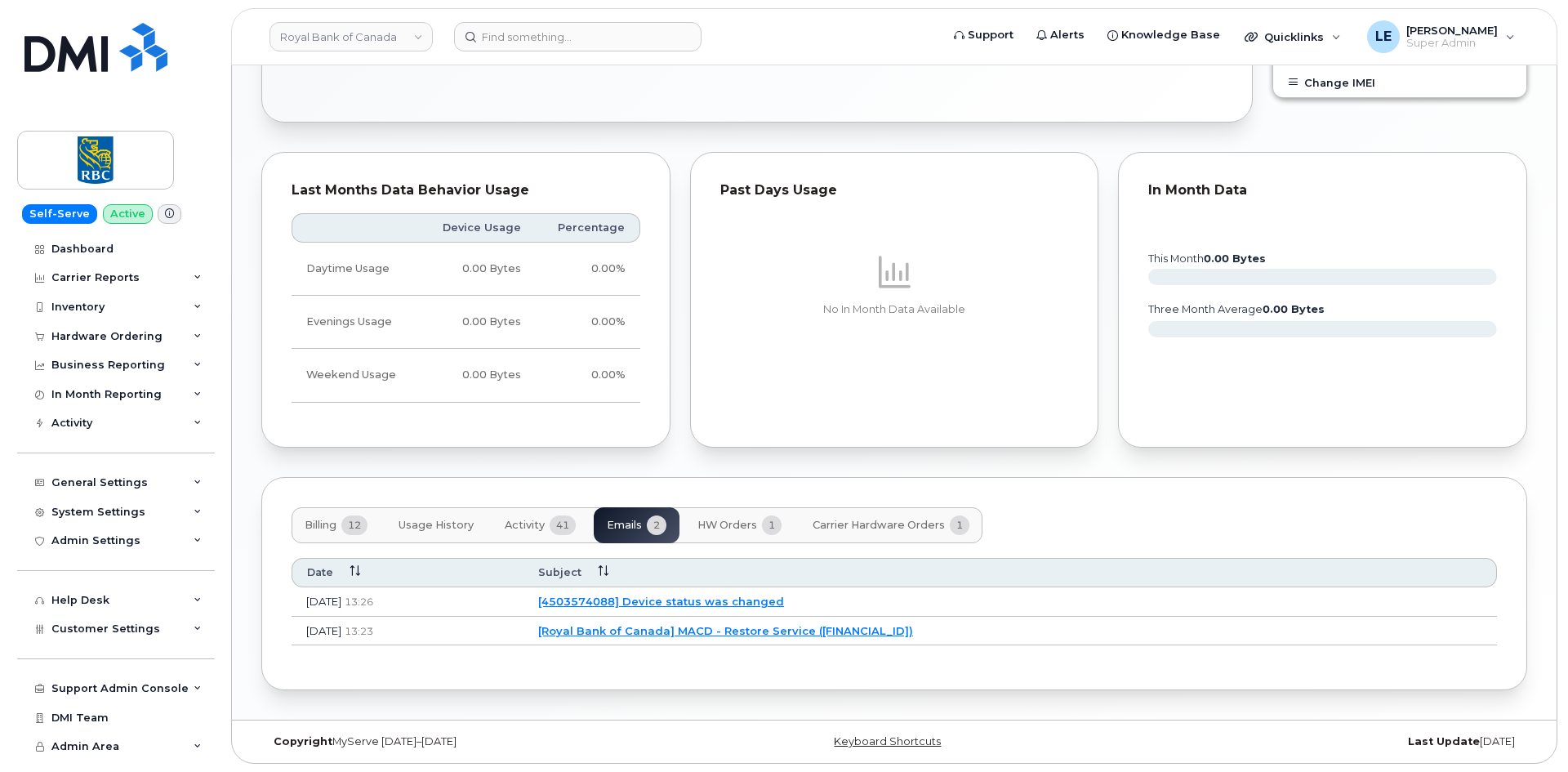
scroll to position [963, 0]
click at [699, 636] on link "[Royal Bank of Canada] MACD - Restore Service (4503574088)" at bounding box center [723, 630] width 375 height 13
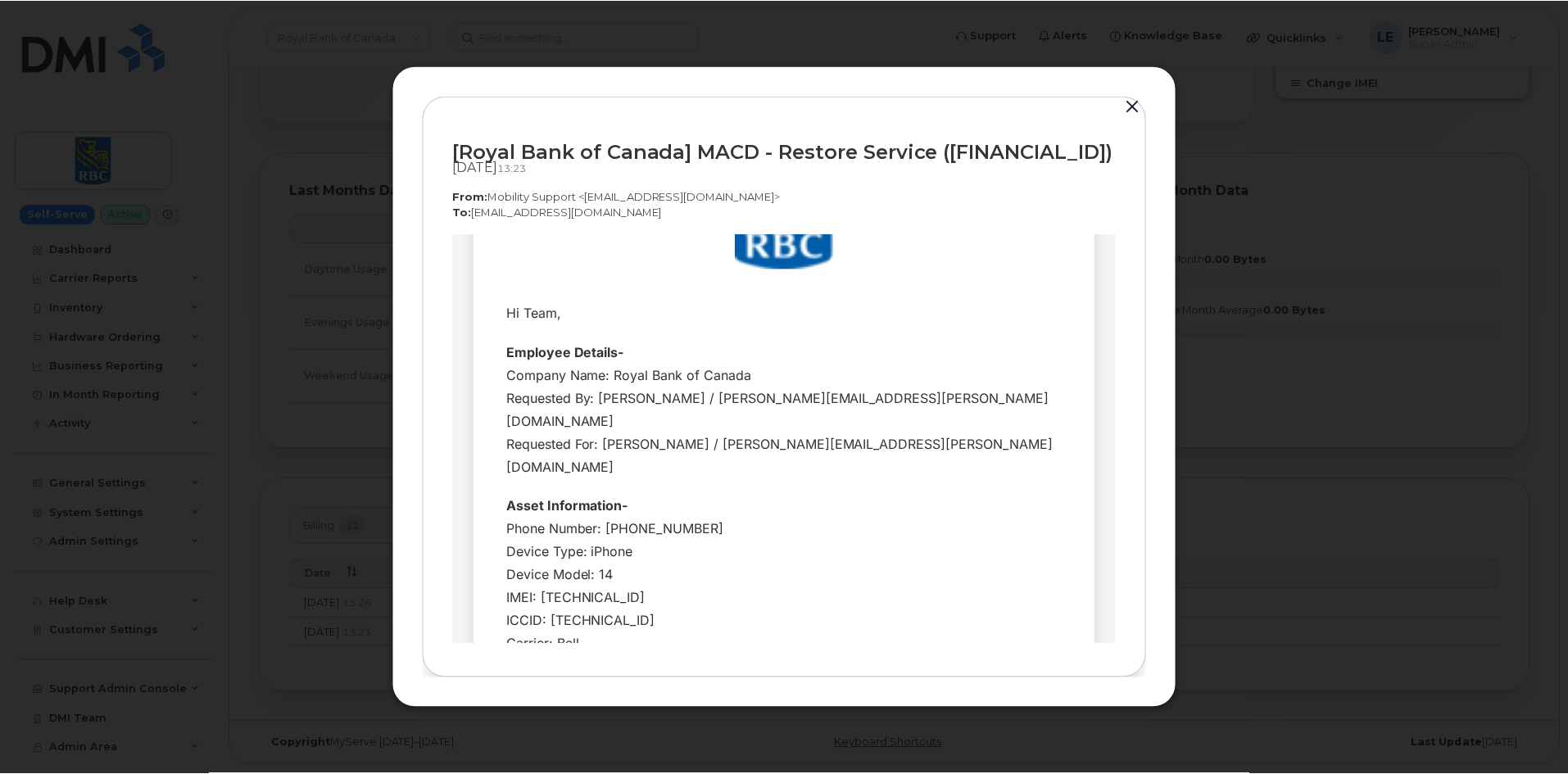
scroll to position [164, 0]
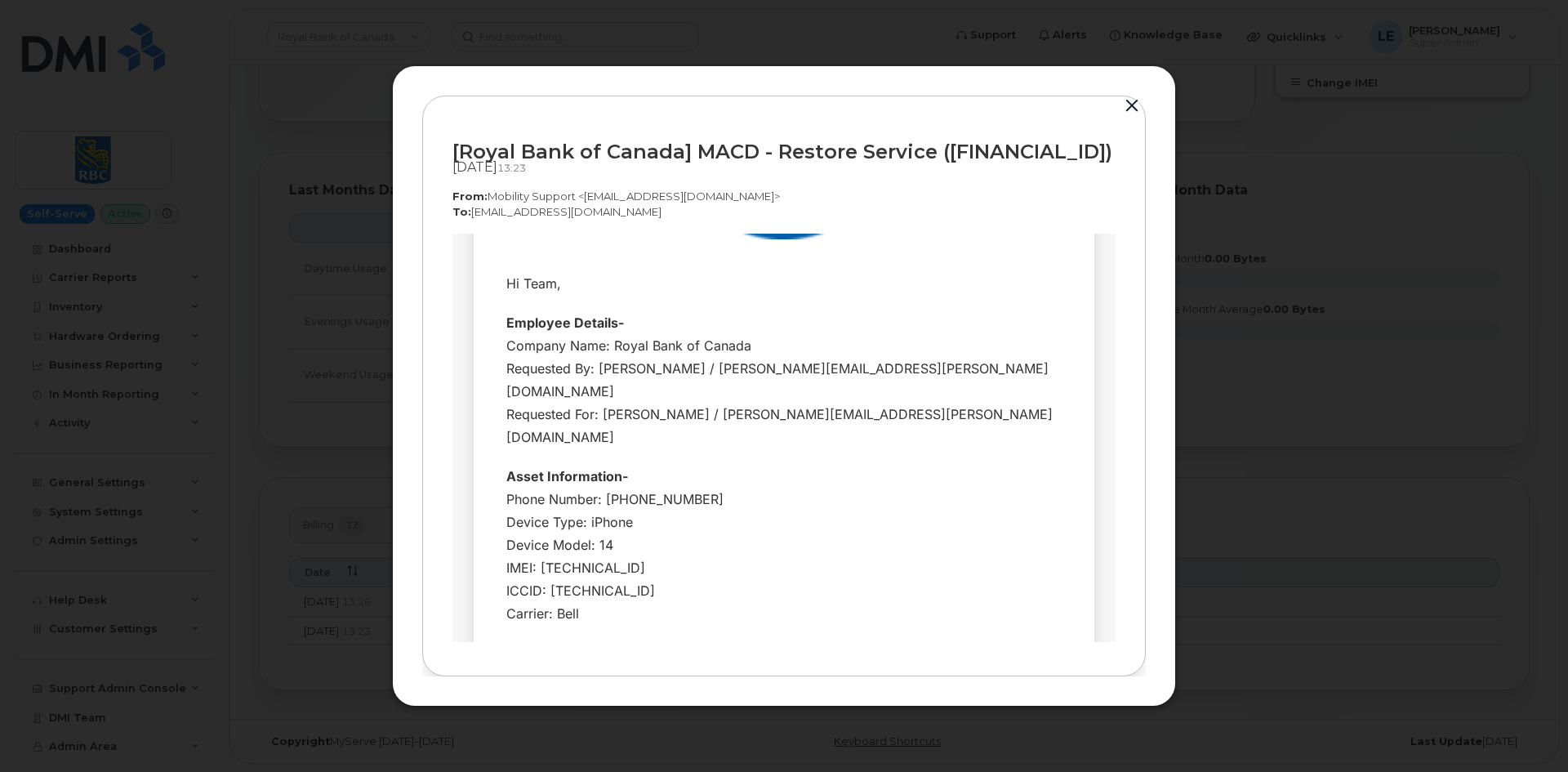
click at [1127, 102] on button "button" at bounding box center [1131, 106] width 25 height 23
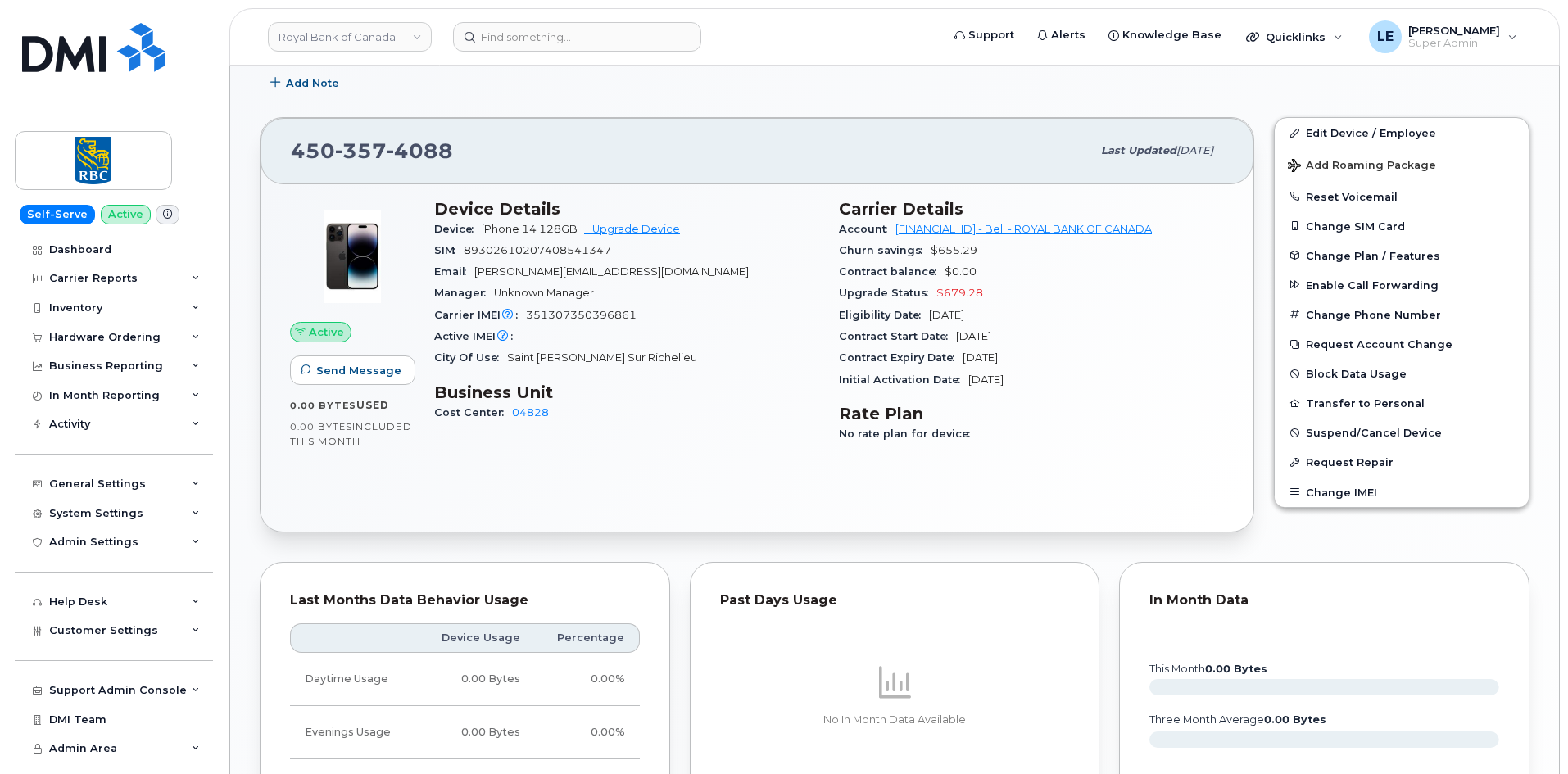
scroll to position [309, 0]
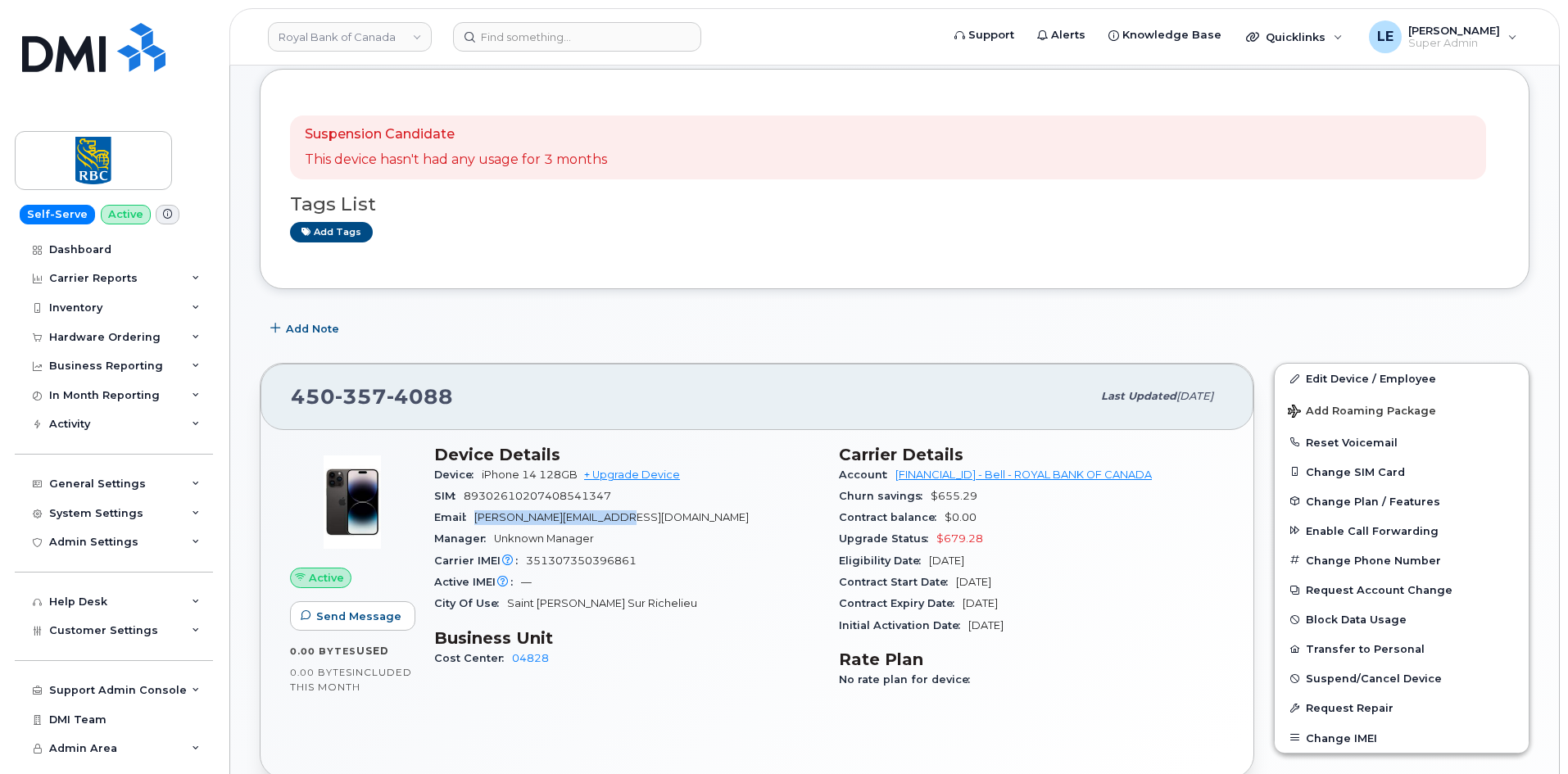
drag, startPoint x: 478, startPoint y: 521, endPoint x: 625, endPoint y: 520, distance: 147.0
click at [625, 520] on div "Email anne.robez-preux@rbc.com" at bounding box center [627, 518] width 385 height 21
click at [623, 520] on div "Email anne.robez-preux@rbc.com" at bounding box center [627, 518] width 385 height 21
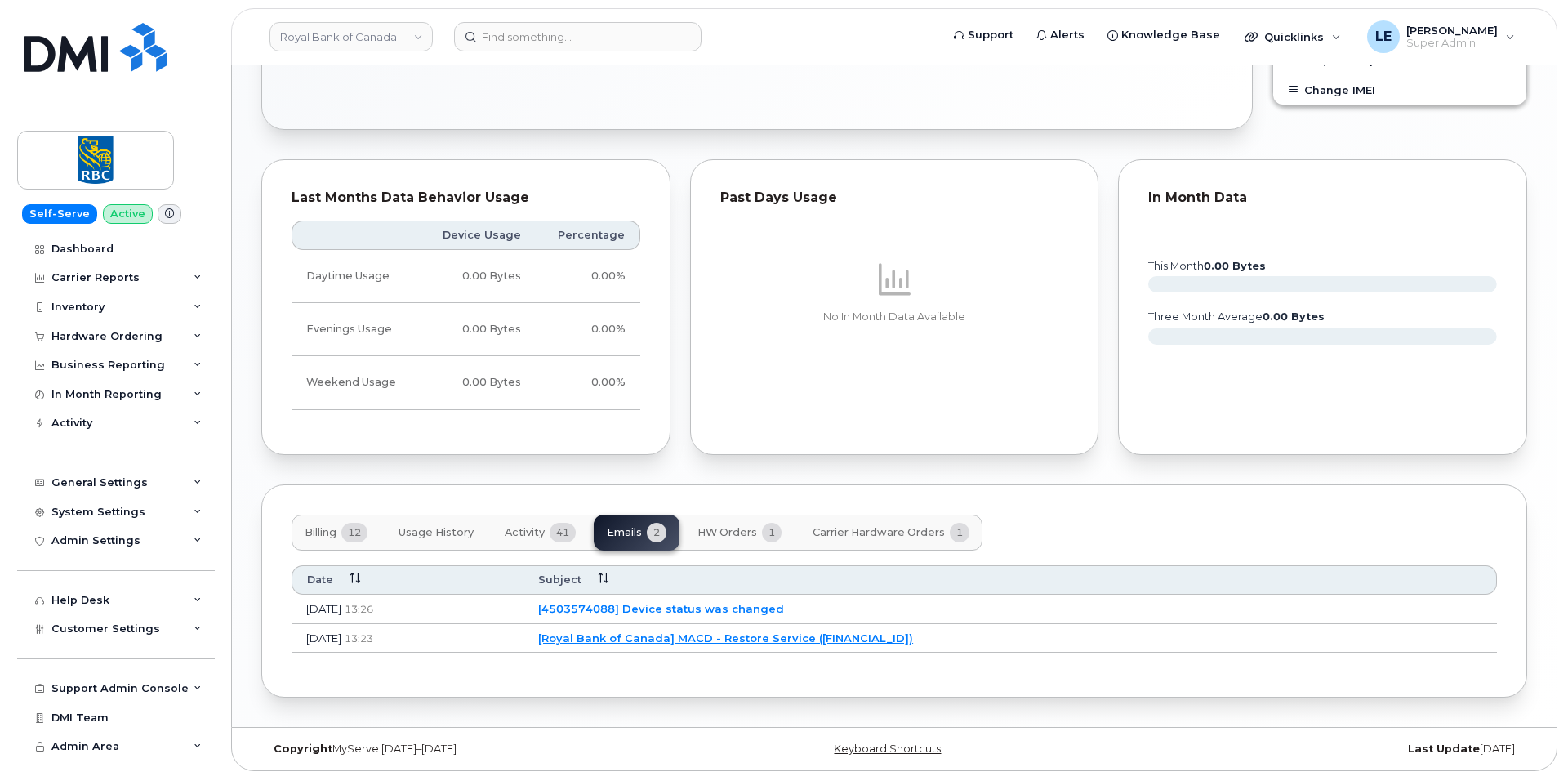
scroll to position [963, 0]
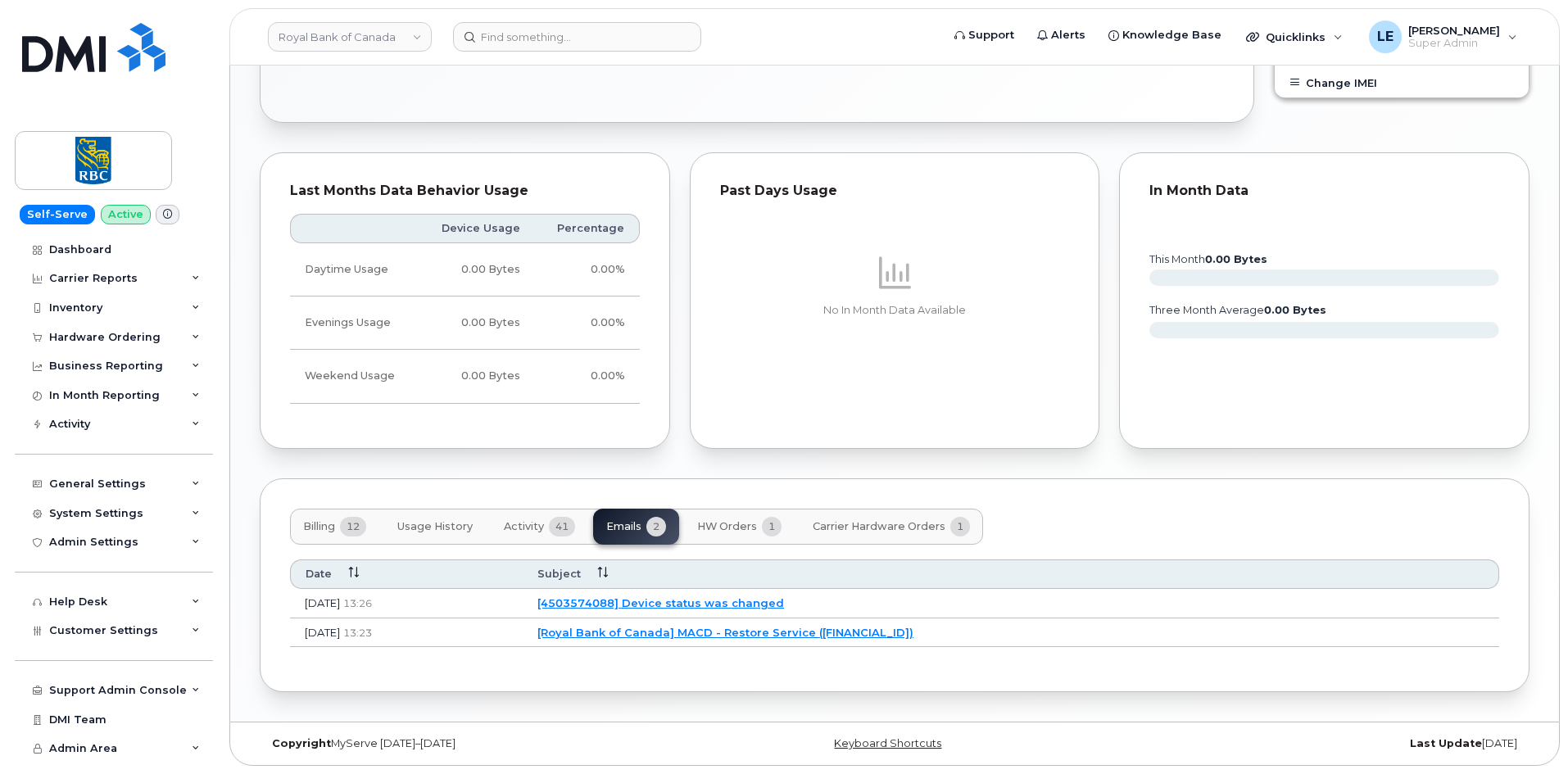
click at [688, 633] on link "[Royal Bank of Canada] MACD - Restore Service (4503574088)" at bounding box center [725, 632] width 376 height 13
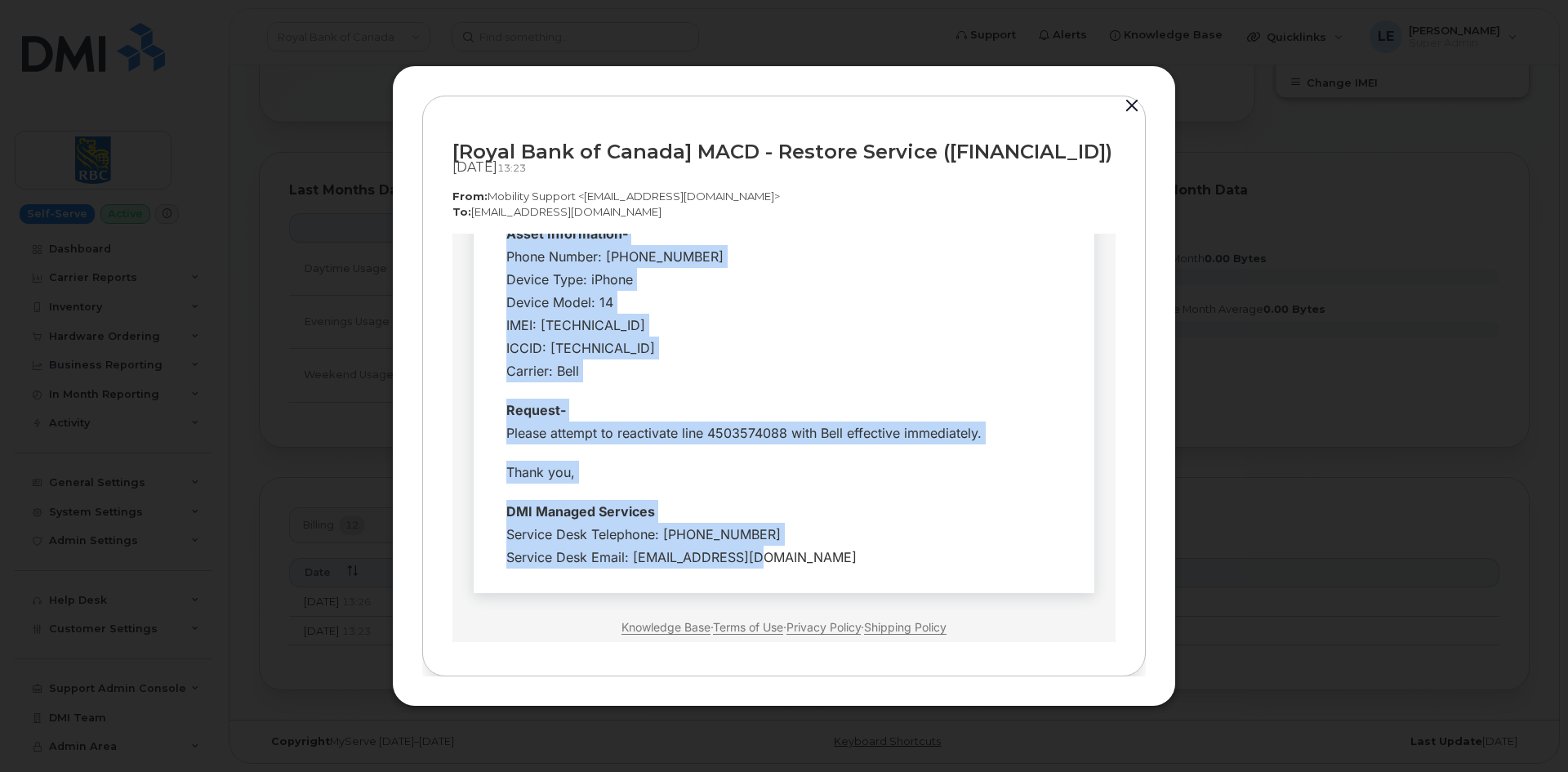
scroll to position [409, 0]
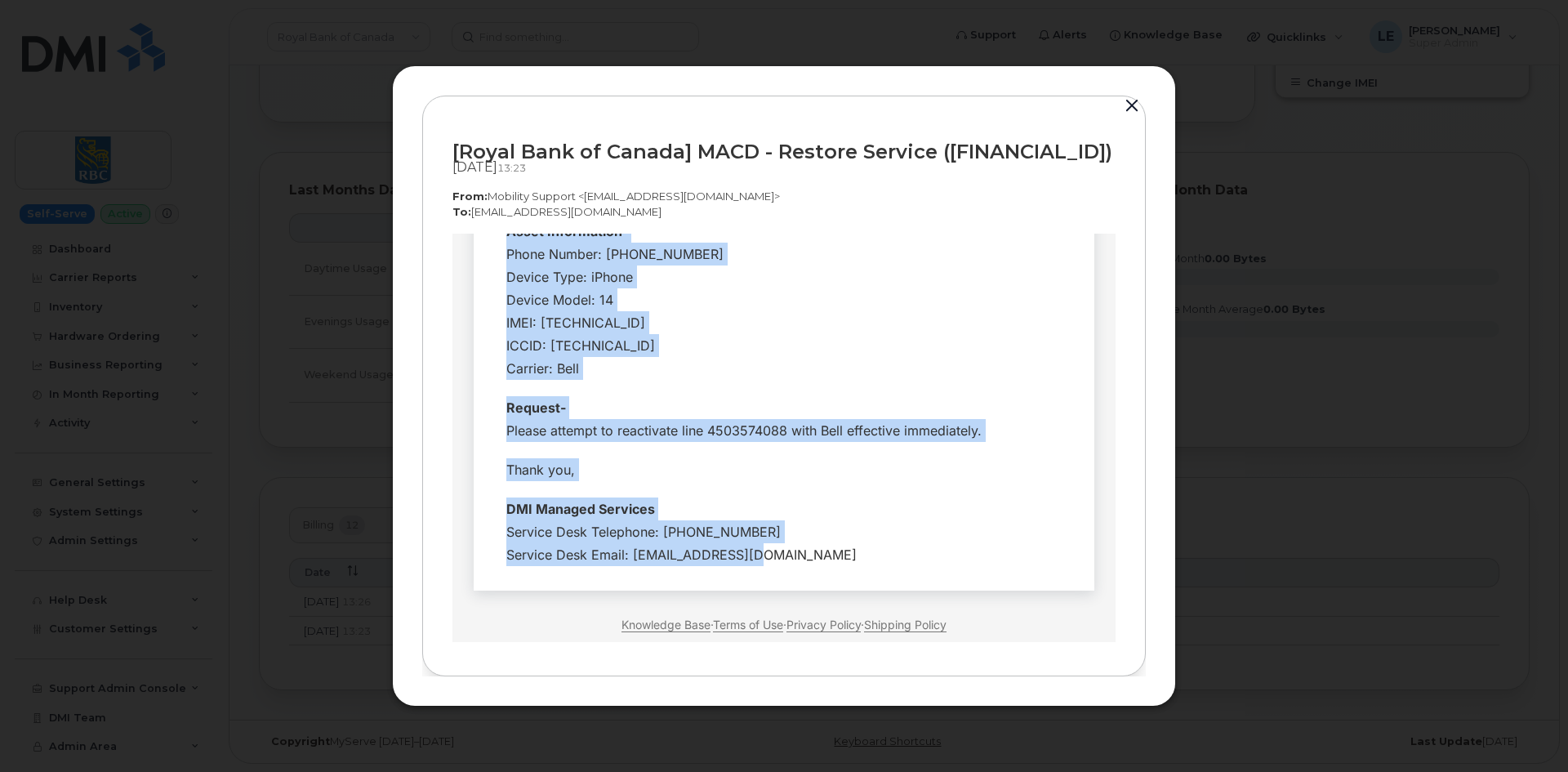
drag, startPoint x: 496, startPoint y: 442, endPoint x: 678, endPoint y: 426, distance: 182.7
click at [678, 426] on tbody "Hi Team, Employee Details- Company Name: Royal Bank of Canada Requested By: Sav…" at bounding box center [784, 297] width 596 height 556
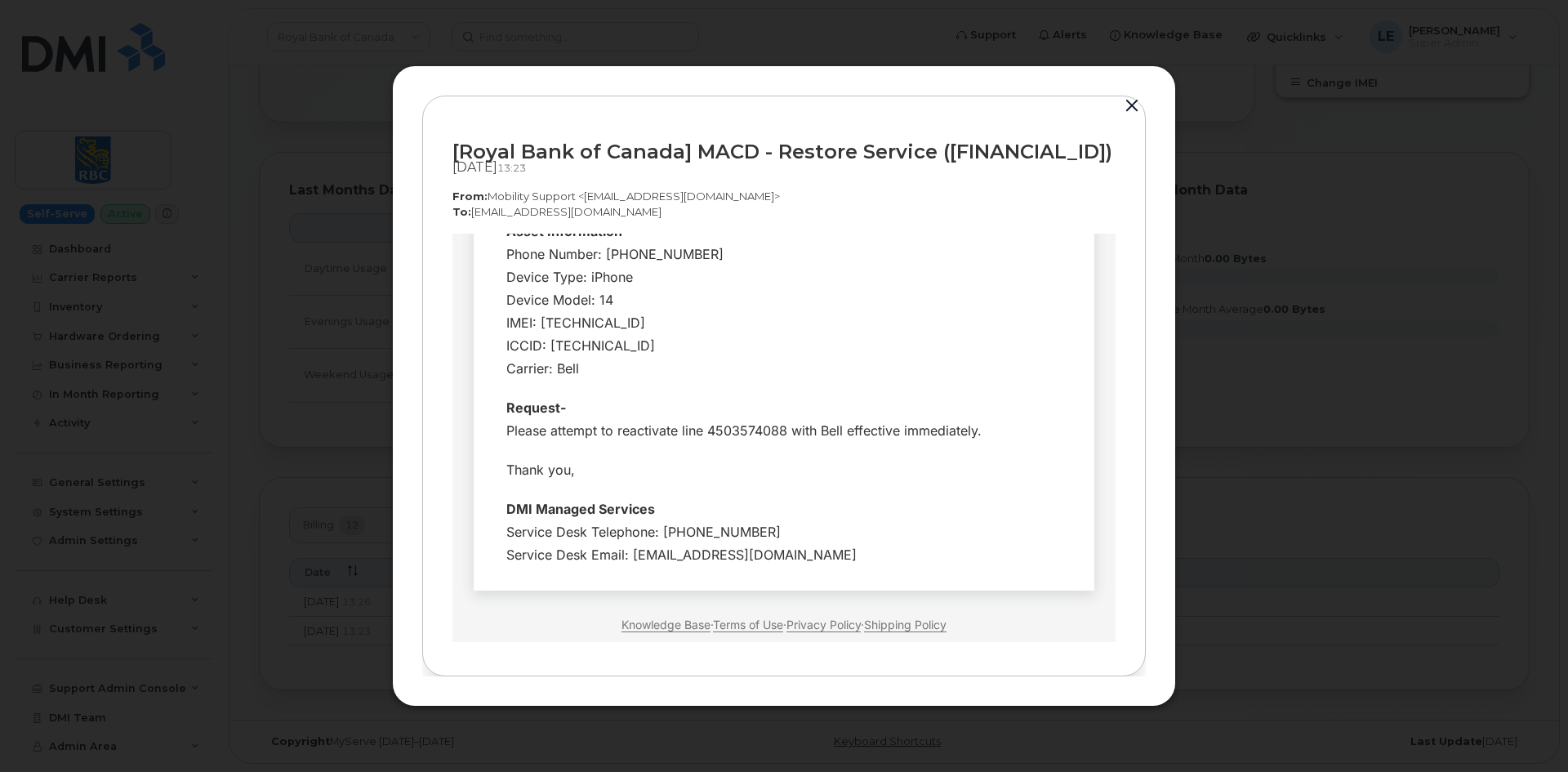
click at [826, 521] on div "Service Desk Telephone: 1-877-689-8289 Service Desk Email: helpdesk@simplexmobi…" at bounding box center [784, 544] width 555 height 46
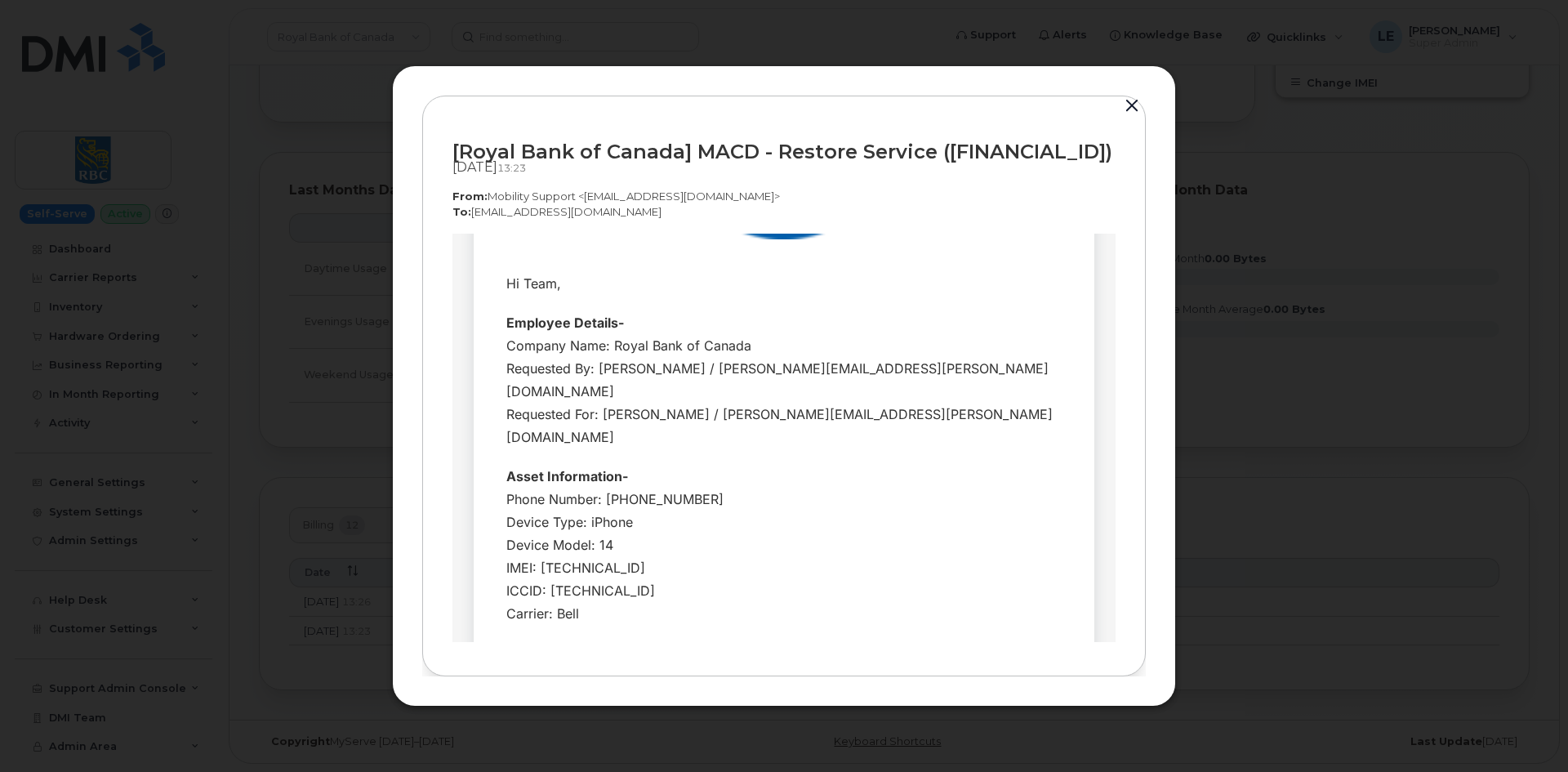
scroll to position [0, 0]
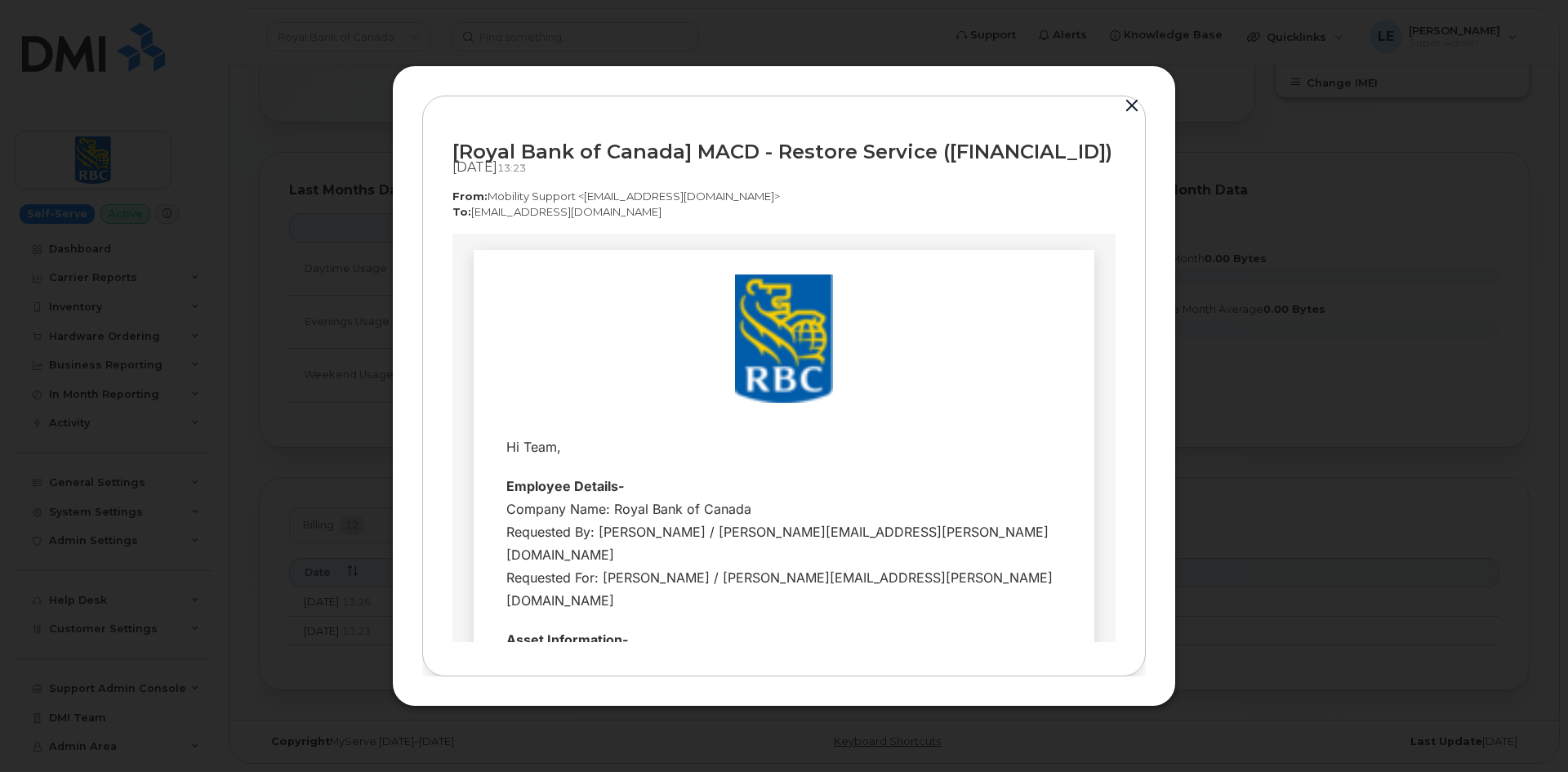
drag, startPoint x: 841, startPoint y: 514, endPoint x: 495, endPoint y: 447, distance: 352.4
click at [495, 447] on tbody "Hi Team, Employee Details- Company Name: Royal Bank of Canada Requested By: Sav…" at bounding box center [784, 705] width 596 height 556
copy tbody "Hi Team, Employee Details- Company Name: Royal Bank of Canada Requested By: Sav…"
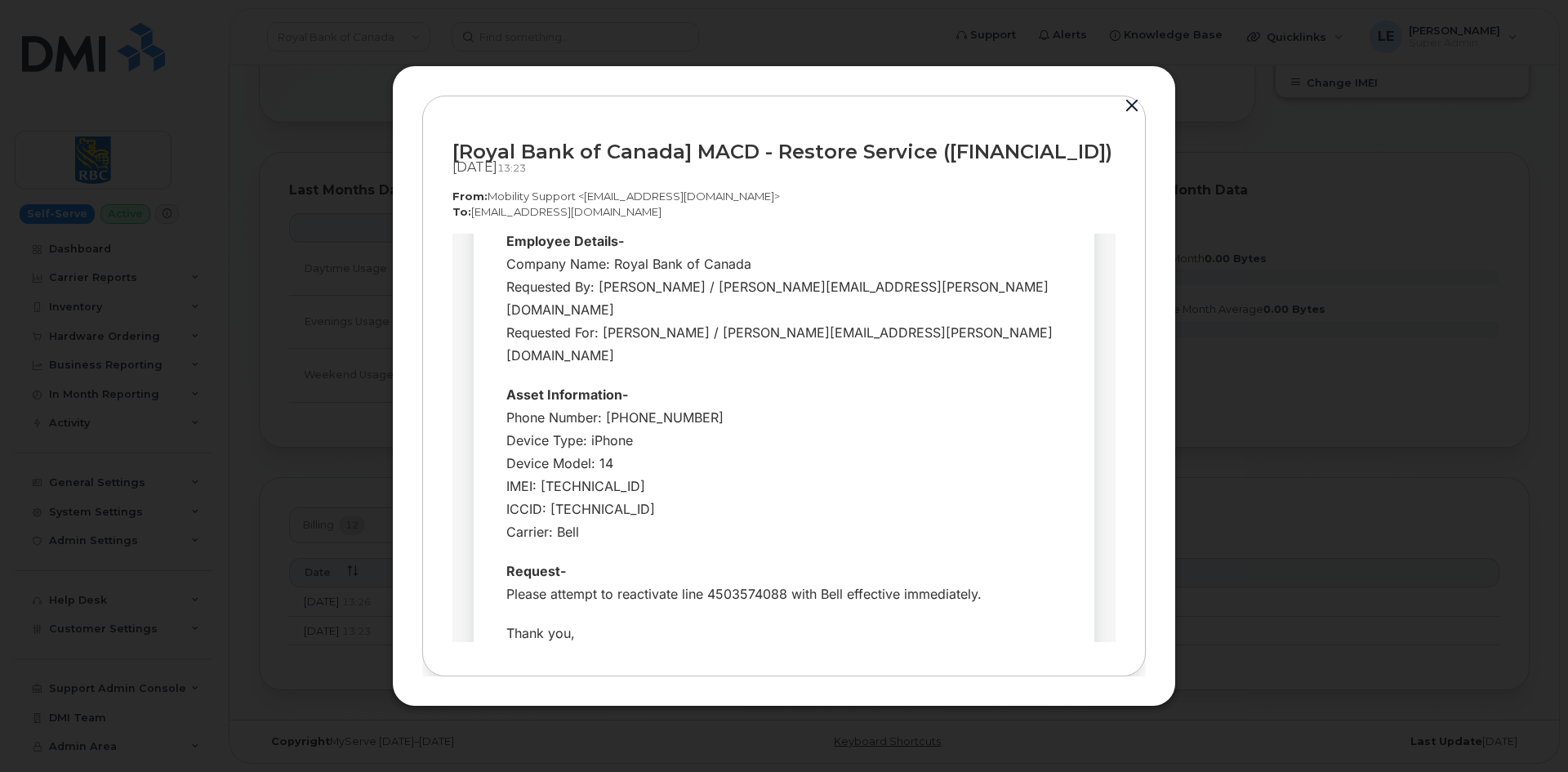
scroll to position [327, 0]
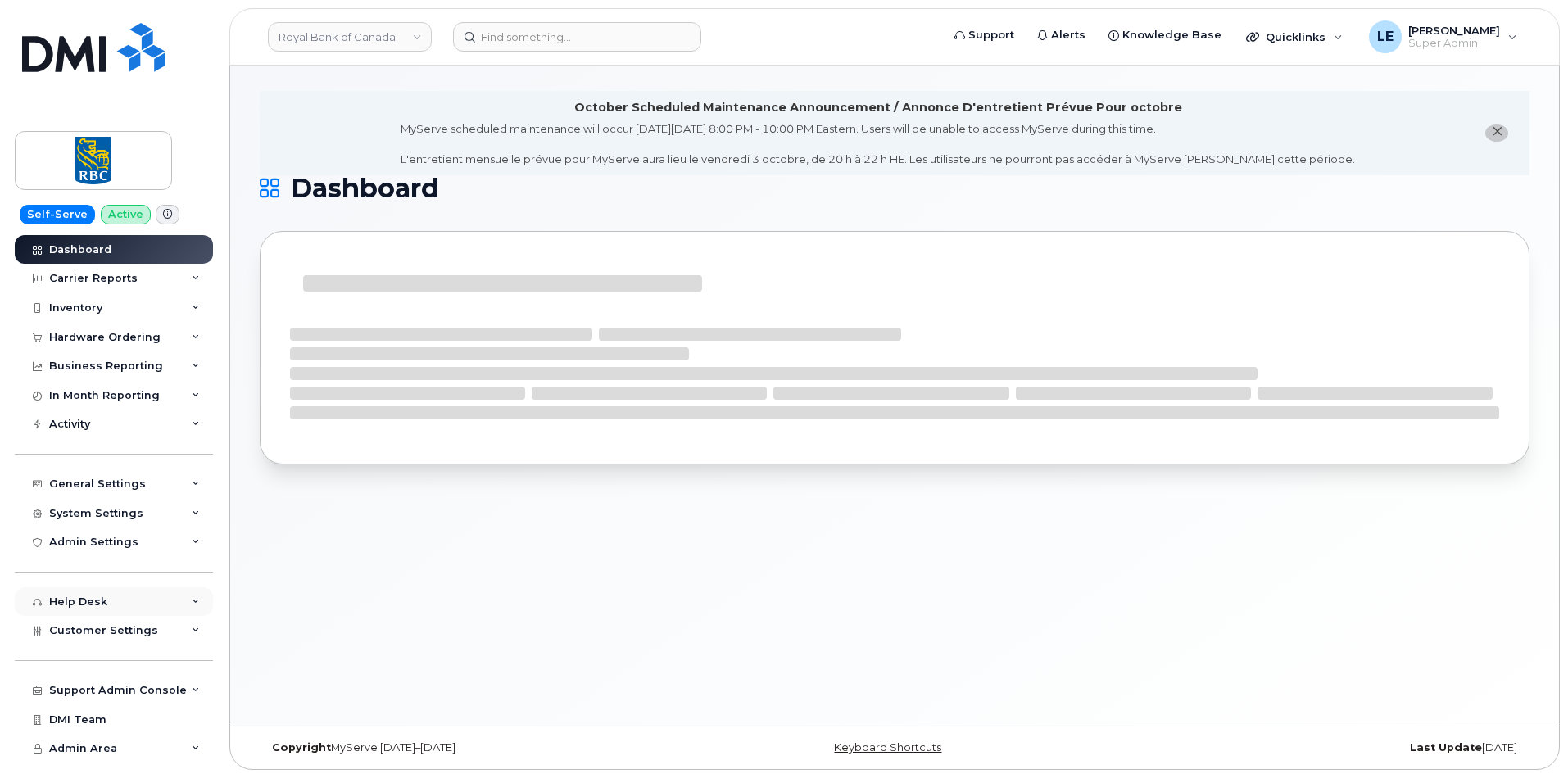
scroll to position [9, 0]
click at [117, 631] on span "Customer Settings" at bounding box center [103, 630] width 109 height 12
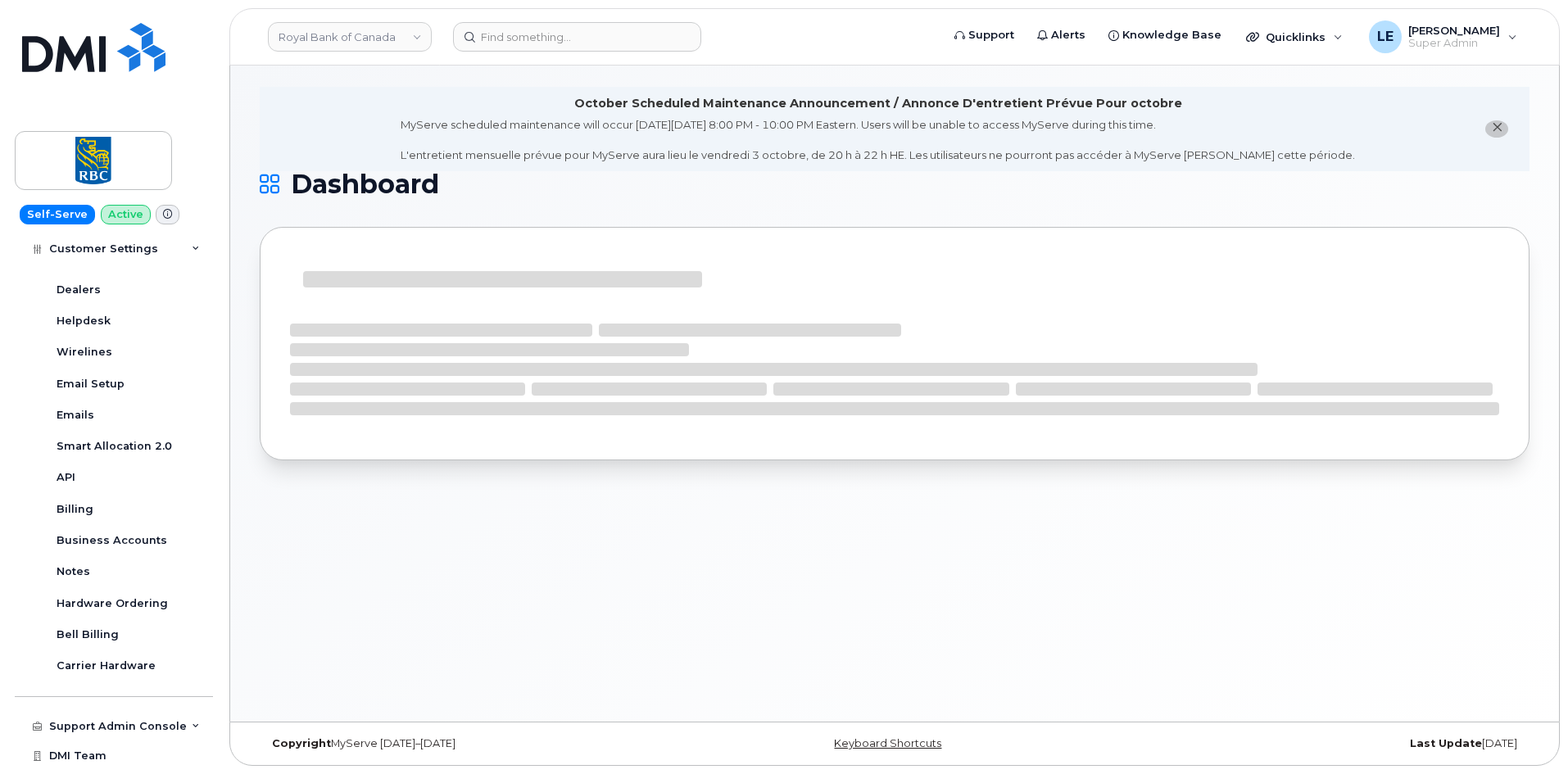
scroll to position [490, 0]
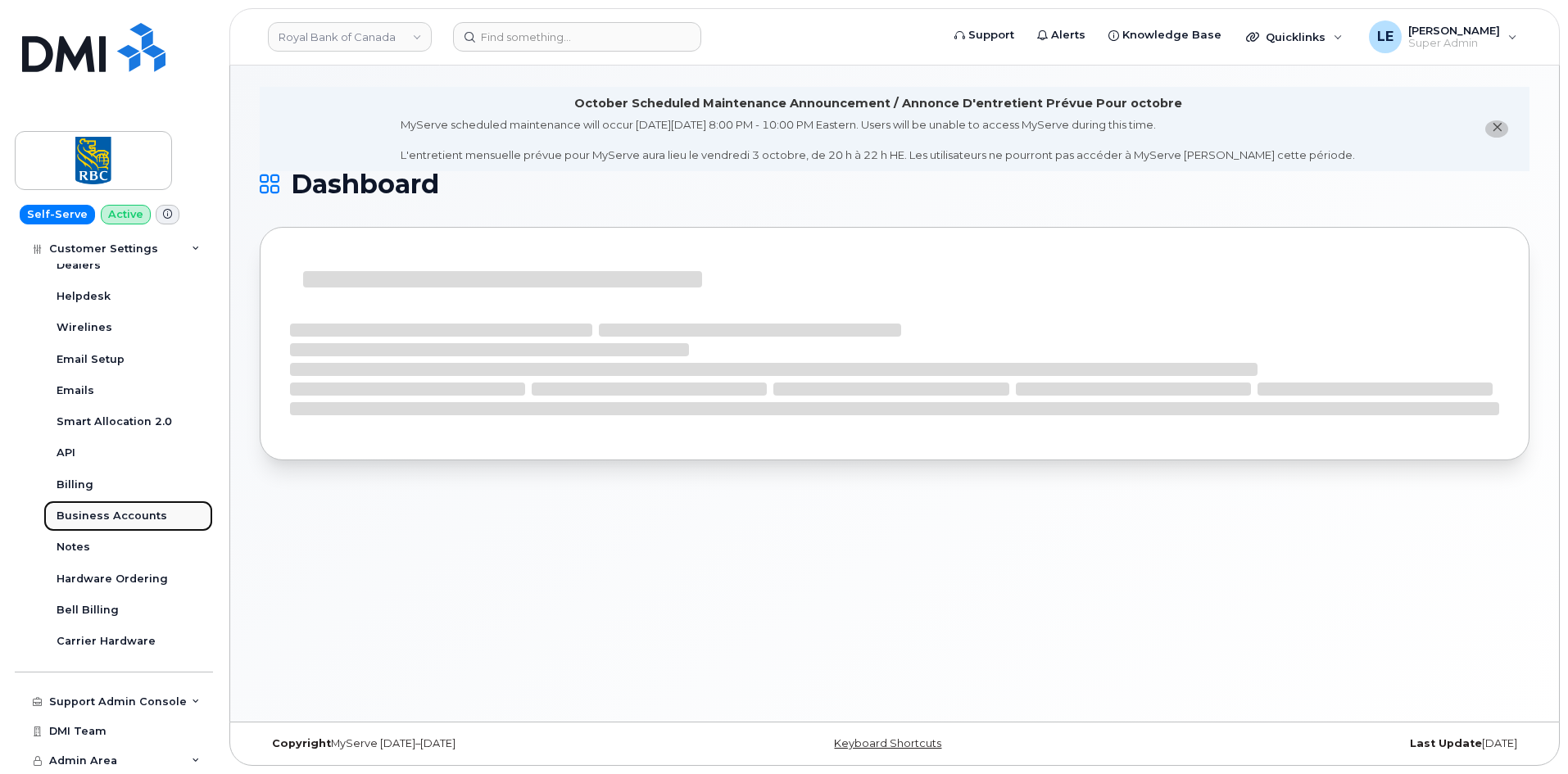
click at [122, 516] on div "Business Accounts" at bounding box center [111, 515] width 111 height 15
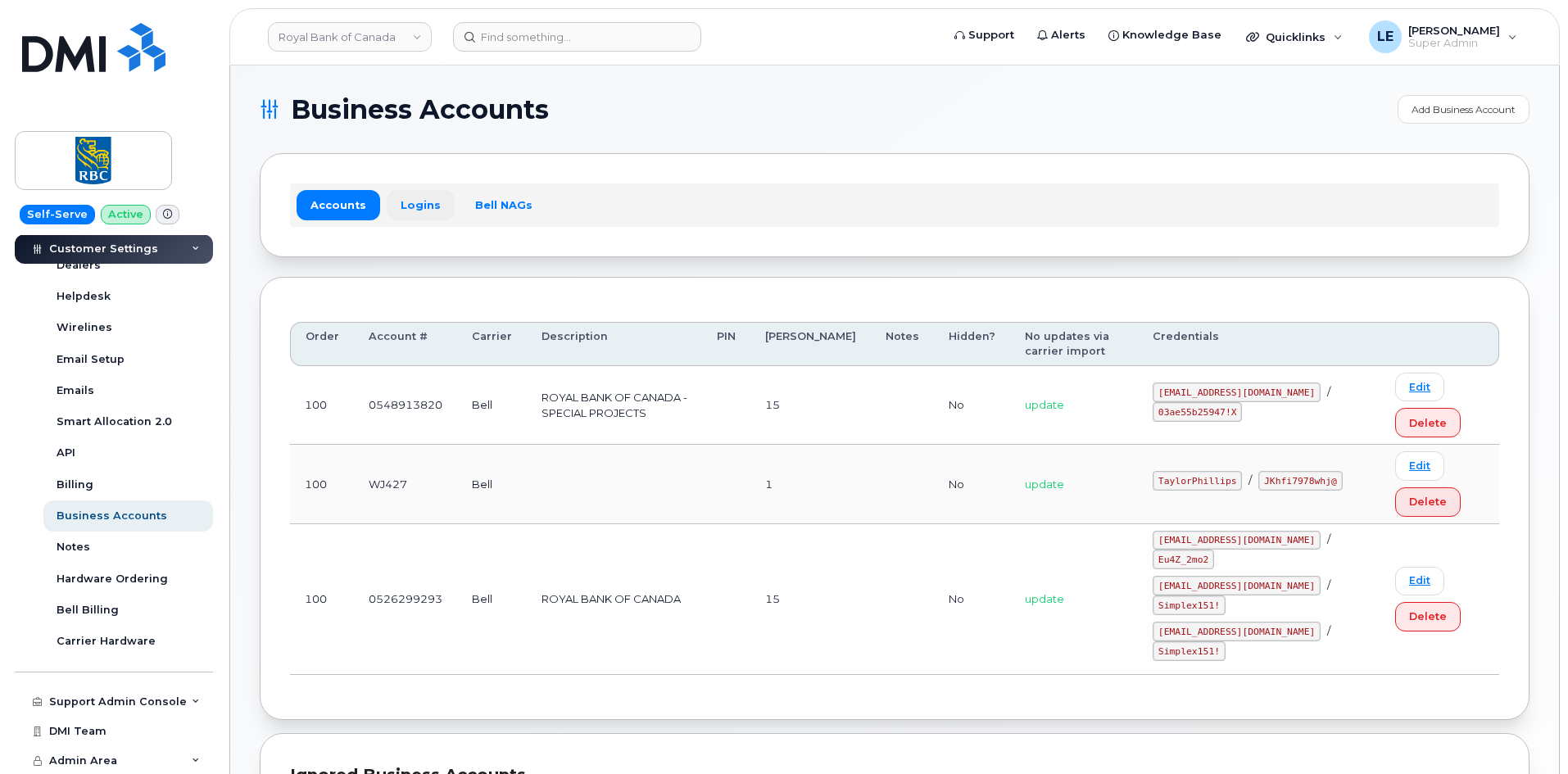
click at [412, 203] on link "Logins" at bounding box center [420, 205] width 68 height 29
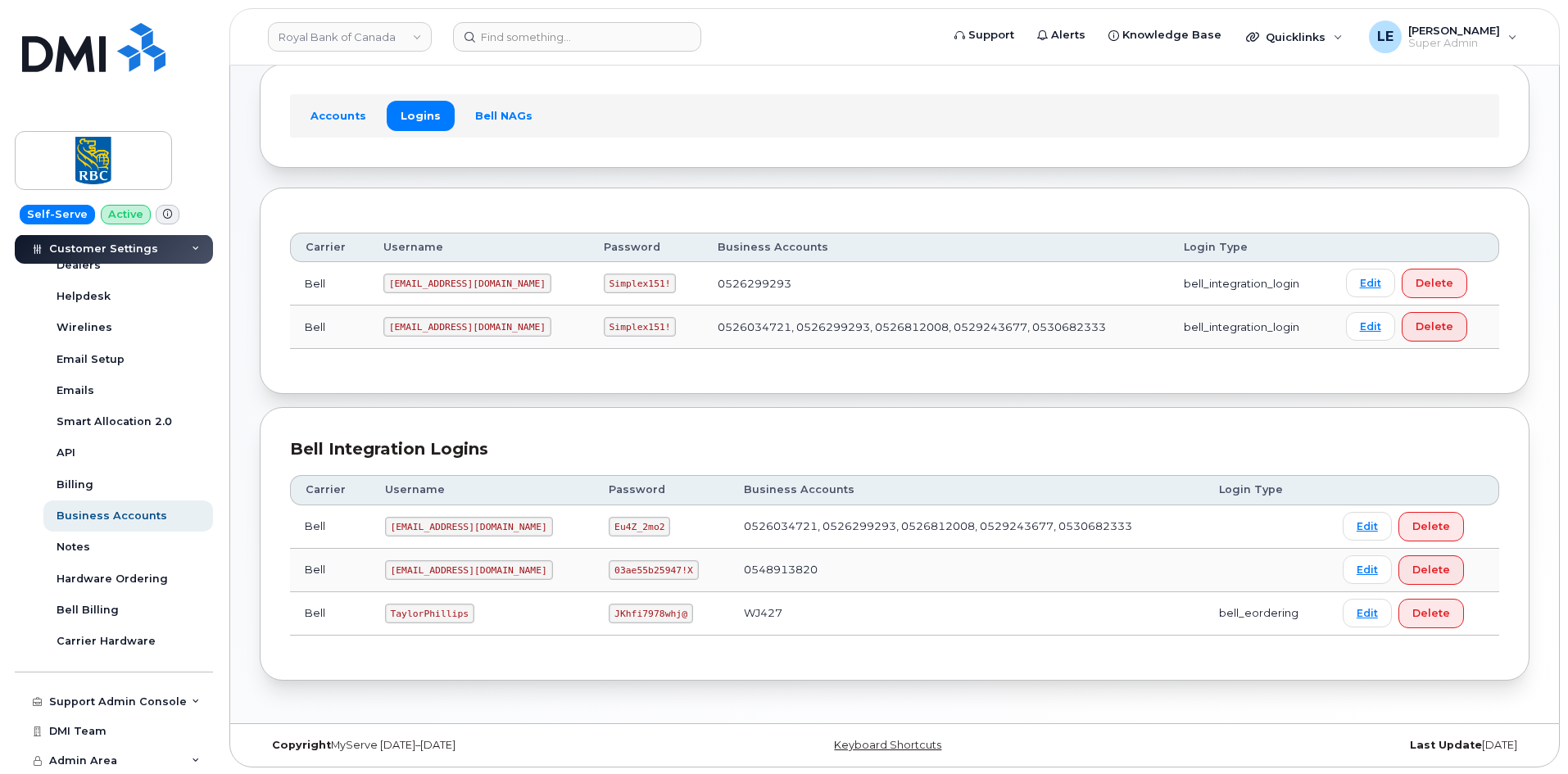
scroll to position [91, 0]
drag, startPoint x: 393, startPoint y: 613, endPoint x: 436, endPoint y: 609, distance: 43.2
click at [436, 609] on code "TaylorPhillips" at bounding box center [430, 611] width 89 height 20
click at [437, 609] on code "TaylorPhillips" at bounding box center [430, 611] width 89 height 20
drag, startPoint x: 389, startPoint y: 609, endPoint x: 461, endPoint y: 617, distance: 72.4
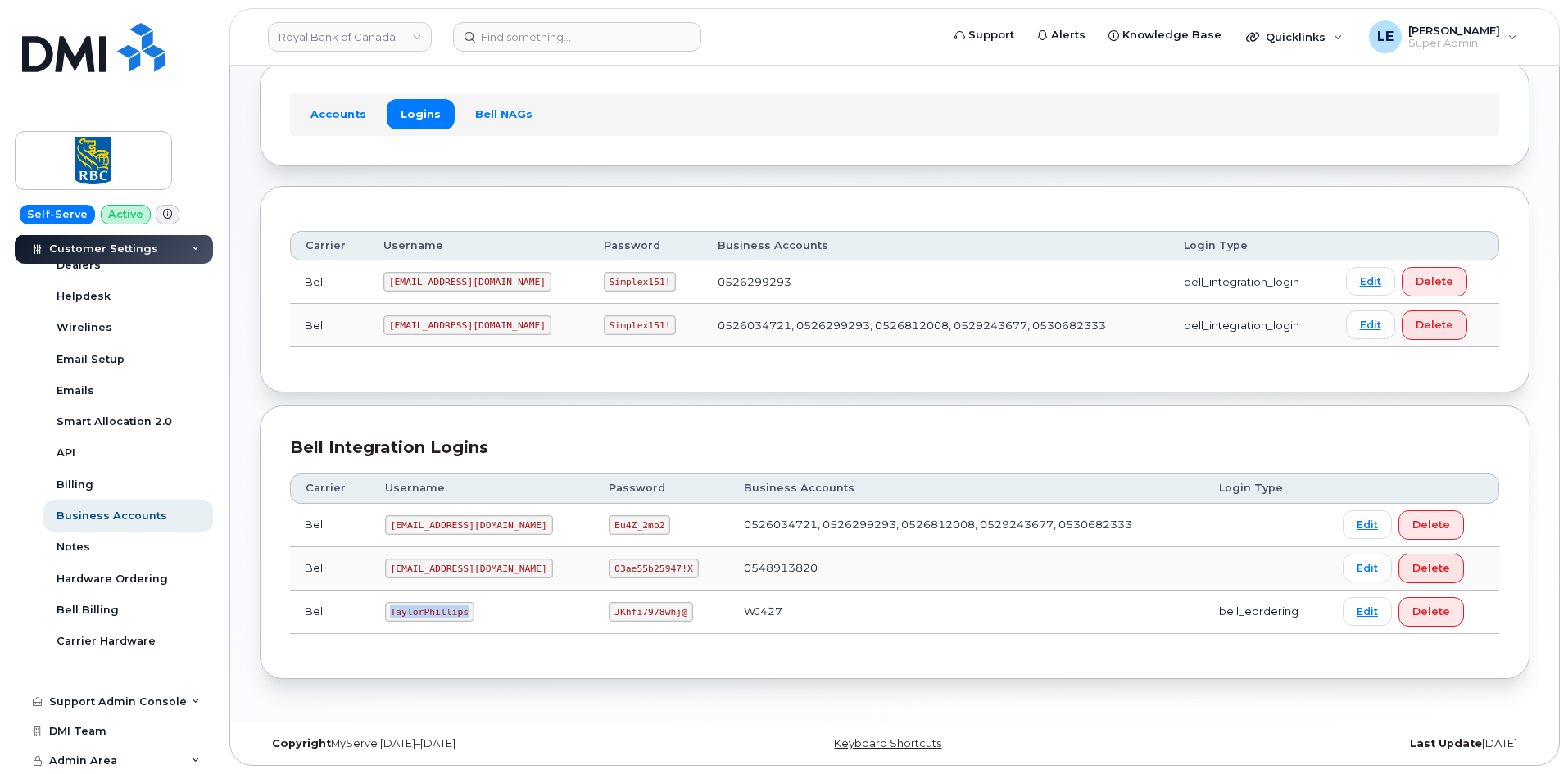
click at [461, 617] on code "TaylorPhillips" at bounding box center [430, 611] width 89 height 20
copy code "TaylorPhillips"
click at [609, 615] on code "JKhfi7978whj@" at bounding box center [650, 611] width 83 height 20
drag, startPoint x: 575, startPoint y: 614, endPoint x: 640, endPoint y: 612, distance: 65.0
click at [640, 612] on code "JKhfi7978whj@" at bounding box center [650, 611] width 83 height 20
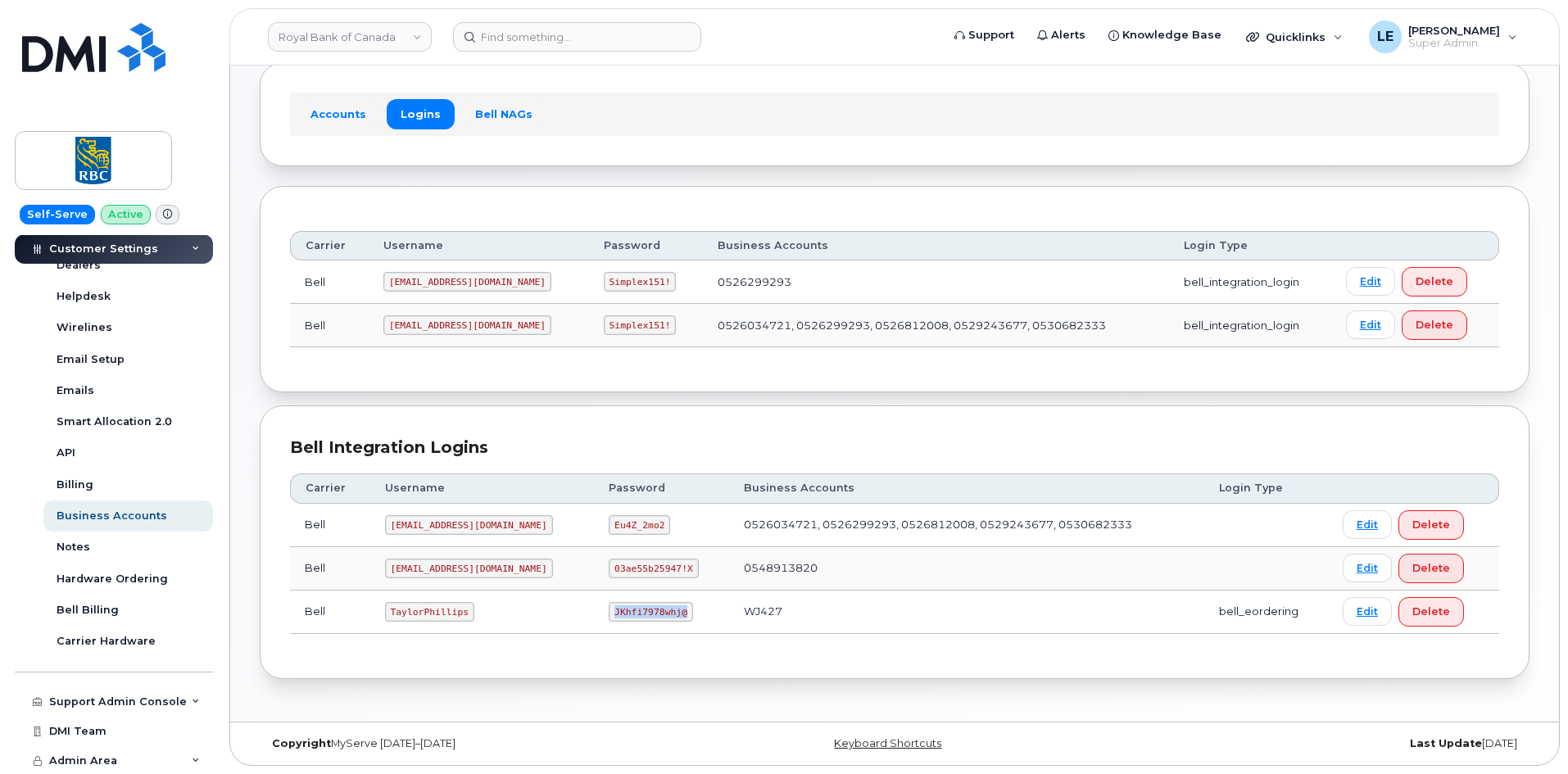
copy code "JKhfi7978whj@"
click at [268, 378] on div "Carrier Username Password Business Accounts Login Type Bell [EMAIL_ADDRESS][DOM…" at bounding box center [894, 289] width 1270 height 207
click at [502, 52] on header "Royal Bank of Canada Support Alerts Knowledge Base Quicklinks Suspend / Cancel …" at bounding box center [895, 37] width 1331 height 57
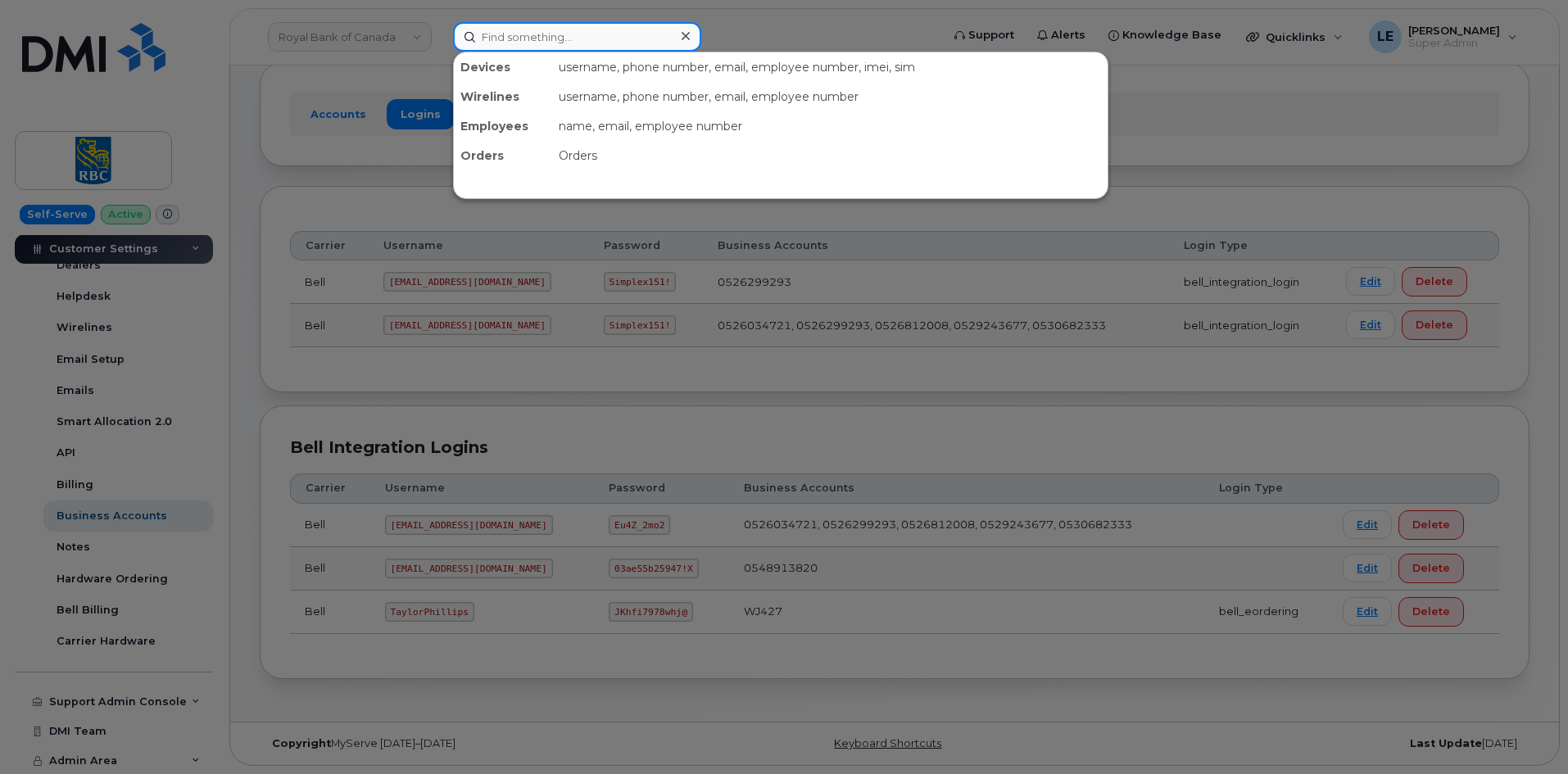
click at [506, 42] on input at bounding box center [578, 37] width 249 height 29
paste input "[PERSON_NAME]"
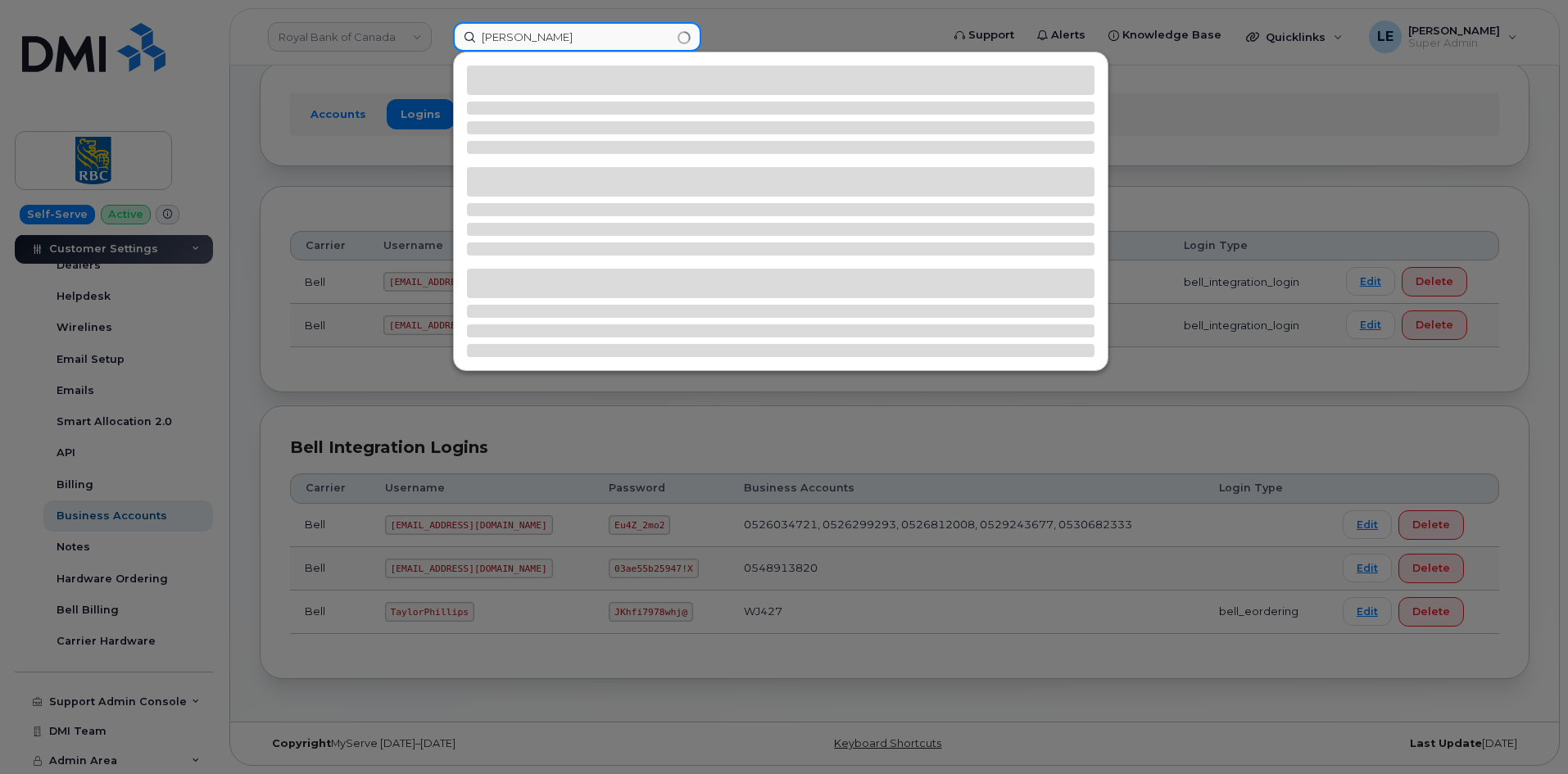
type input "[PERSON_NAME]"
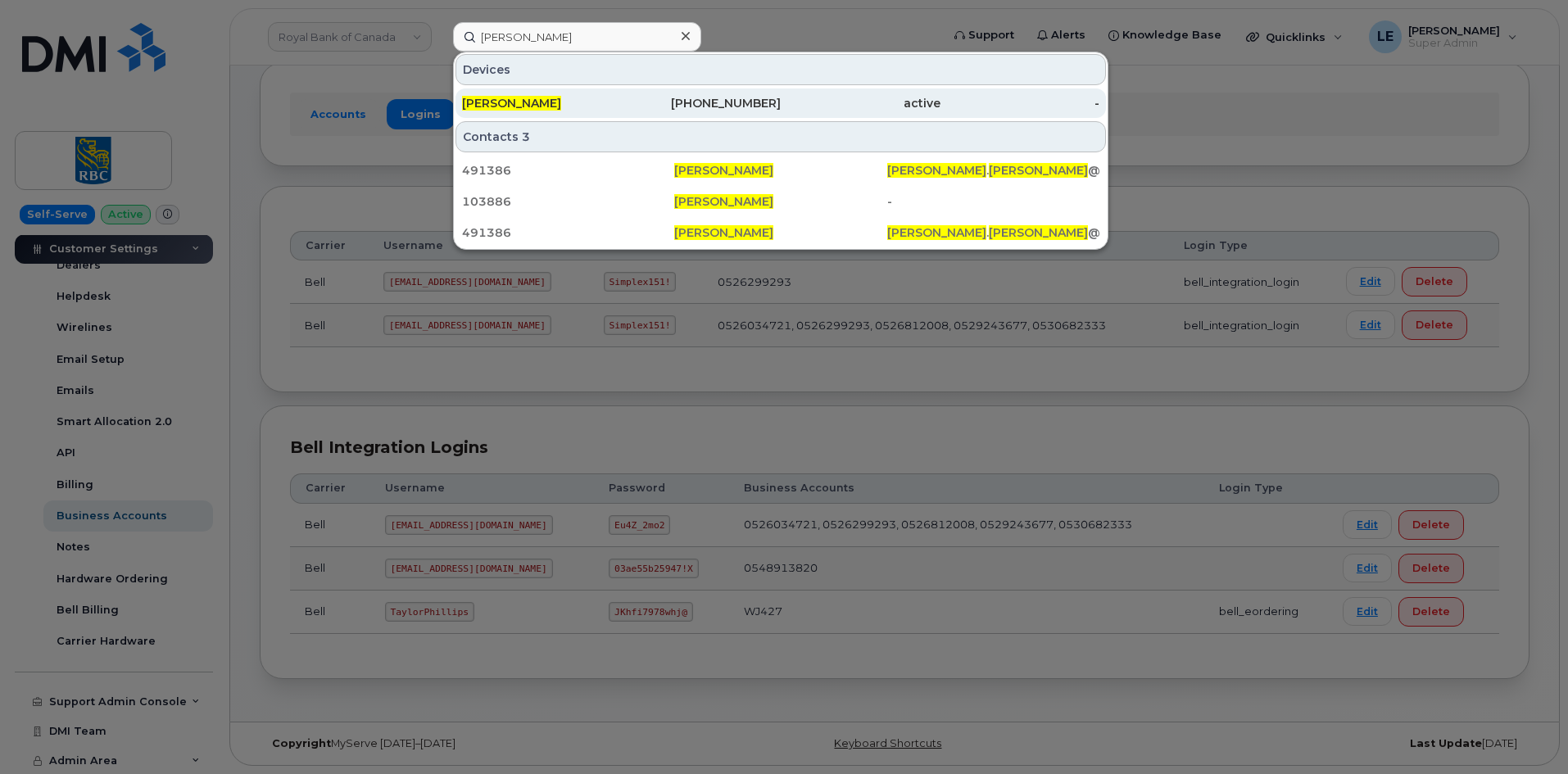
click at [800, 92] on div "active" at bounding box center [861, 103] width 159 height 29
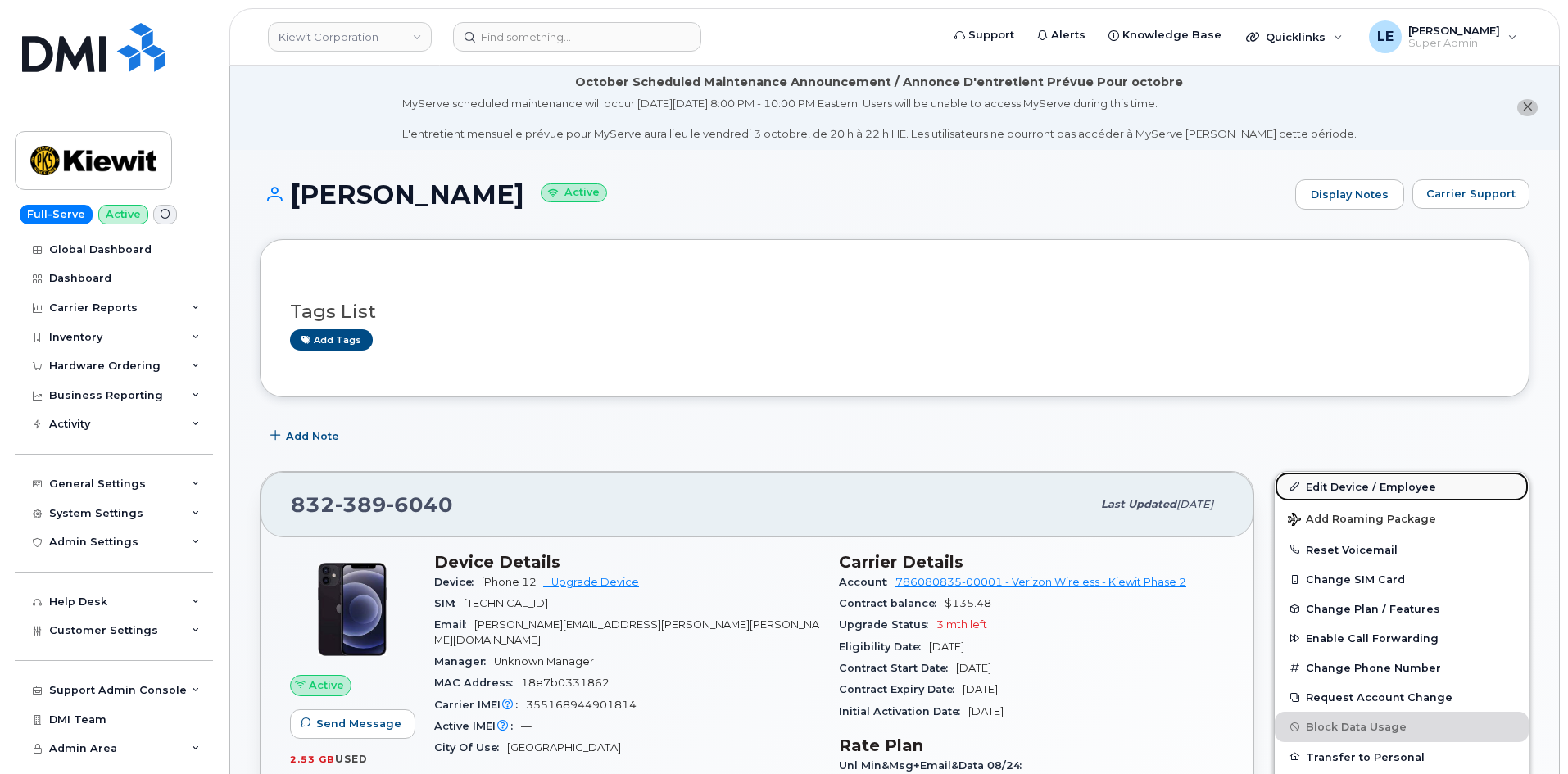
click at [1307, 475] on link "Edit Device / Employee" at bounding box center [1402, 486] width 254 height 29
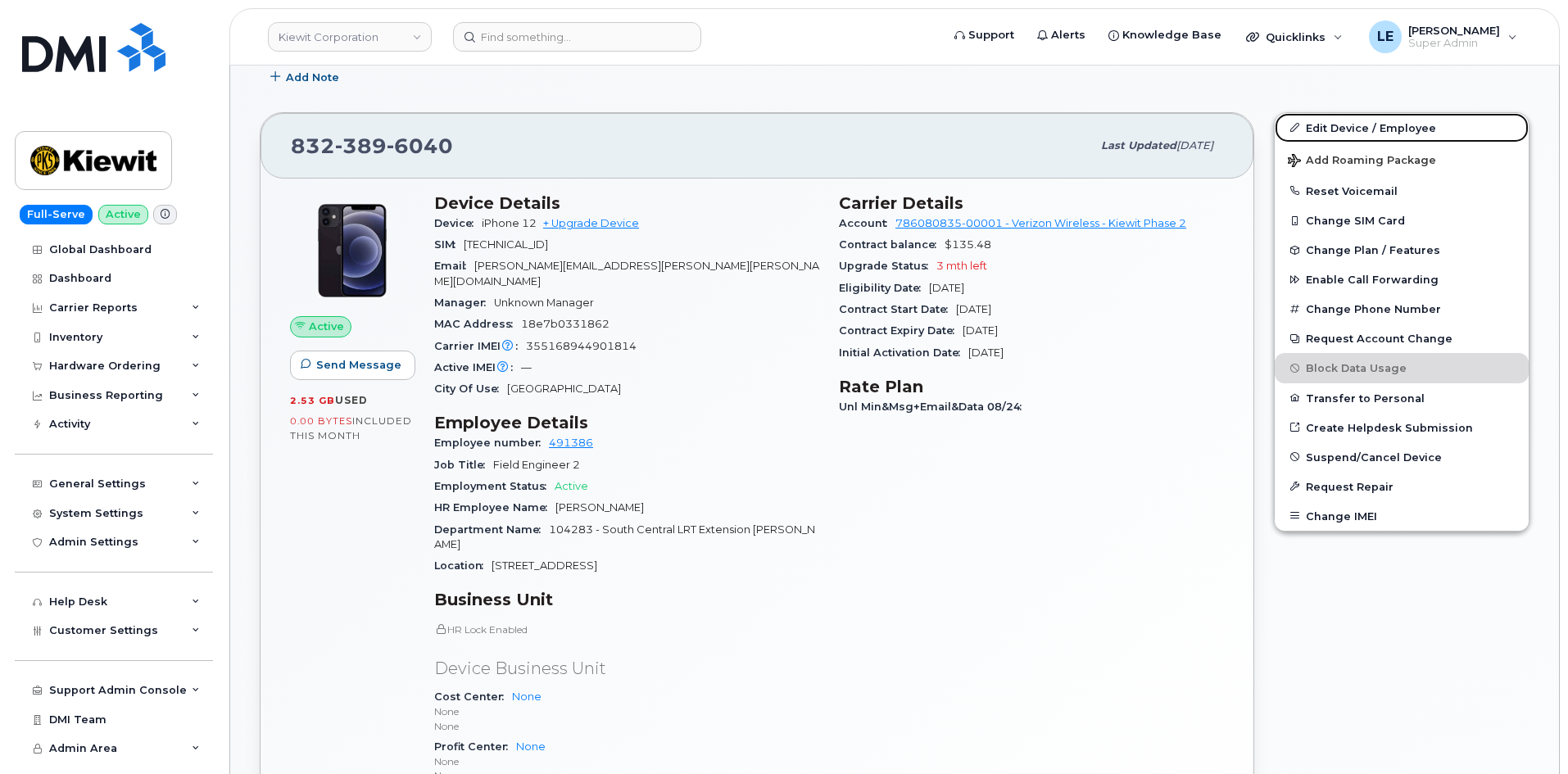
scroll to position [491, 0]
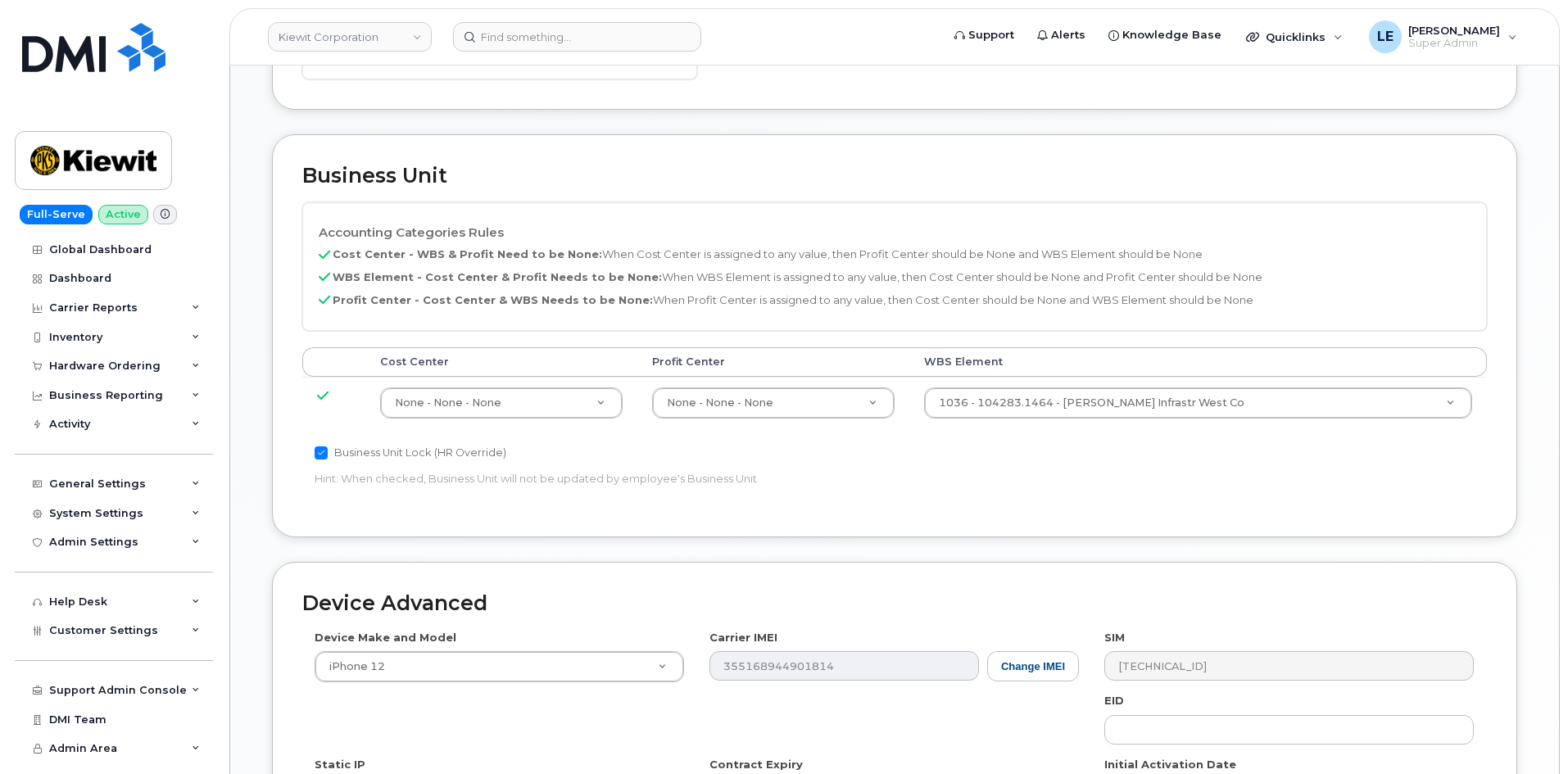
scroll to position [737, 0]
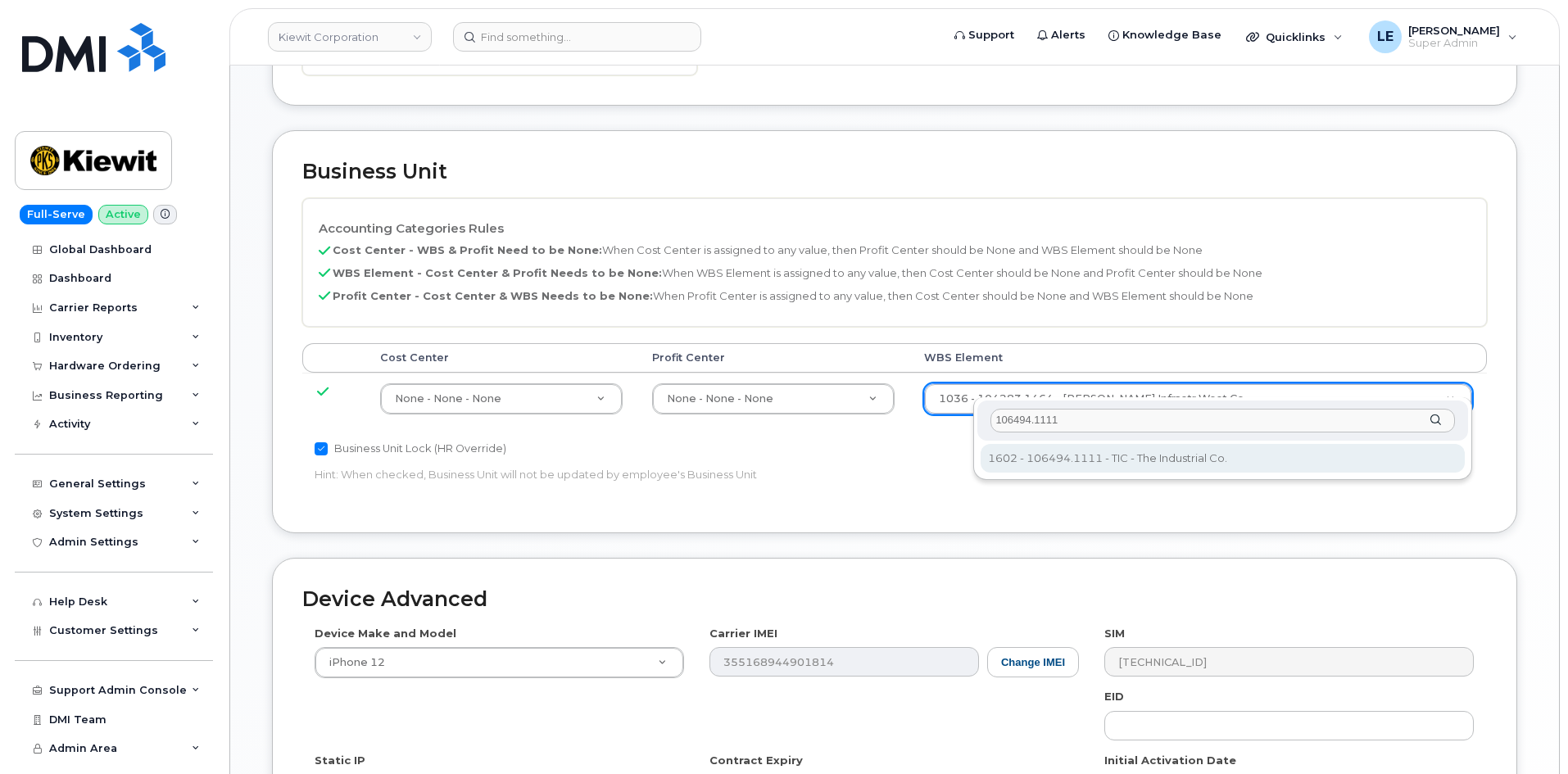
type input "106494.1111"
type input "35946483"
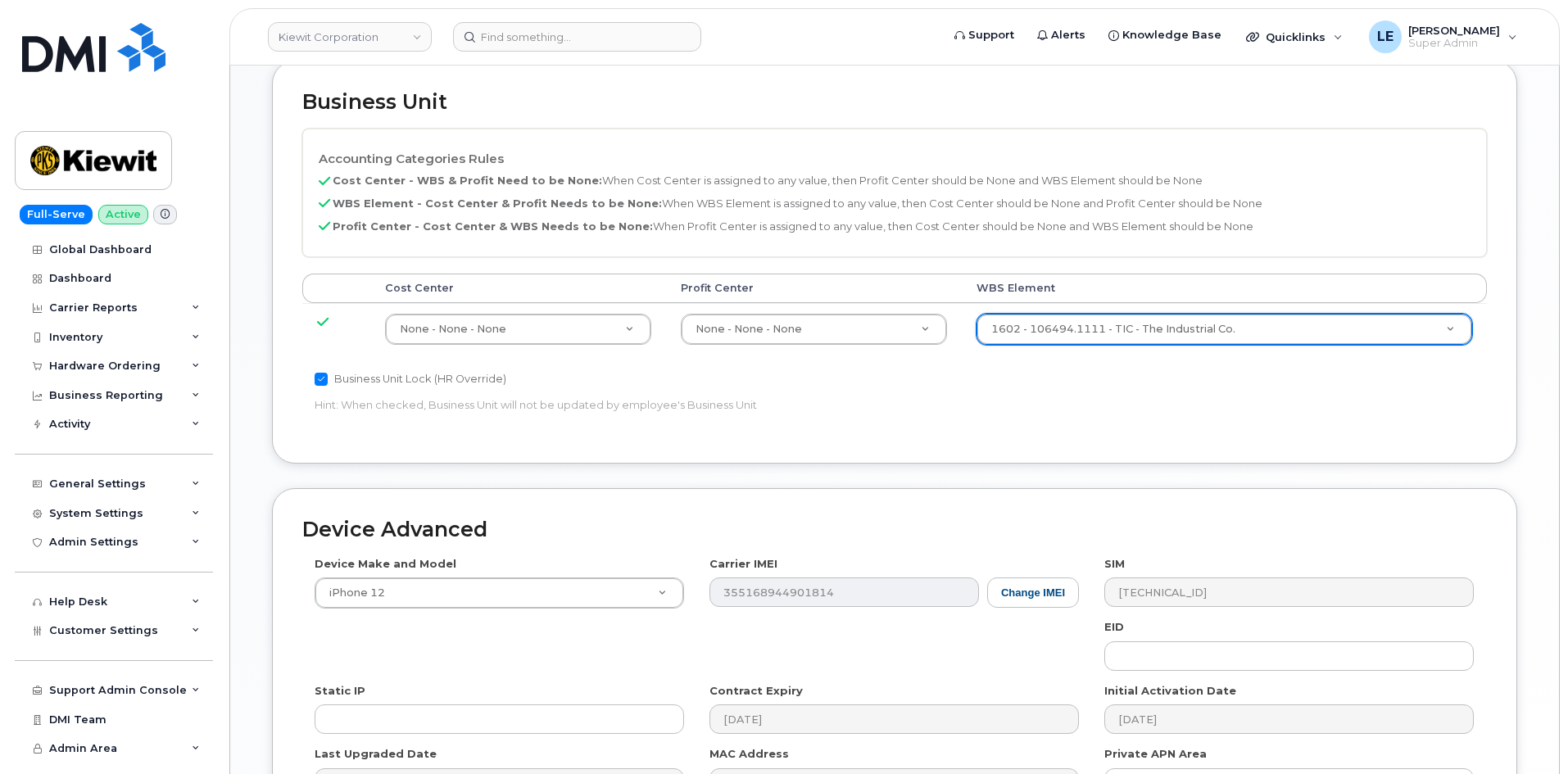
scroll to position [993, 0]
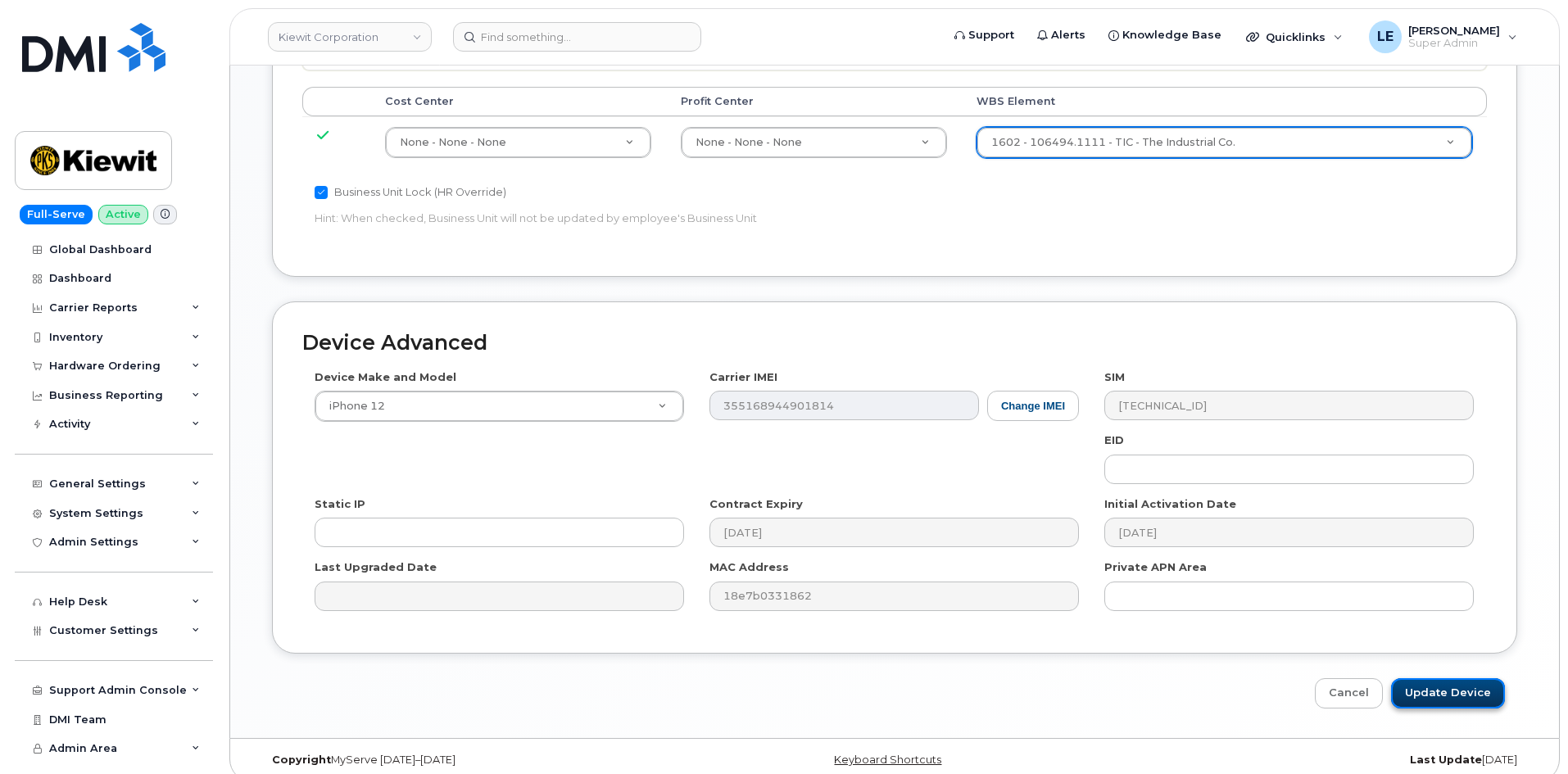
click at [1447, 678] on input "Update Device" at bounding box center [1448, 693] width 114 height 30
type input "Saving..."
